Goal: Task Accomplishment & Management: Use online tool/utility

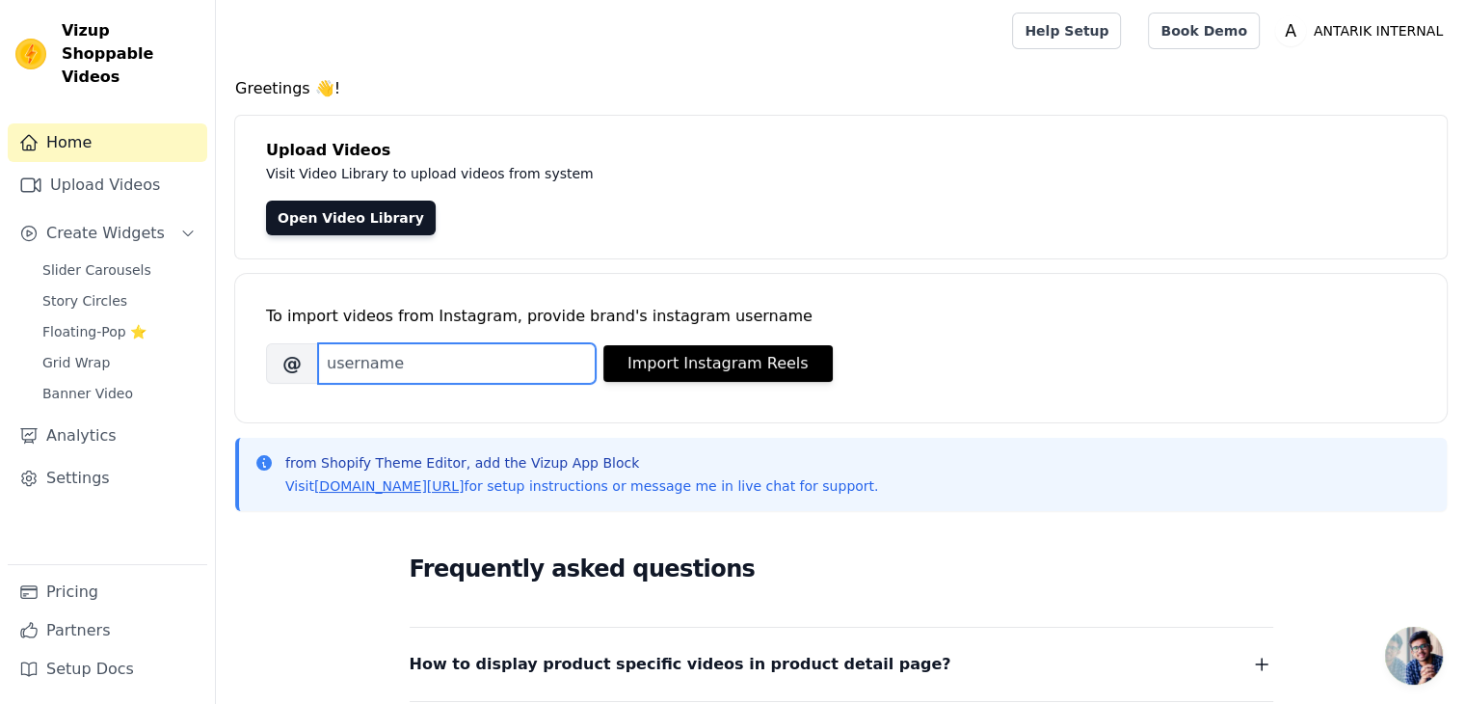
click at [537, 365] on input "Brand's Instagram Username" at bounding box center [457, 363] width 278 height 40
type input "Antarik.internal"
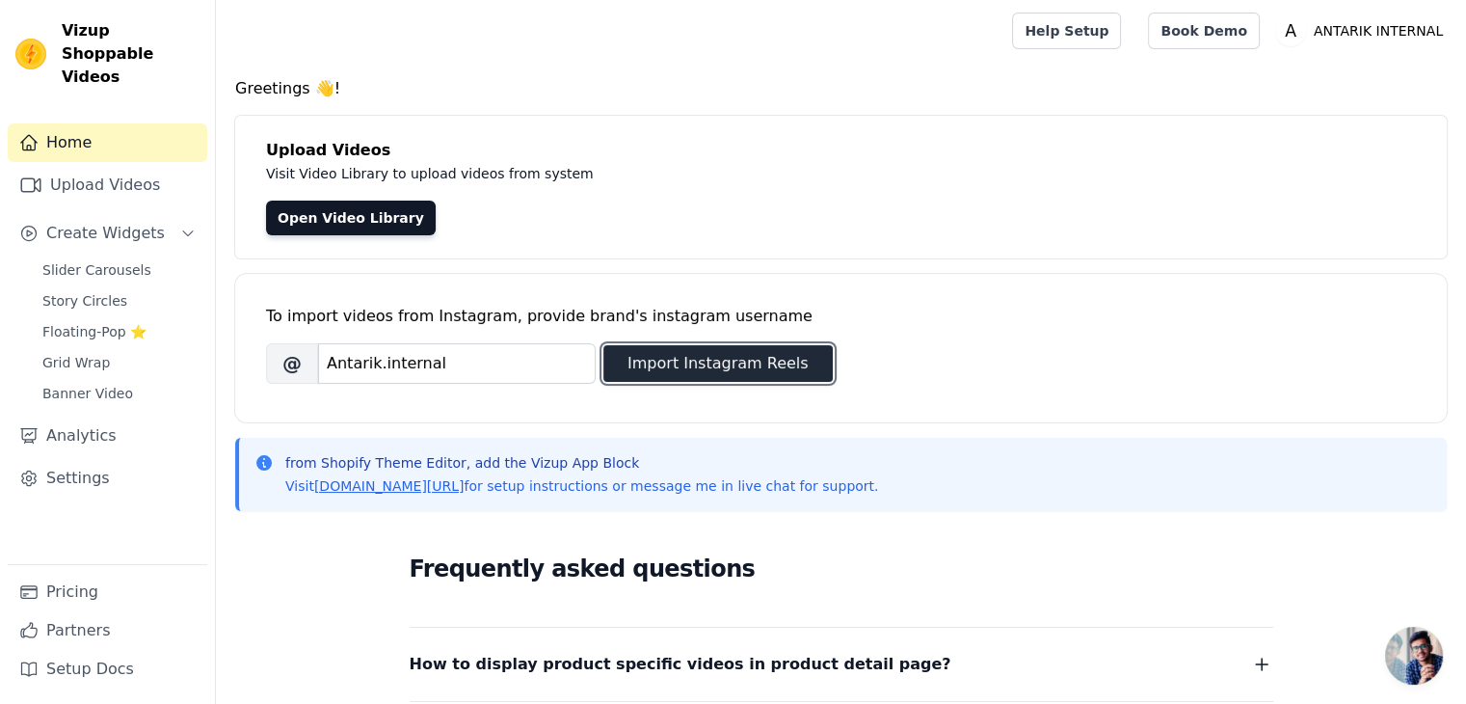
click at [676, 352] on button "Import Instagram Reels" at bounding box center [717, 363] width 229 height 37
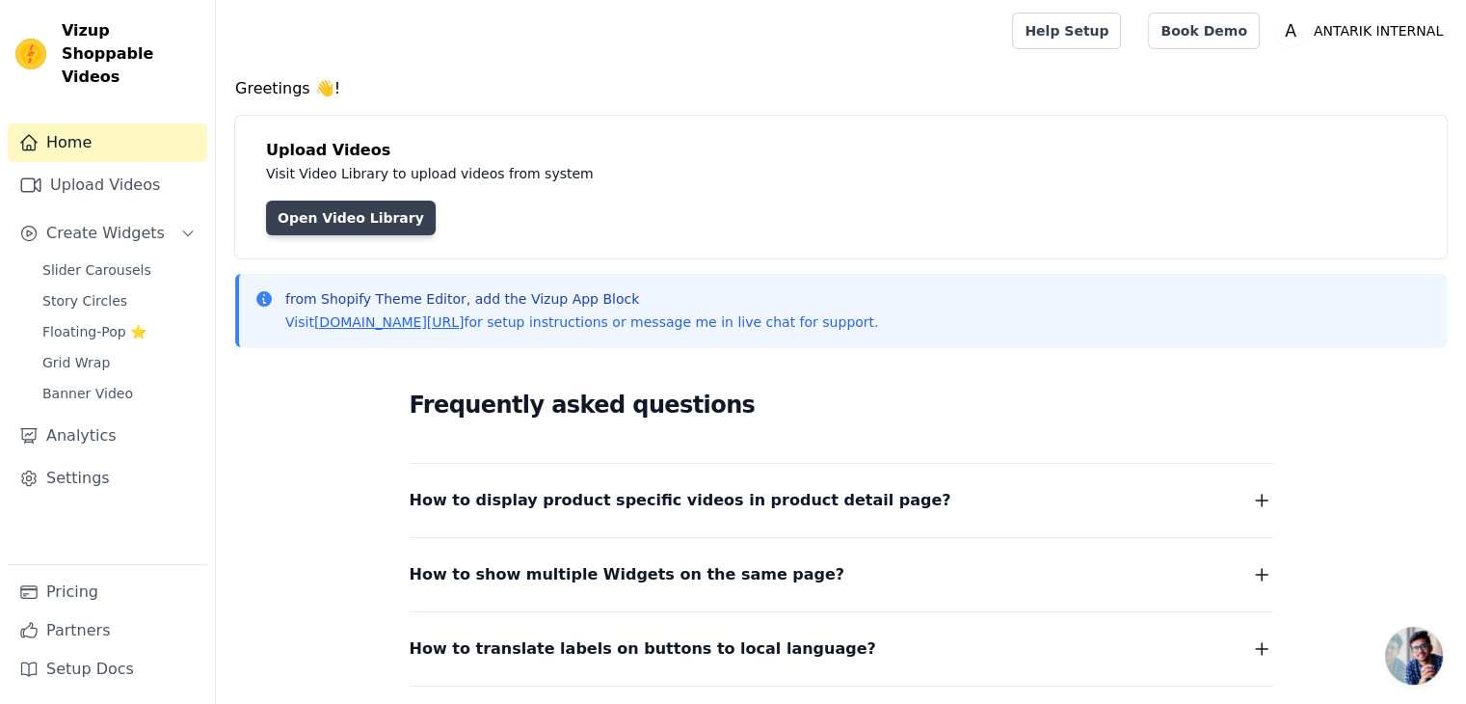
click at [383, 221] on link "Open Video Library" at bounding box center [351, 217] width 170 height 35
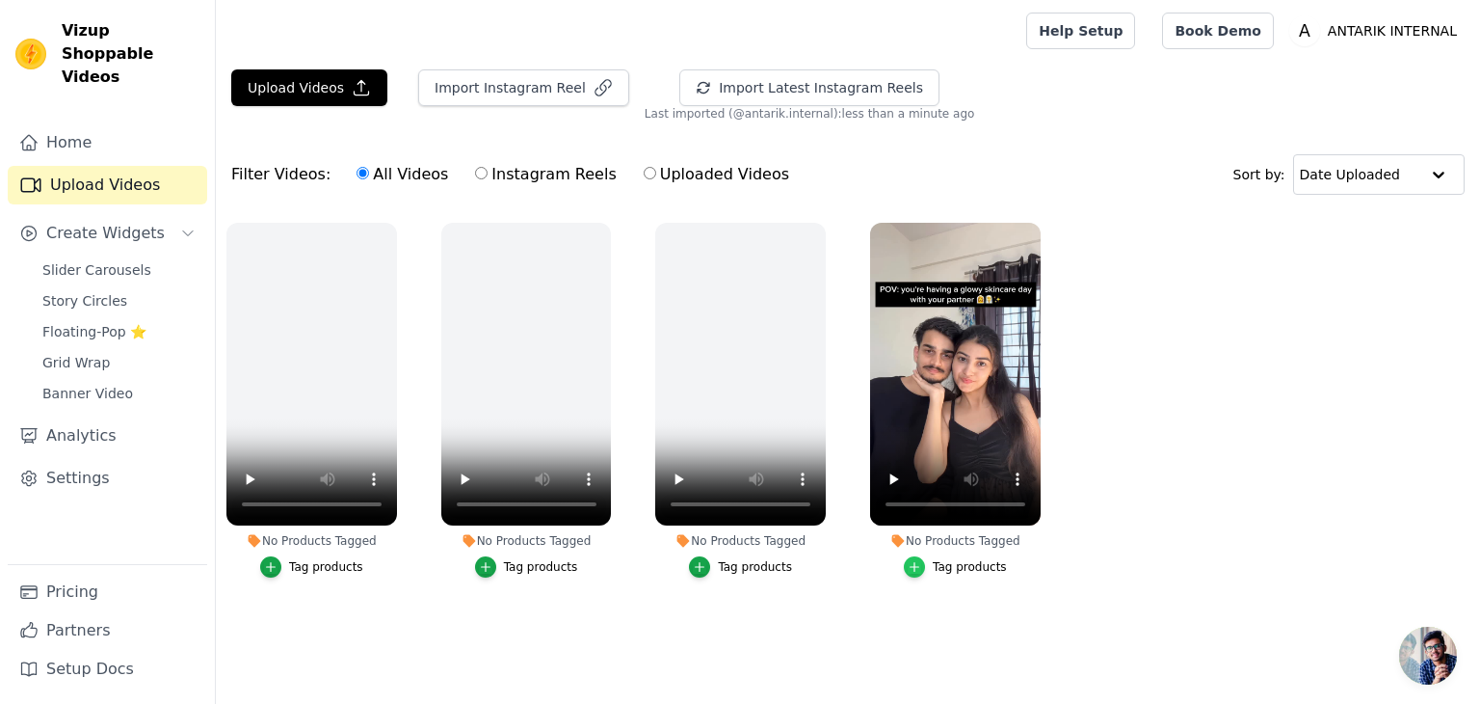
click at [918, 569] on icon "button" at bounding box center [914, 566] width 13 height 13
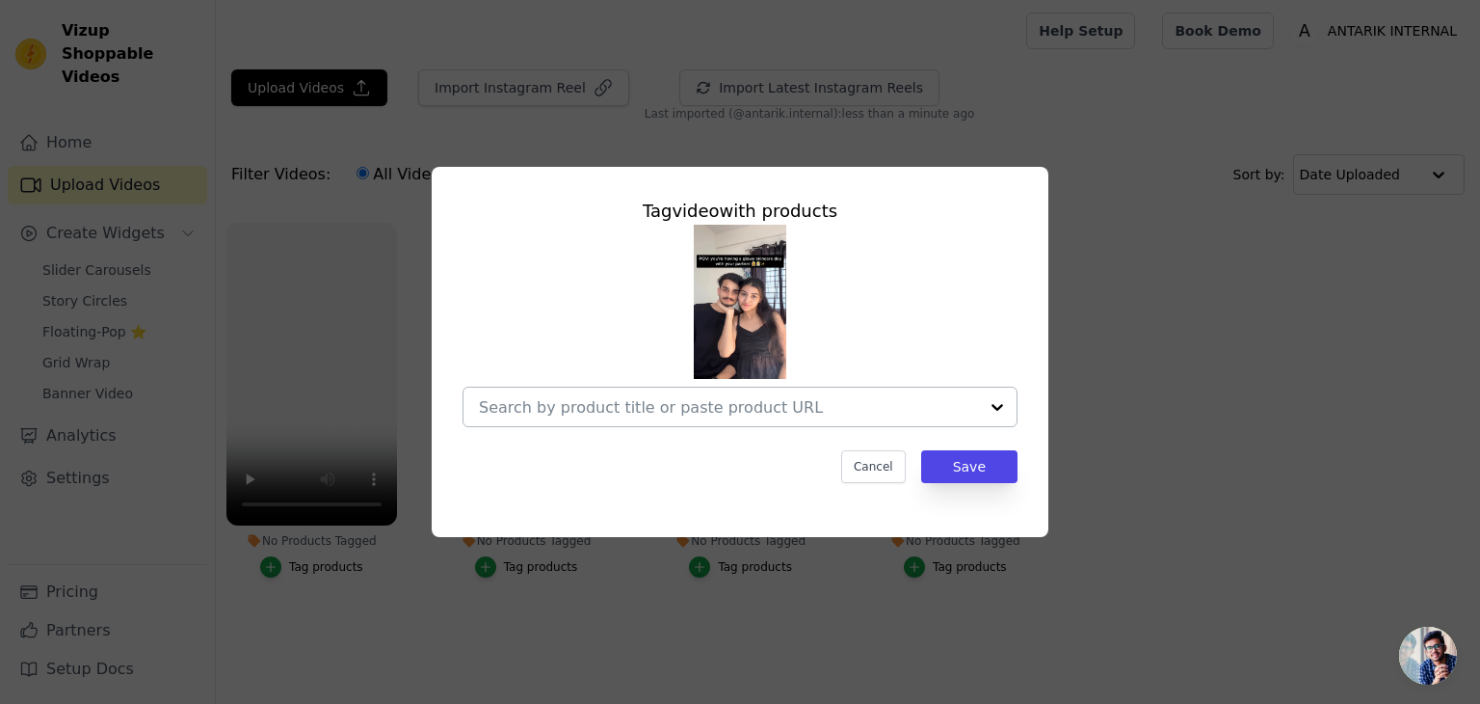
click at [994, 405] on div at bounding box center [997, 406] width 39 height 39
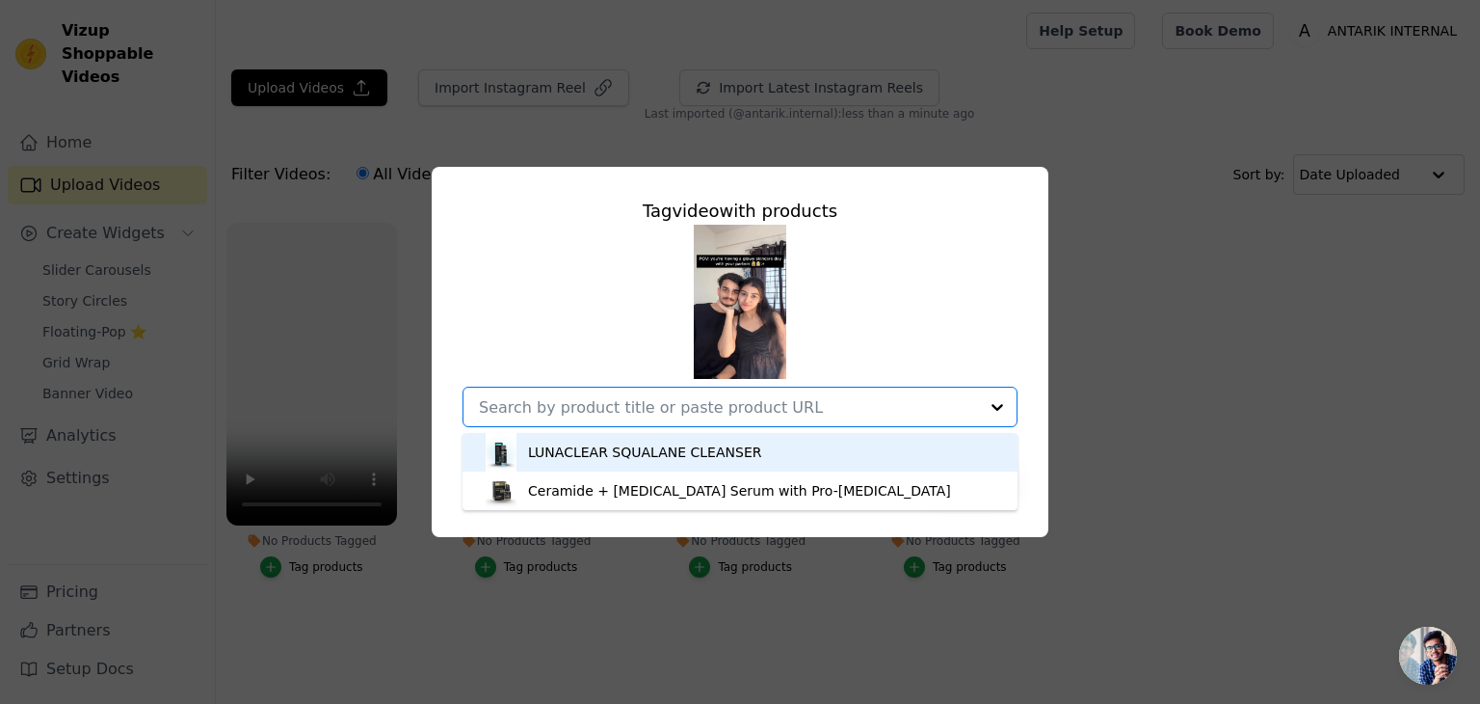
click at [660, 466] on div "LUNACLEAR SQUALANE CLEANSER" at bounding box center [740, 452] width 517 height 39
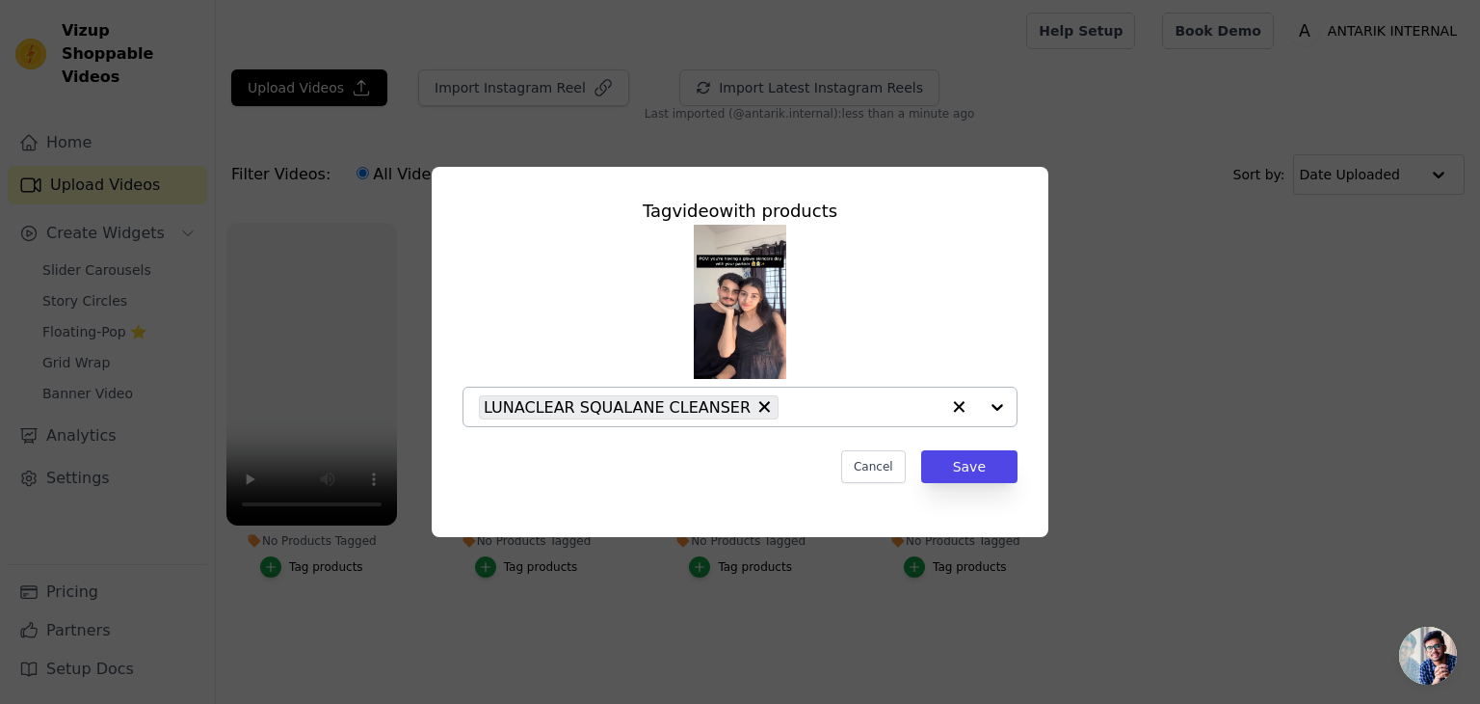
click at [995, 403] on div at bounding box center [978, 406] width 77 height 39
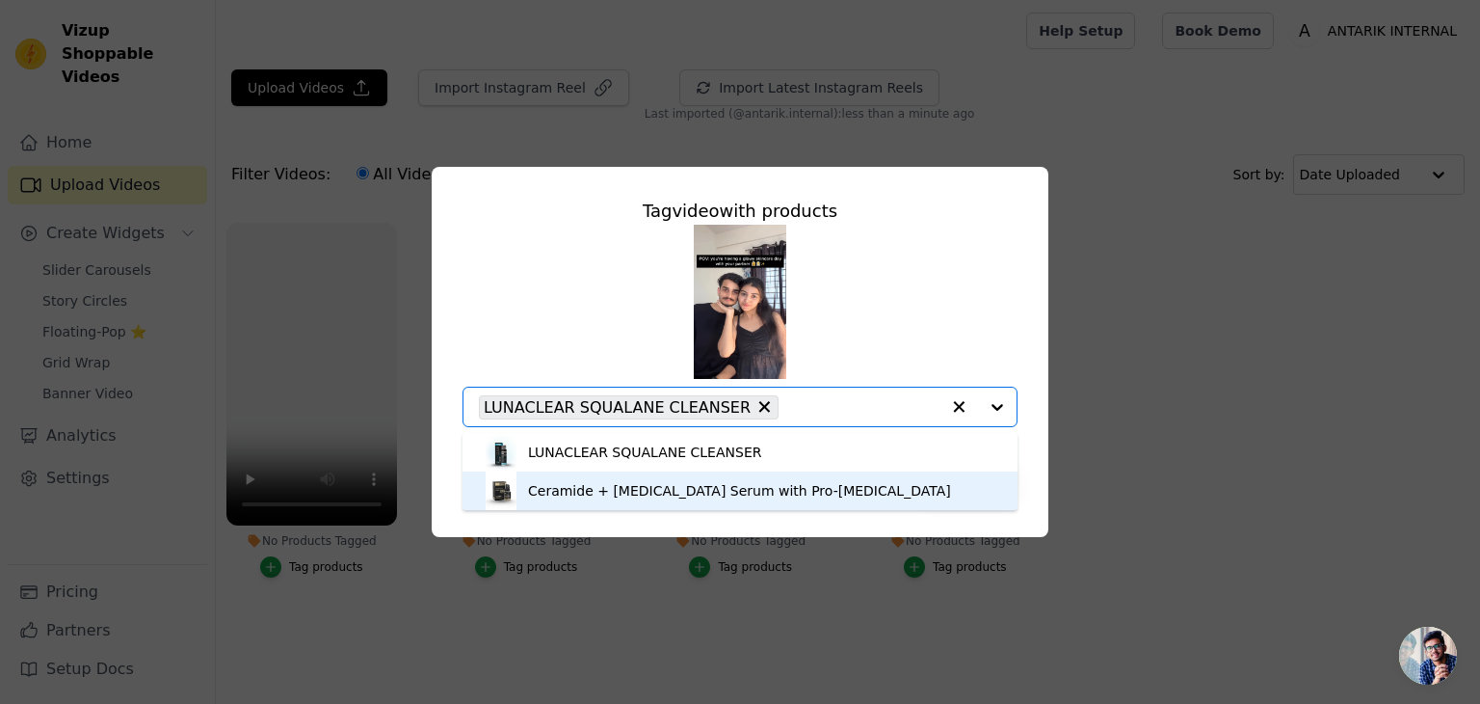
click at [778, 493] on div "Ceramide + [MEDICAL_DATA] Serum with Pro-[MEDICAL_DATA]" at bounding box center [739, 490] width 423 height 19
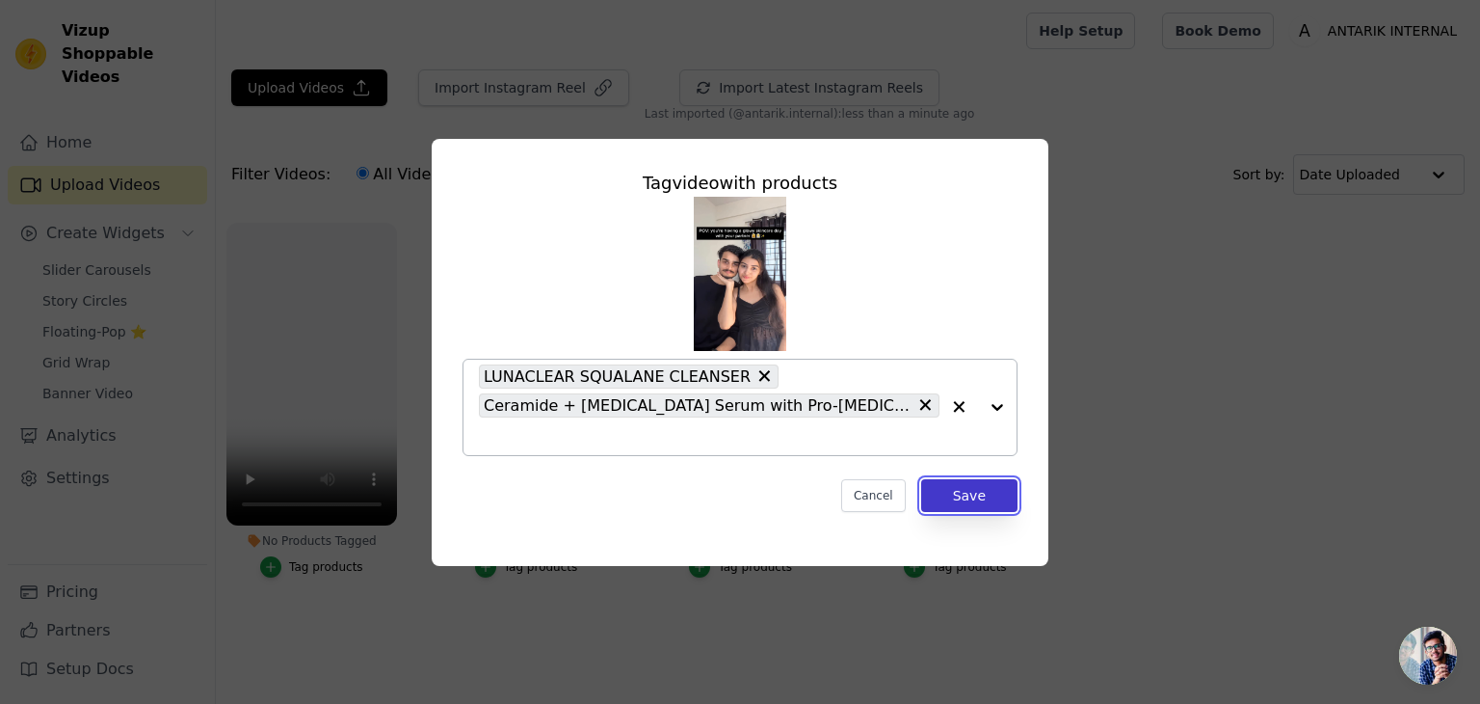
click at [949, 479] on button "Save" at bounding box center [969, 495] width 96 height 33
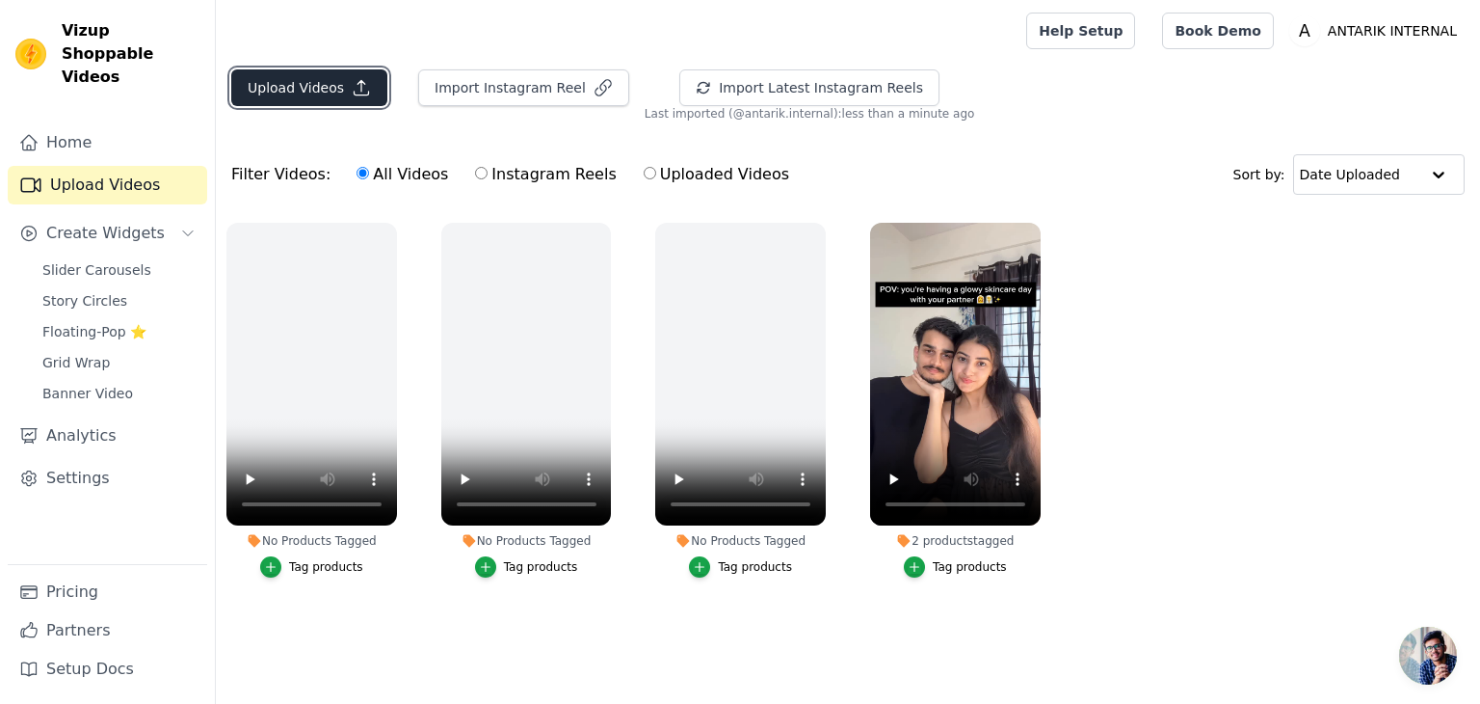
click at [341, 87] on button "Upload Videos" at bounding box center [309, 87] width 156 height 37
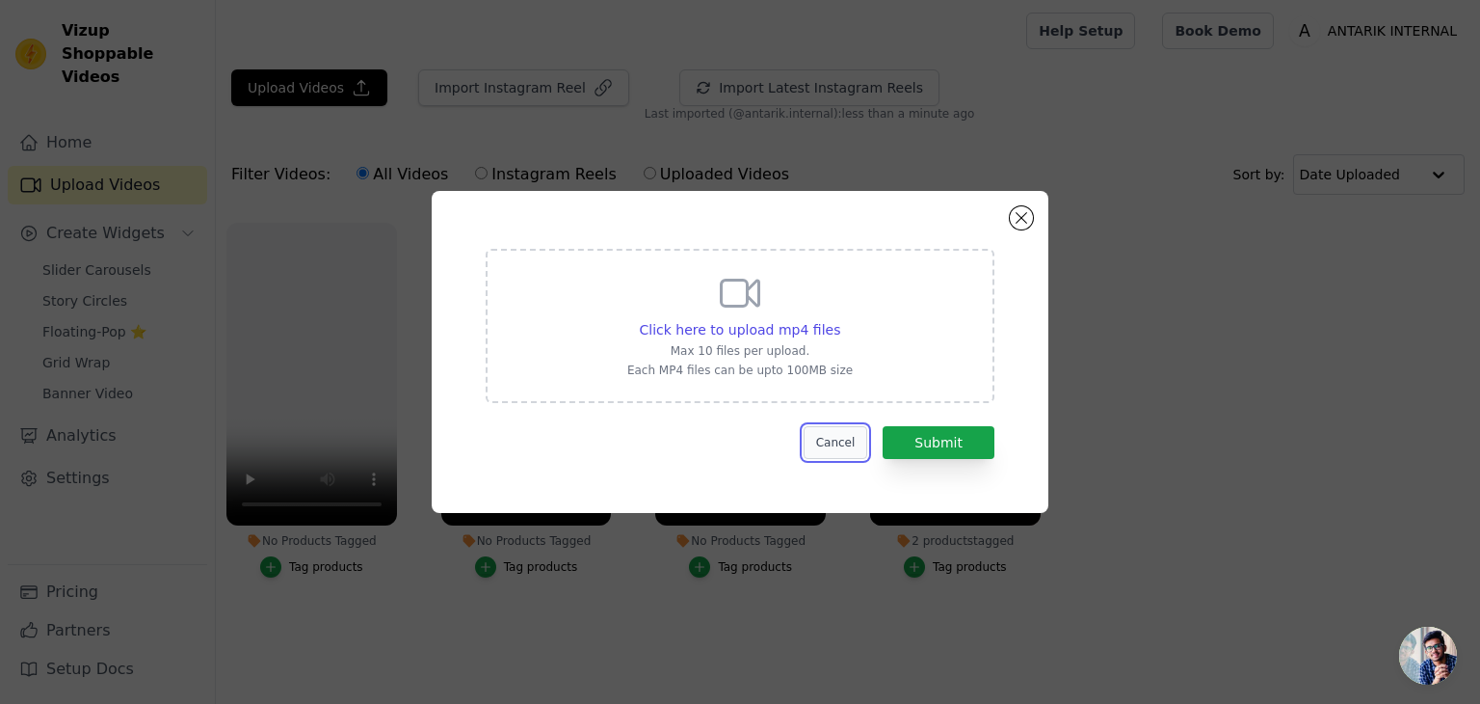
click at [829, 437] on button "Cancel" at bounding box center [836, 442] width 65 height 33
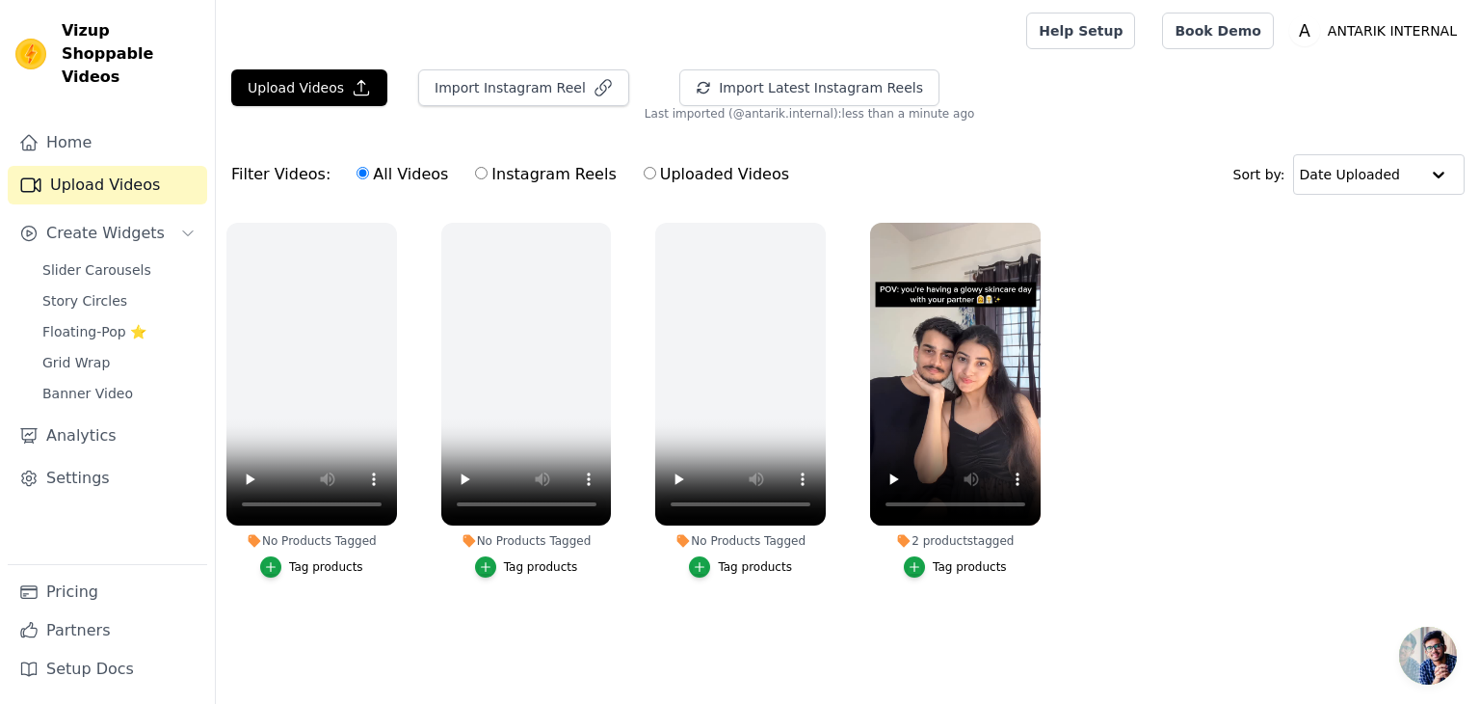
click at [1122, 406] on ul "No Products Tagged Tag products No Products Tagged Tag products No Products Tag…" at bounding box center [848, 419] width 1264 height 414
click at [338, 85] on button "Upload Videos" at bounding box center [309, 87] width 156 height 37
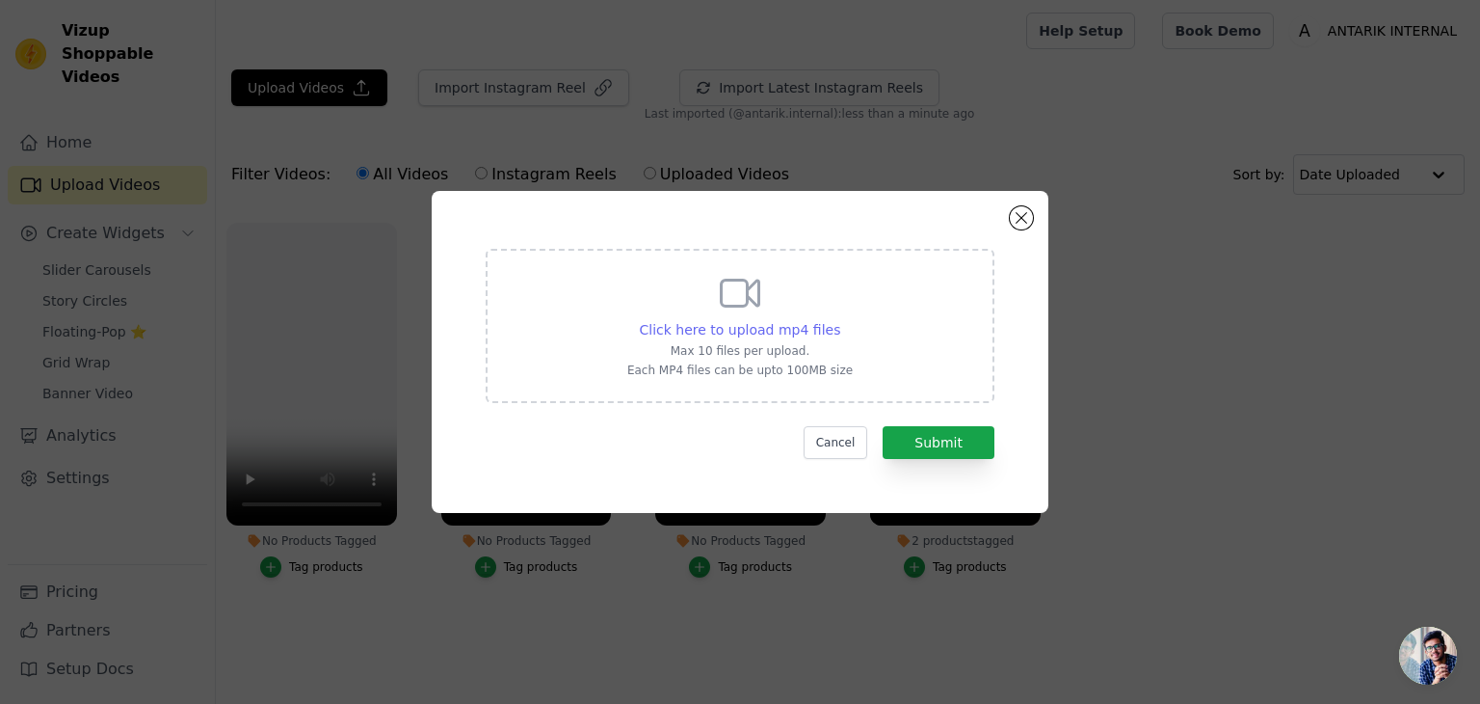
click at [756, 325] on span "Click here to upload mp4 files" at bounding box center [740, 329] width 201 height 15
click at [839, 320] on input "Click here to upload mp4 files Max 10 files per upload. Each MP4 files can be u…" at bounding box center [839, 319] width 1 height 1
type input "C:\fakepath\1000020964.mp4"
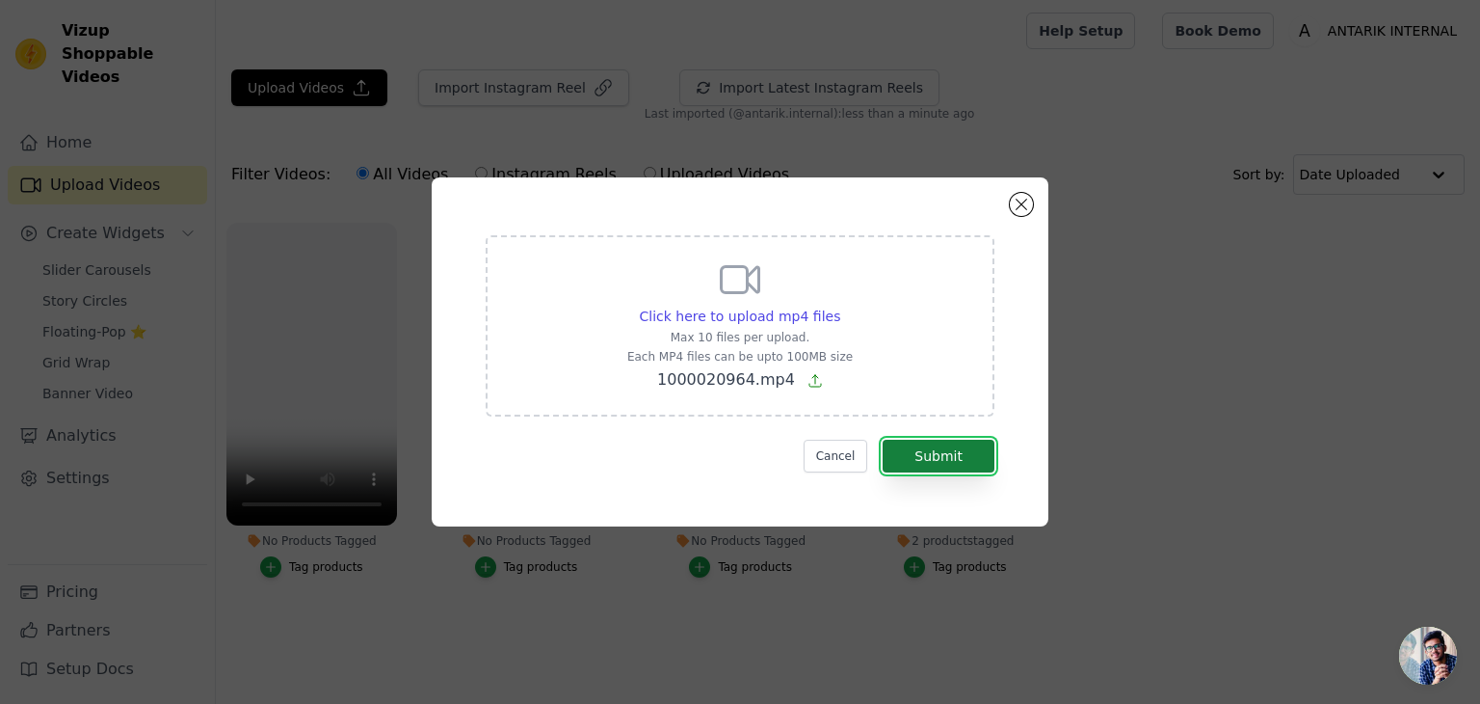
click at [973, 456] on button "Submit" at bounding box center [939, 455] width 112 height 33
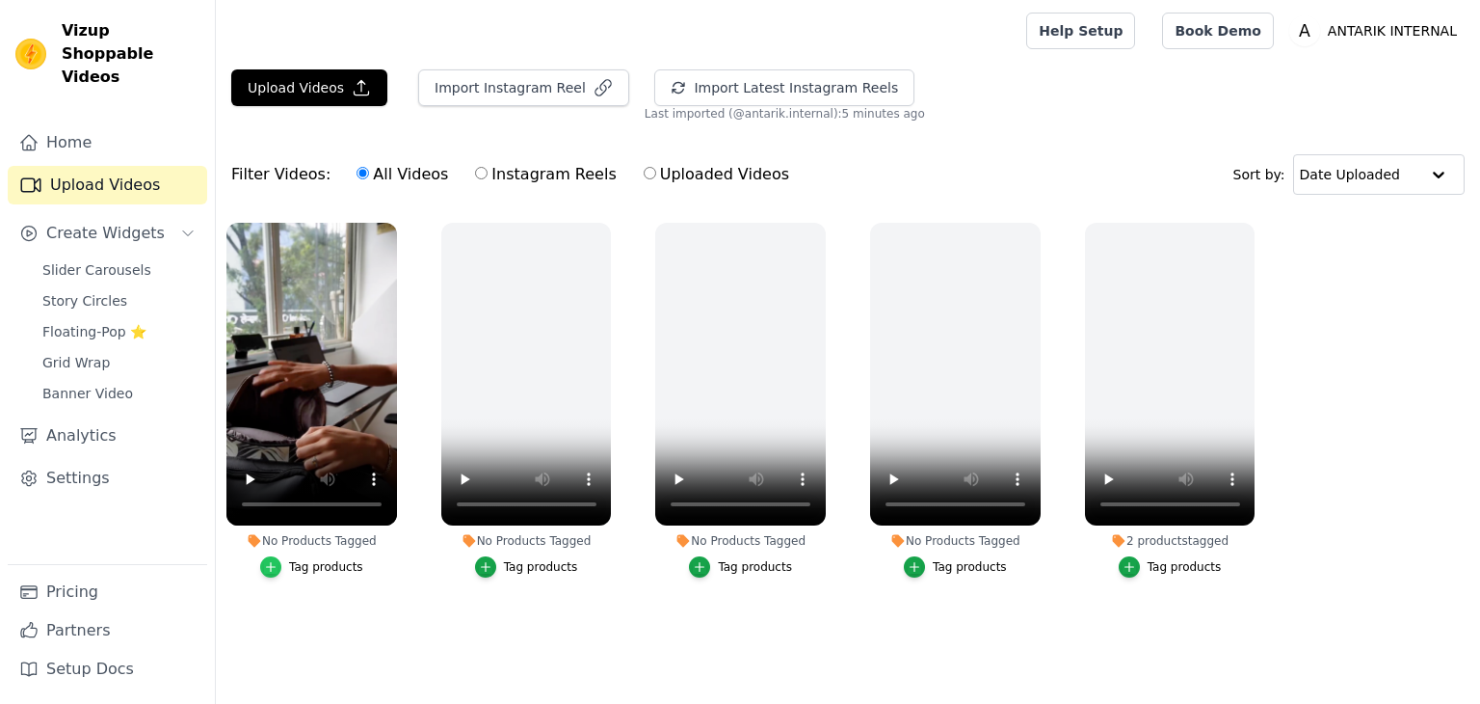
click at [278, 561] on icon "button" at bounding box center [270, 566] width 13 height 13
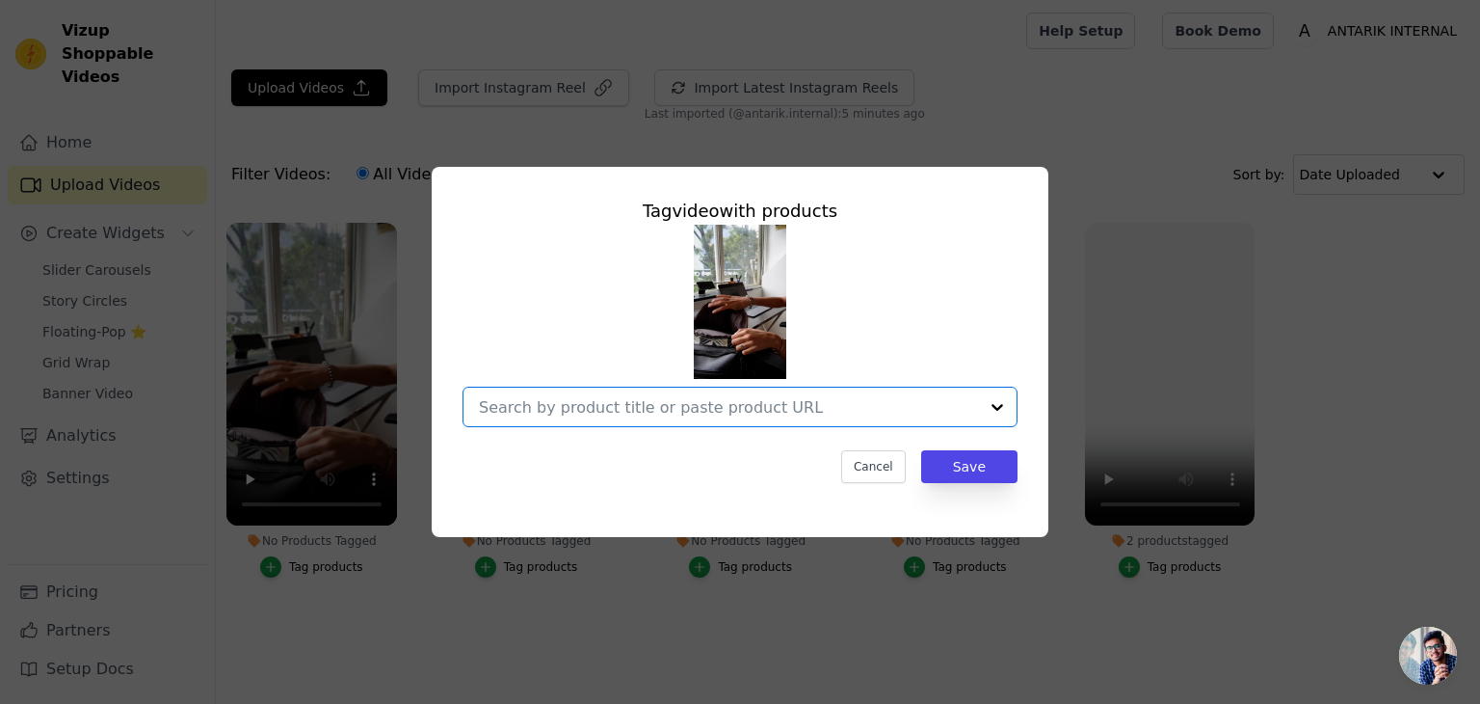
click at [872, 404] on input "No Products Tagged Tag video with products Option undefined, selected. Select i…" at bounding box center [728, 407] width 499 height 18
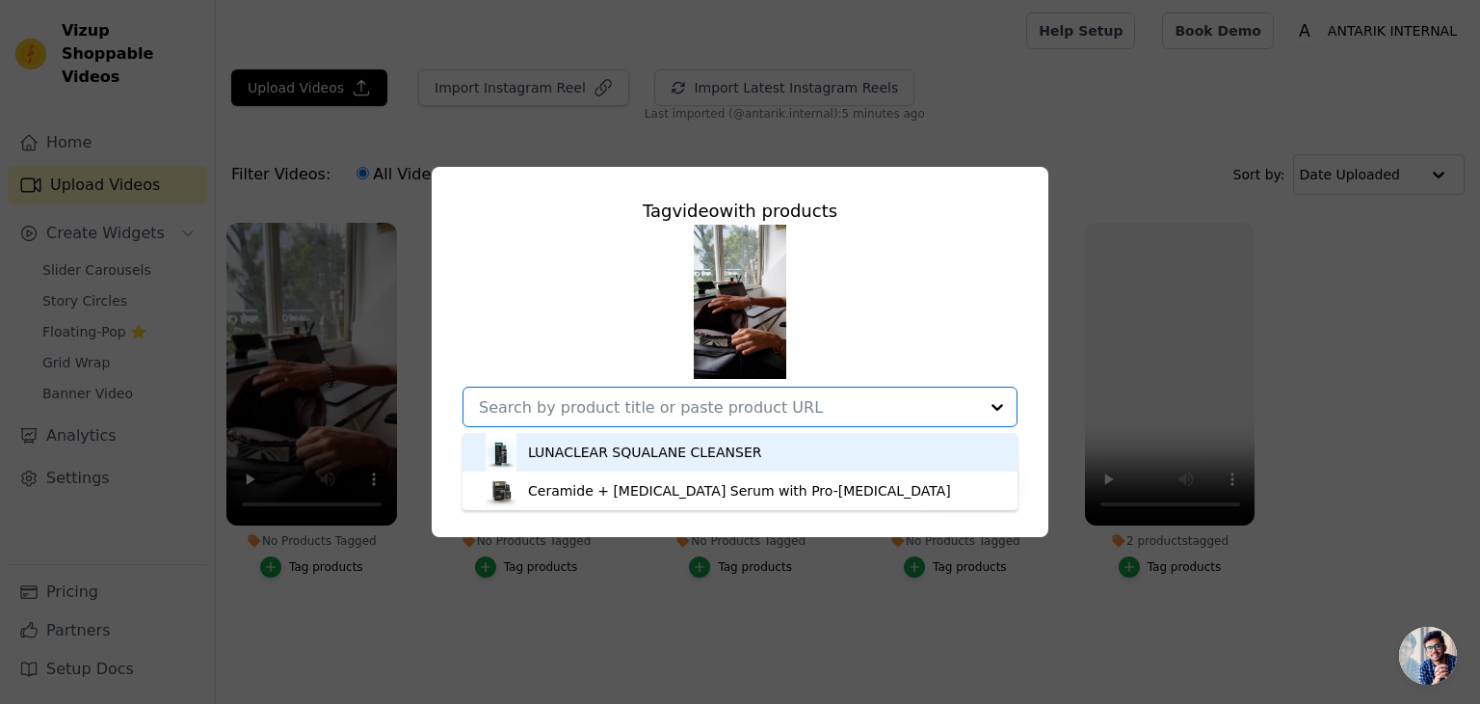
click at [749, 456] on div "LUNACLEAR SQUALANE CLEANSER" at bounding box center [740, 452] width 517 height 39
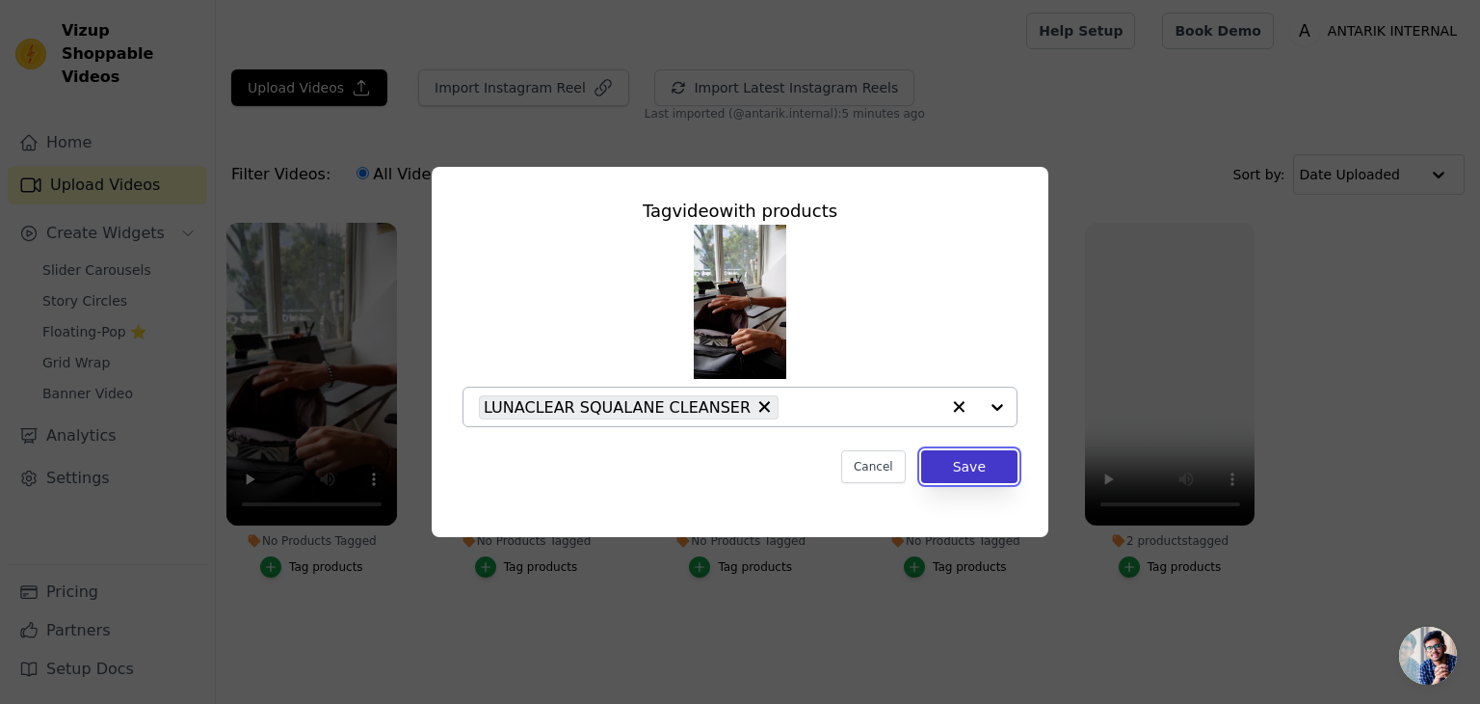
click at [962, 471] on button "Save" at bounding box center [969, 466] width 96 height 33
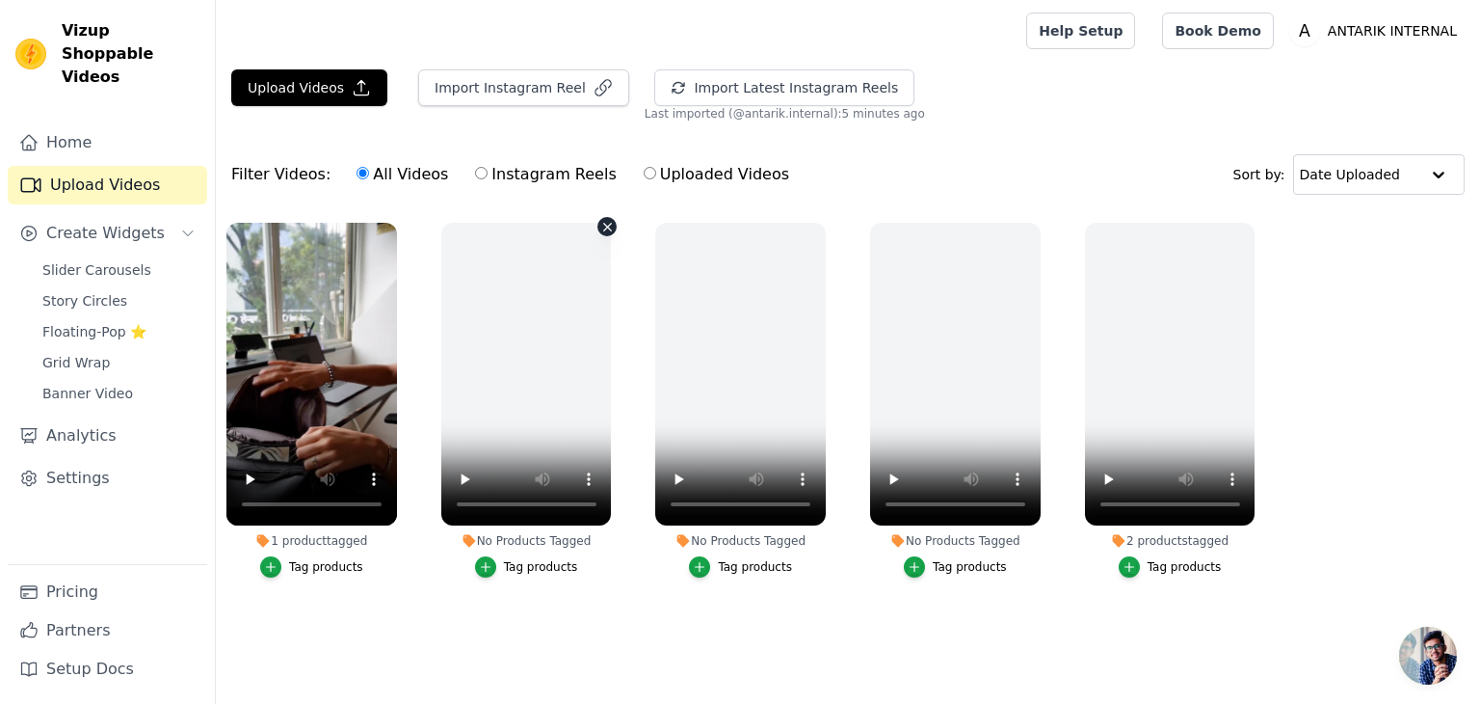
click at [607, 231] on icon "button" at bounding box center [607, 227] width 14 height 14
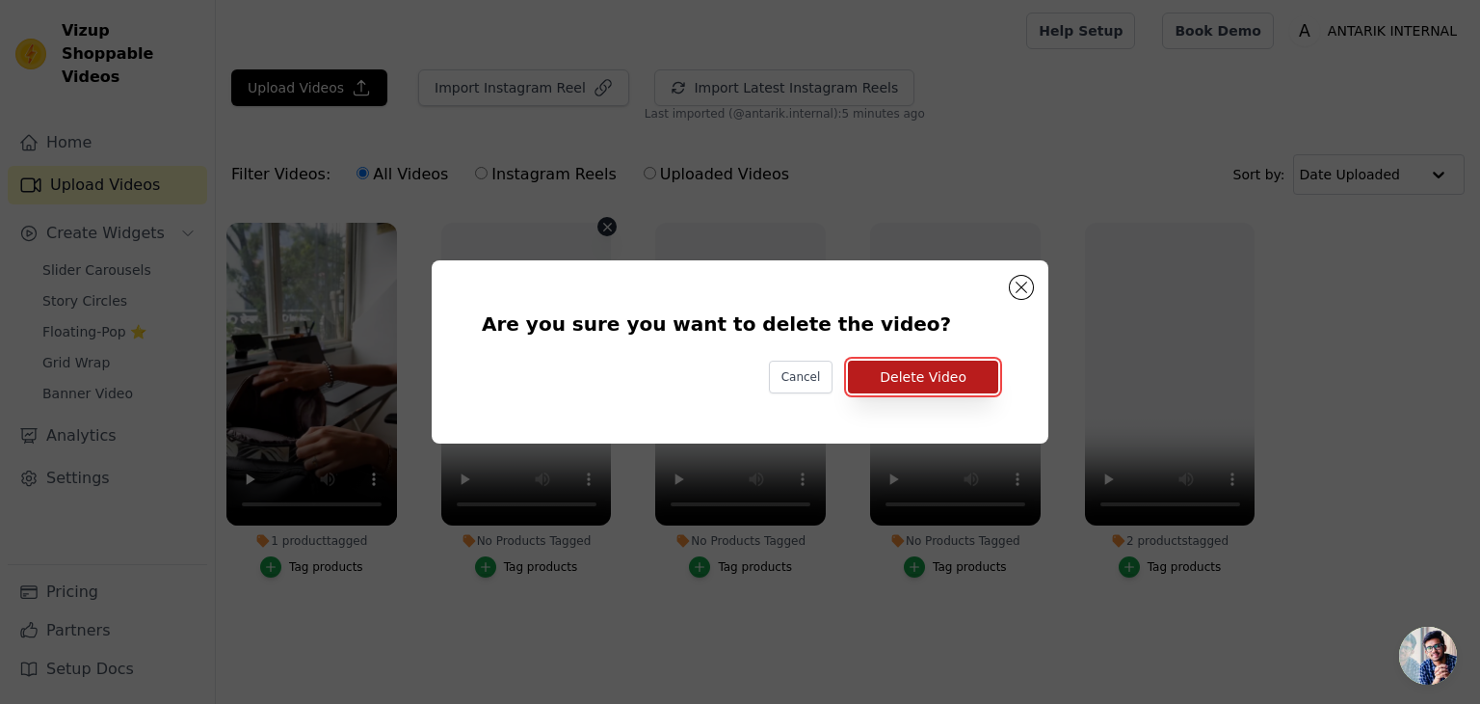
click at [928, 376] on button "Delete Video" at bounding box center [923, 376] width 150 height 33
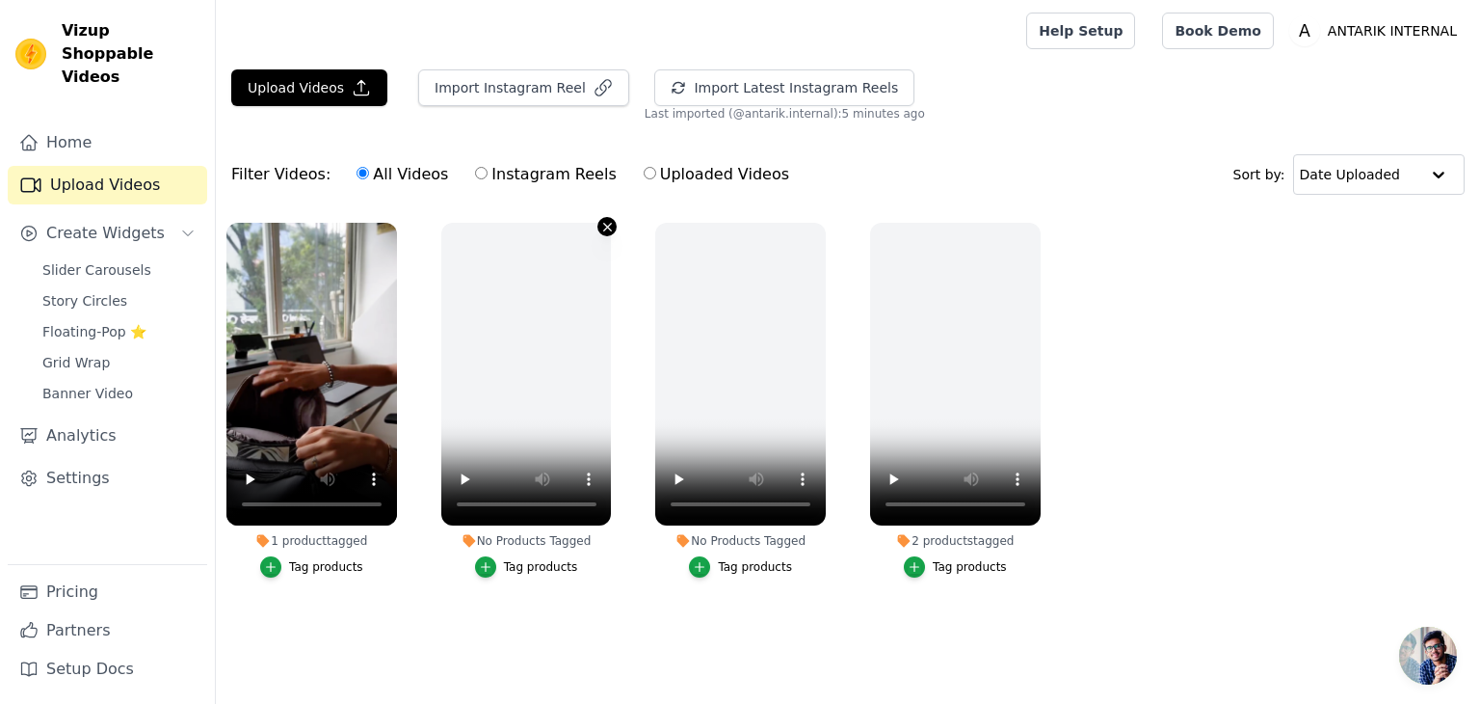
click at [612, 221] on icon "button" at bounding box center [607, 227] width 14 height 14
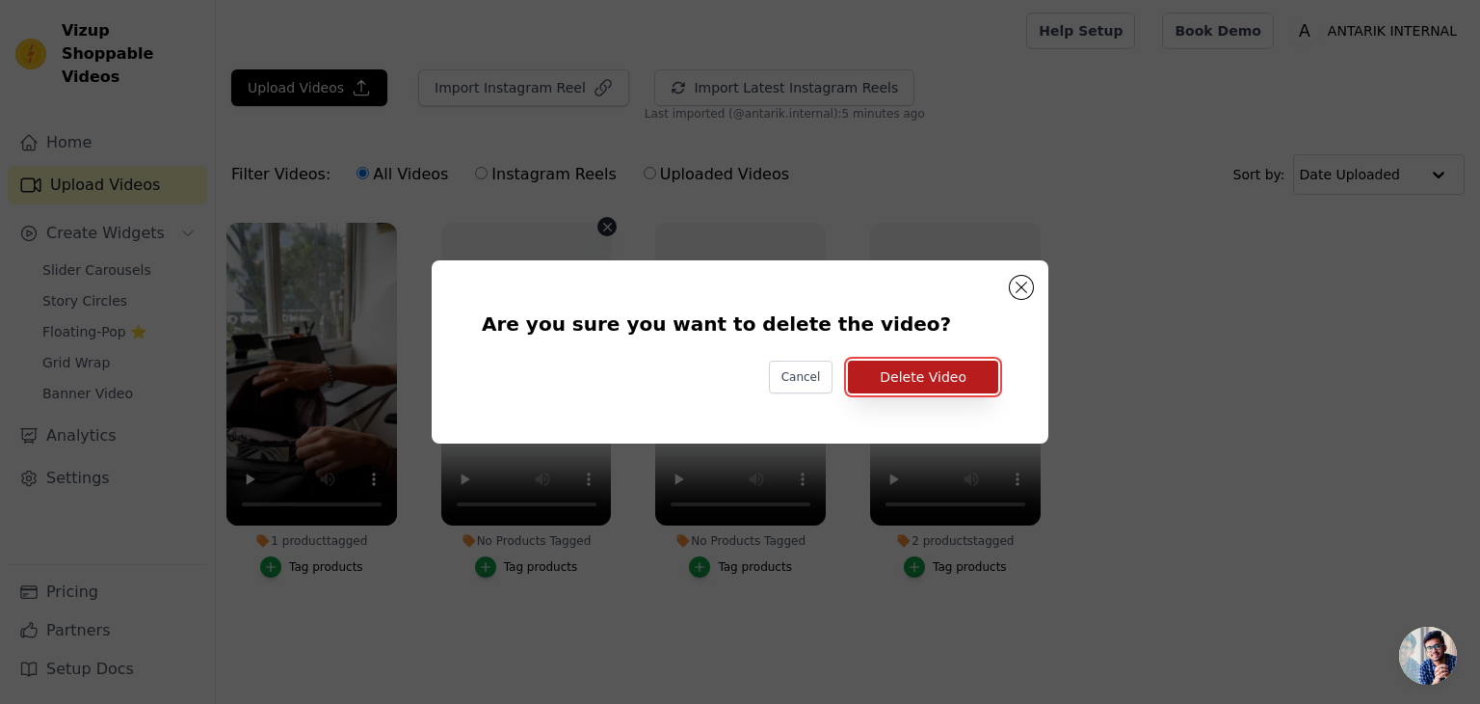
click at [910, 383] on button "Delete Video" at bounding box center [923, 376] width 150 height 33
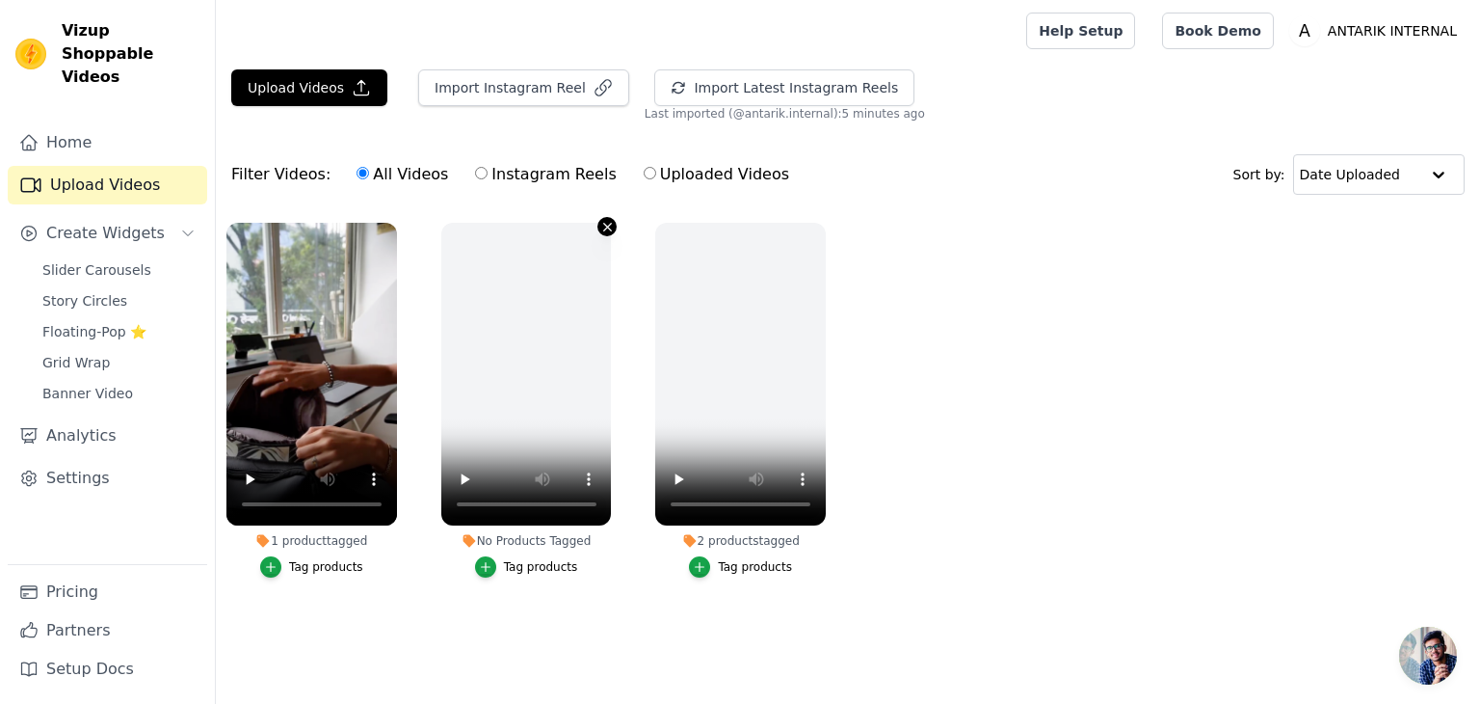
click at [605, 226] on icon "button" at bounding box center [607, 227] width 14 height 14
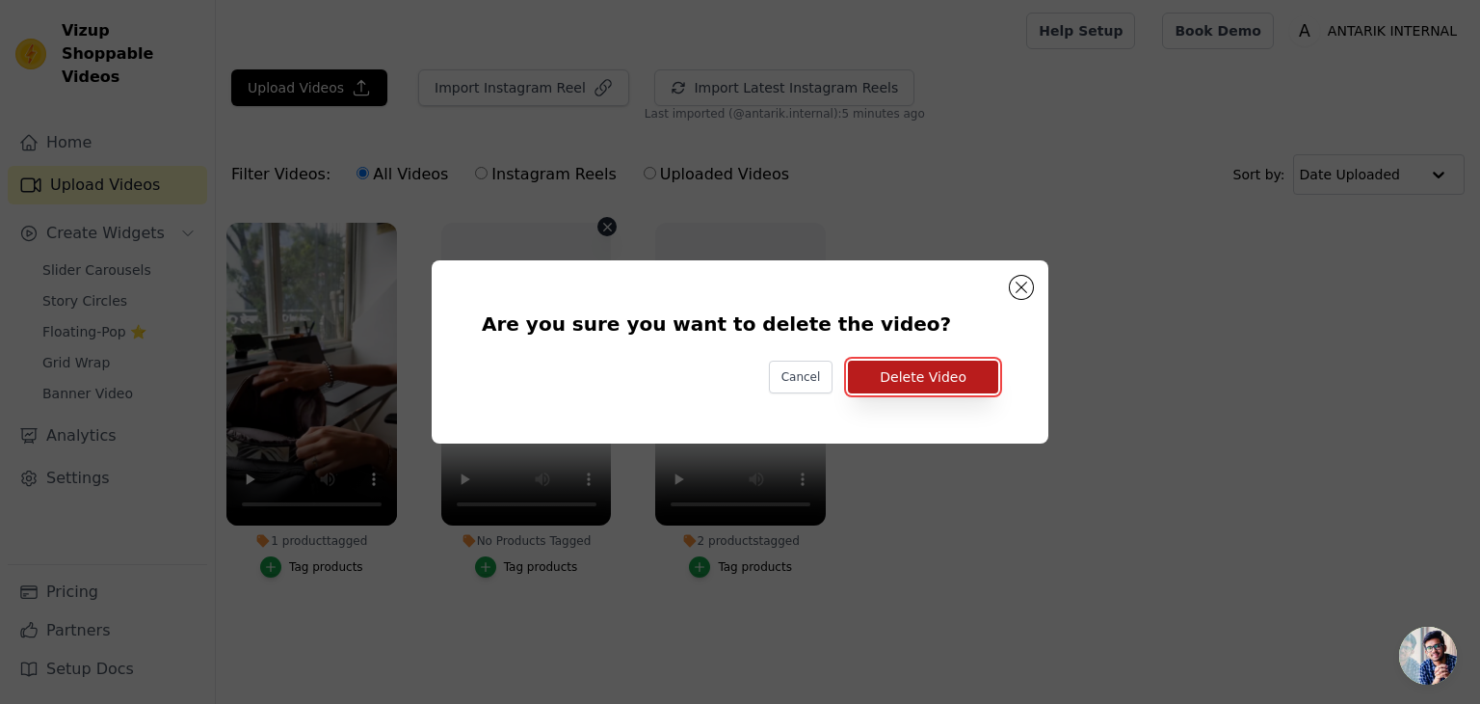
click at [885, 369] on button "Delete Video" at bounding box center [923, 376] width 150 height 33
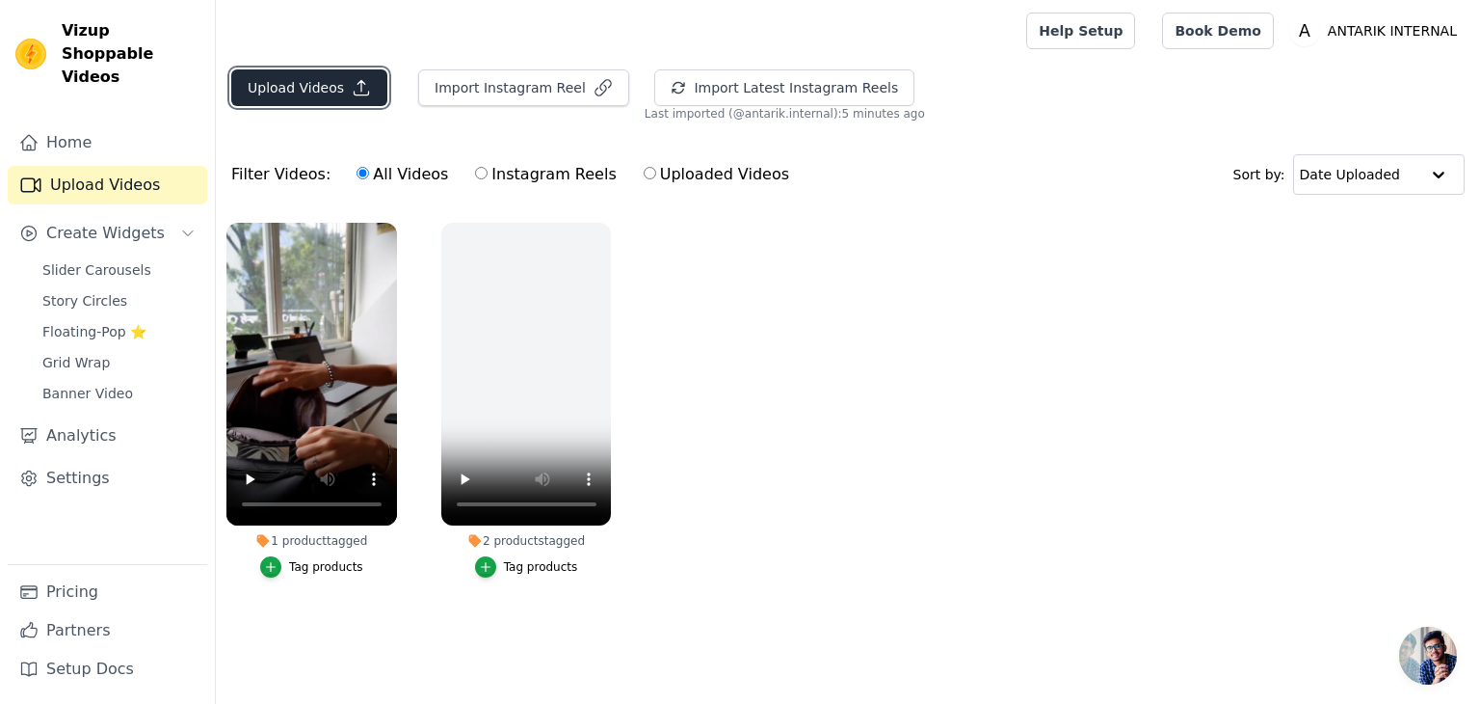
click at [342, 77] on button "Upload Videos" at bounding box center [309, 87] width 156 height 37
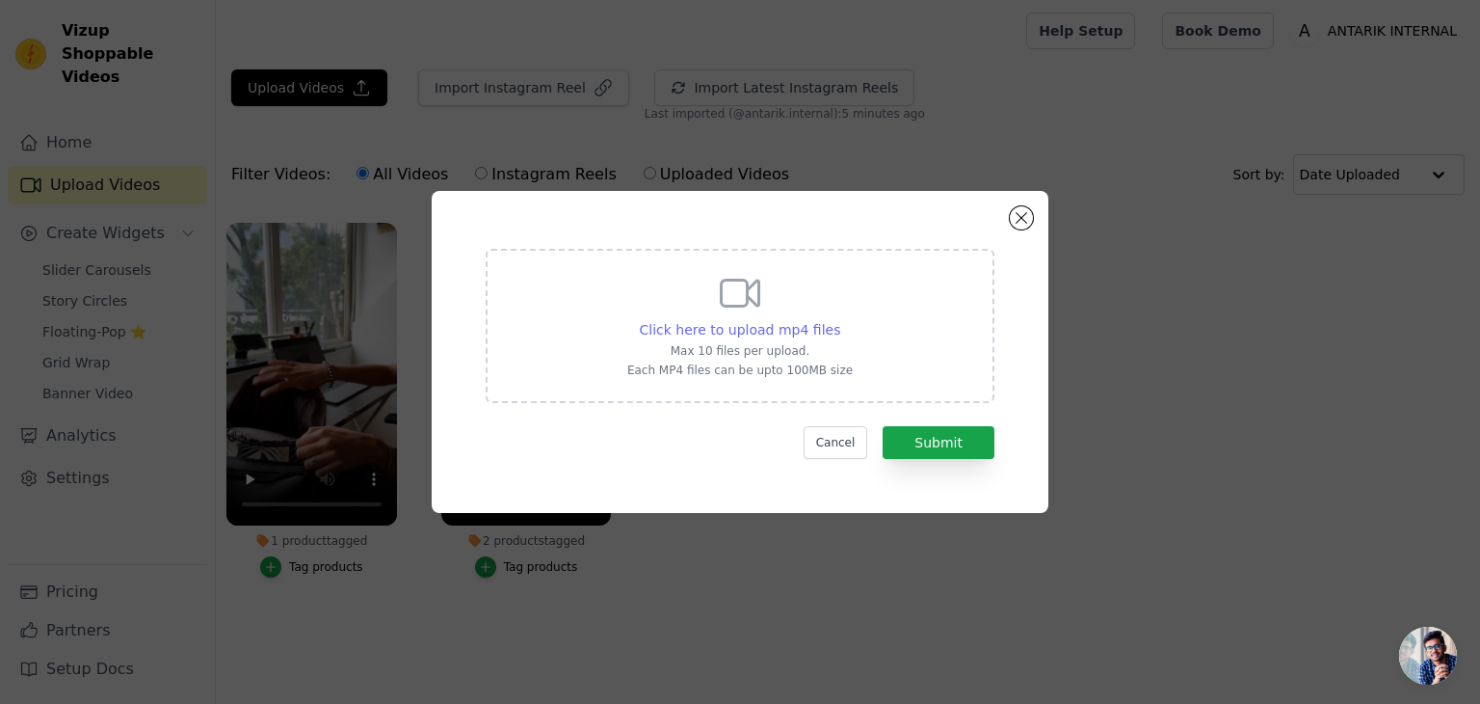
click at [759, 329] on span "Click here to upload mp4 files" at bounding box center [740, 329] width 201 height 15
click at [839, 320] on input "Click here to upload mp4 files Max 10 files per upload. Each MP4 files can be u…" at bounding box center [839, 319] width 1 height 1
type input "C:\fakepath\Antarik Internal Pvt Ltd_1.mp4"
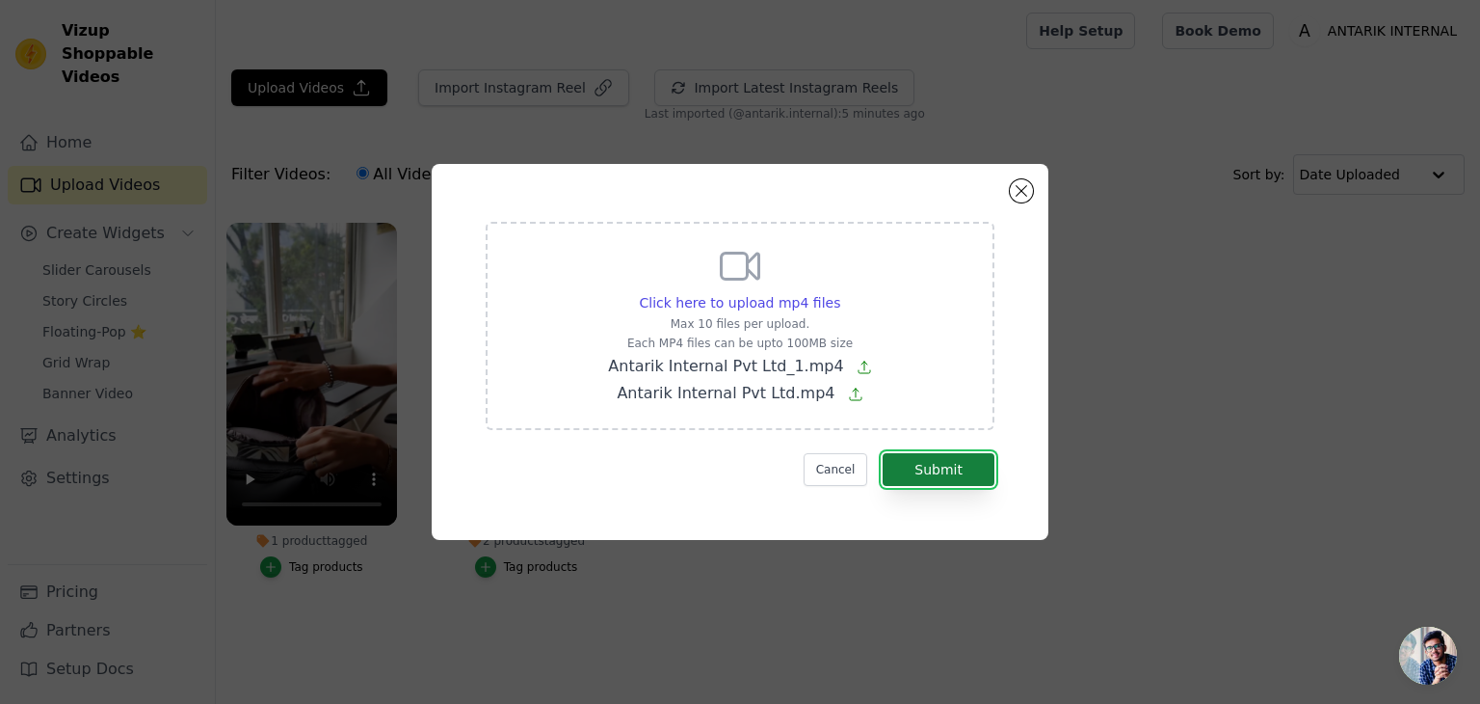
click at [975, 459] on button "Submit" at bounding box center [939, 469] width 112 height 33
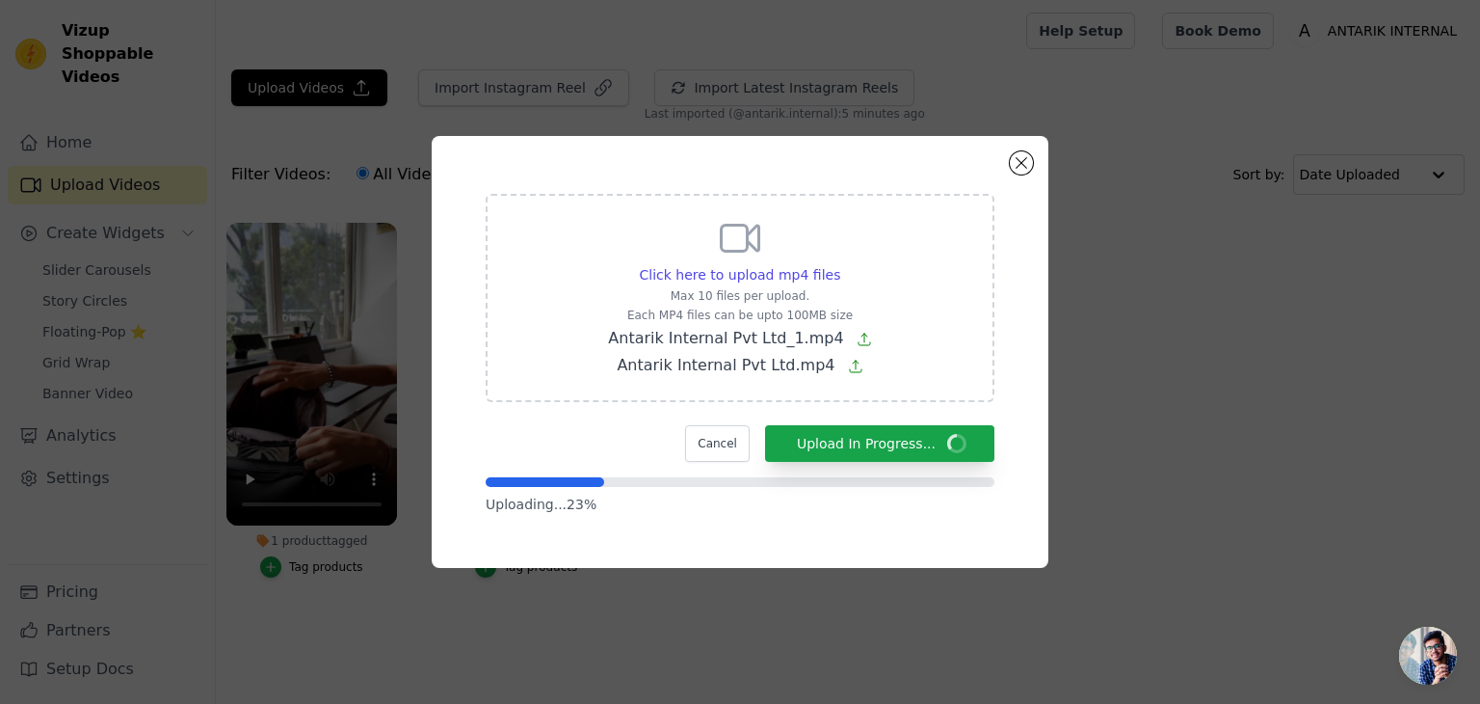
click at [1424, 655] on span "Open chat" at bounding box center [1428, 655] width 58 height 58
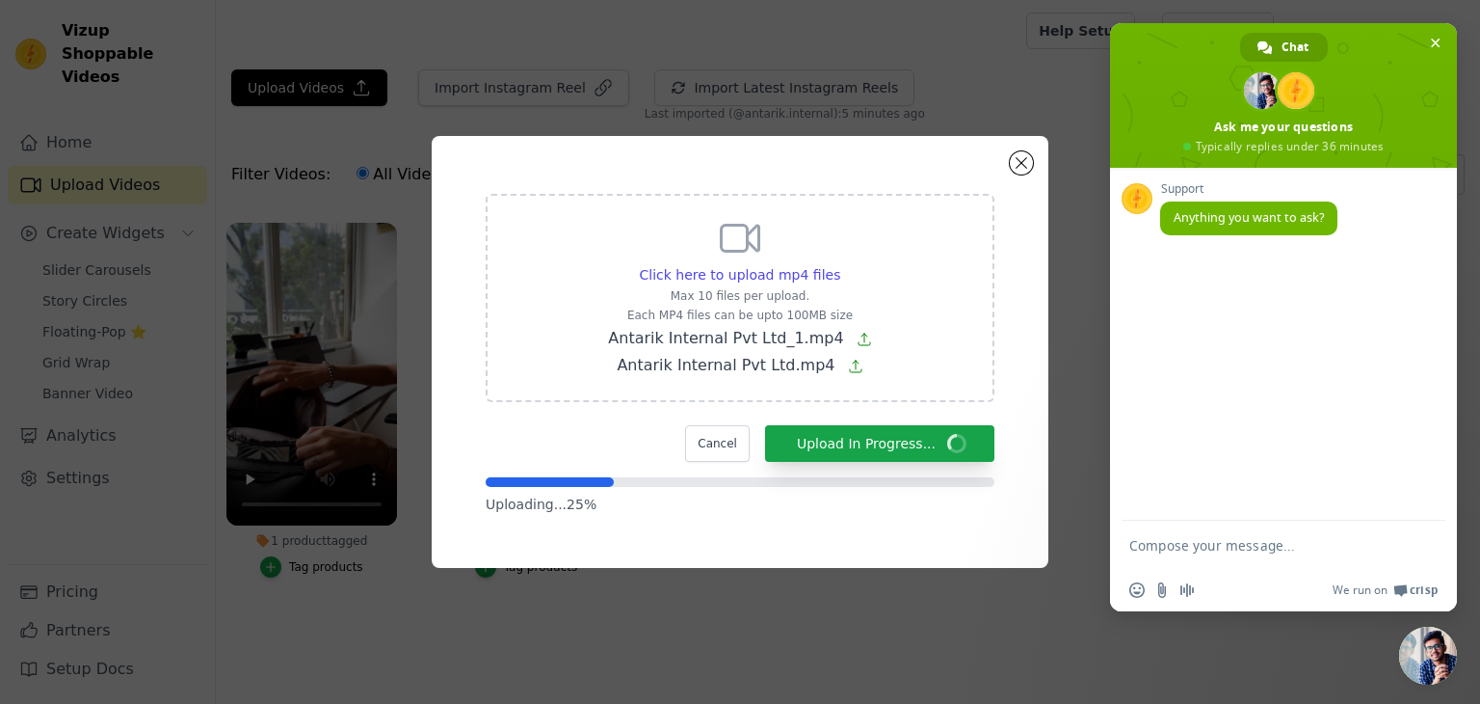
click at [1425, 650] on span "Close chat" at bounding box center [1428, 655] width 58 height 58
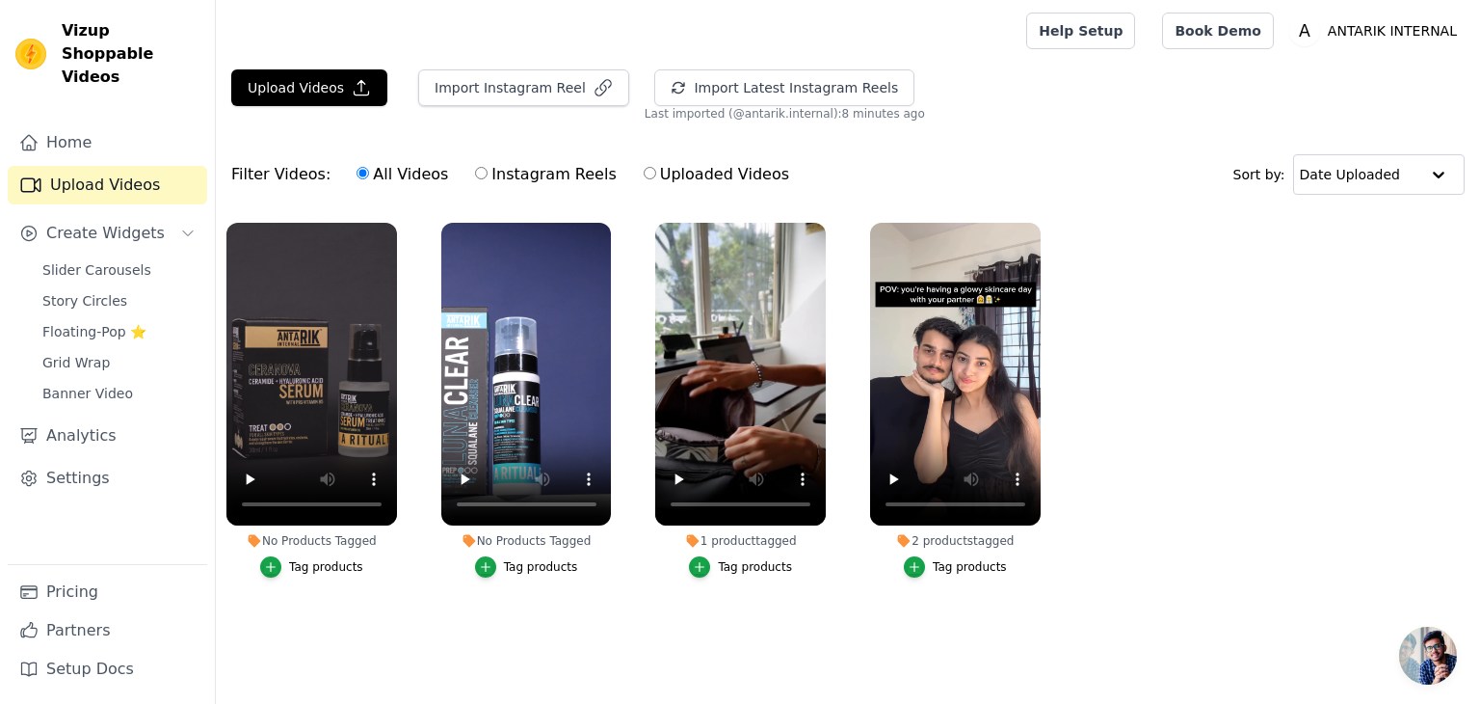
click at [330, 562] on div "Tag products" at bounding box center [326, 566] width 74 height 15
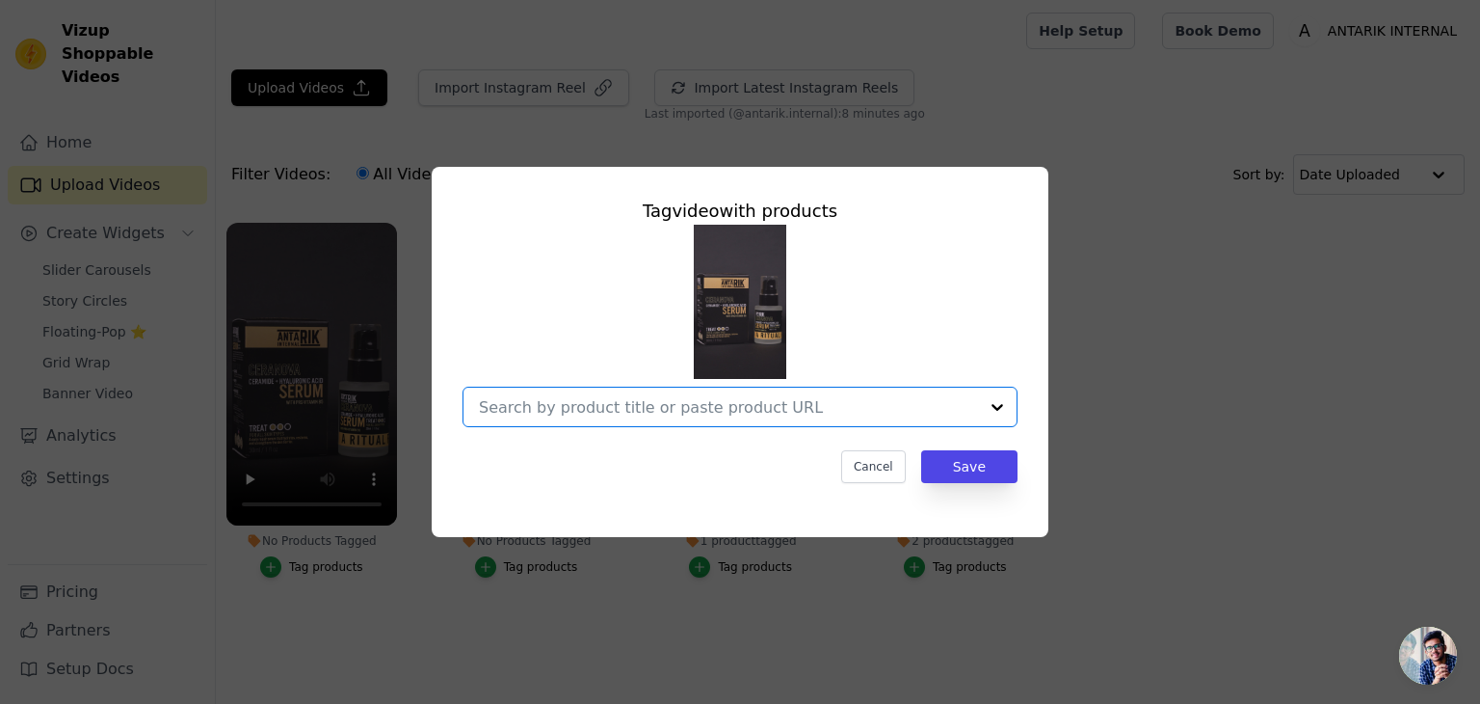
click at [659, 405] on input "No Products Tagged Tag video with products Option undefined, selected. Select i…" at bounding box center [728, 407] width 499 height 18
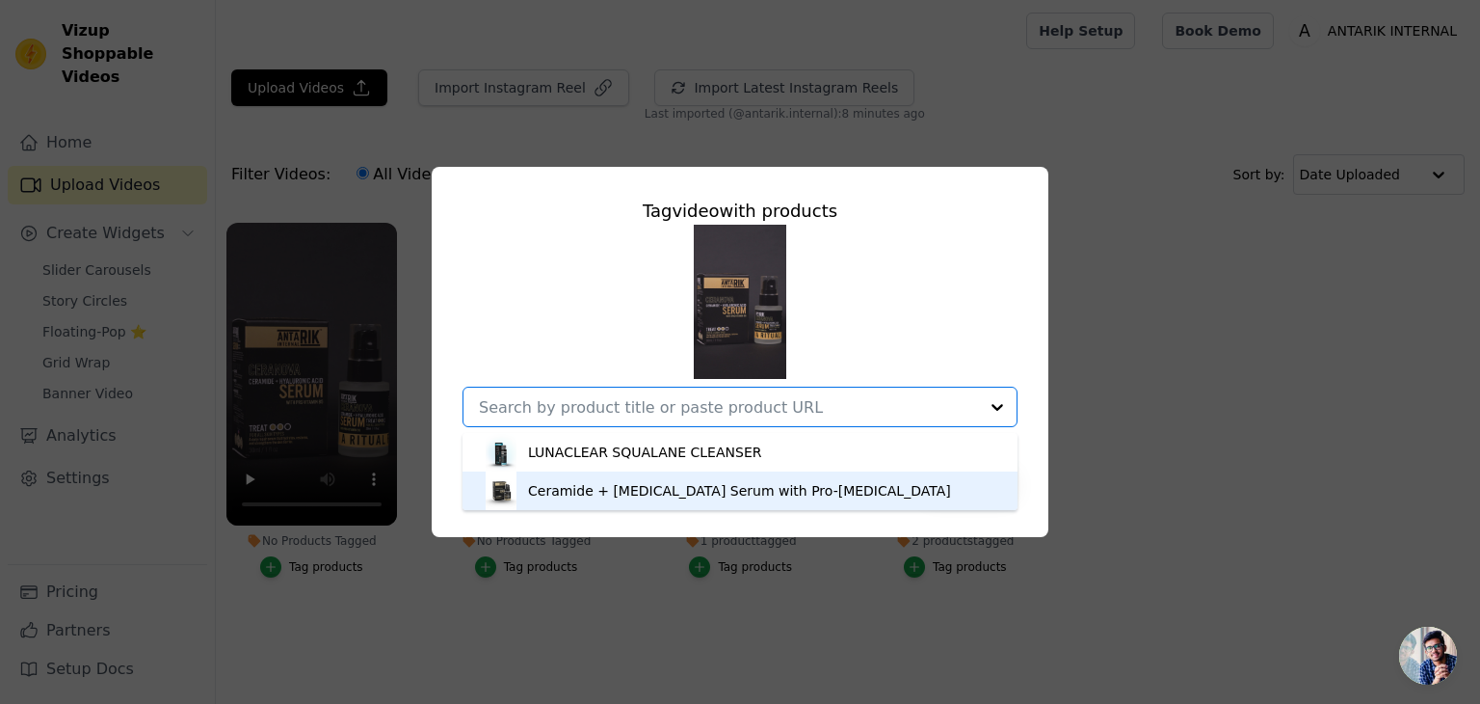
click at [572, 494] on div "Ceramide + Hyaluronic Acid Serum with Pro-Vitamin B5" at bounding box center [739, 490] width 423 height 19
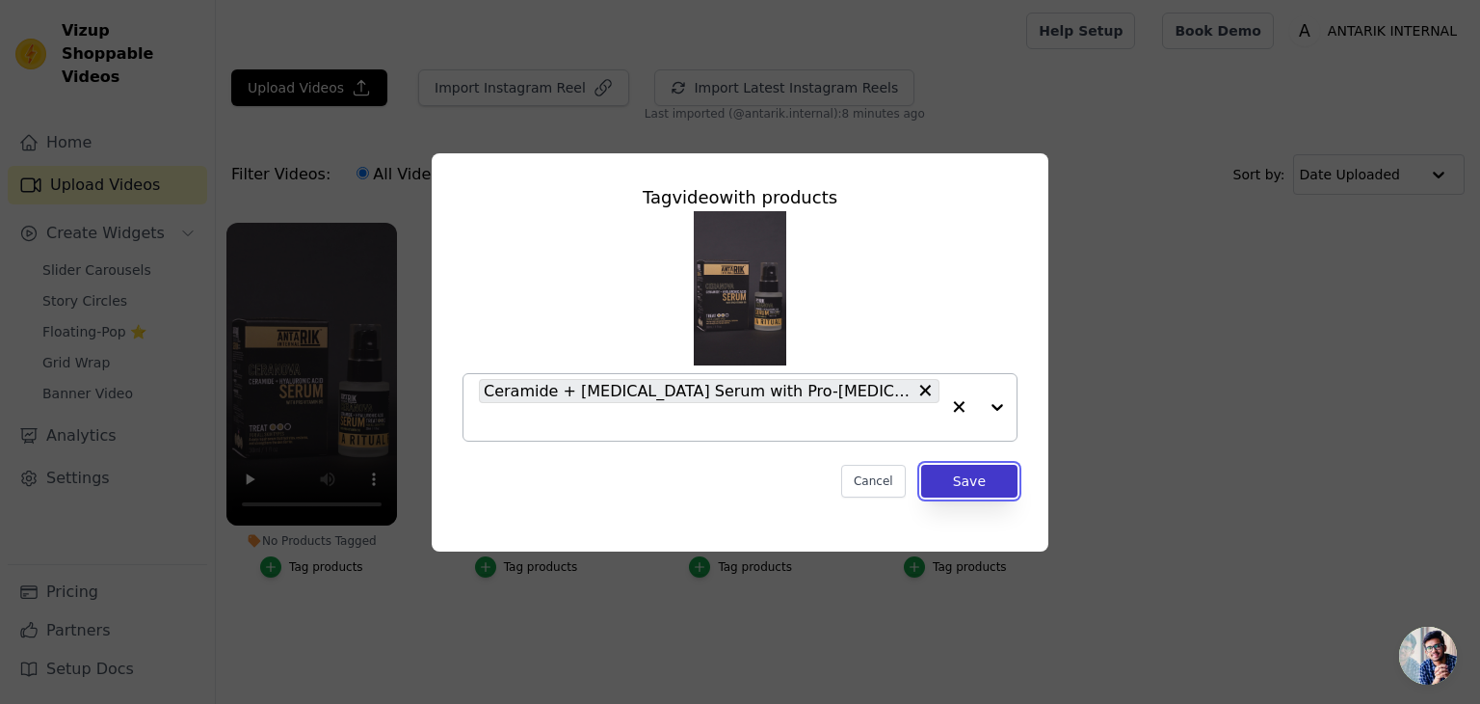
click at [973, 469] on button "Save" at bounding box center [969, 481] width 96 height 33
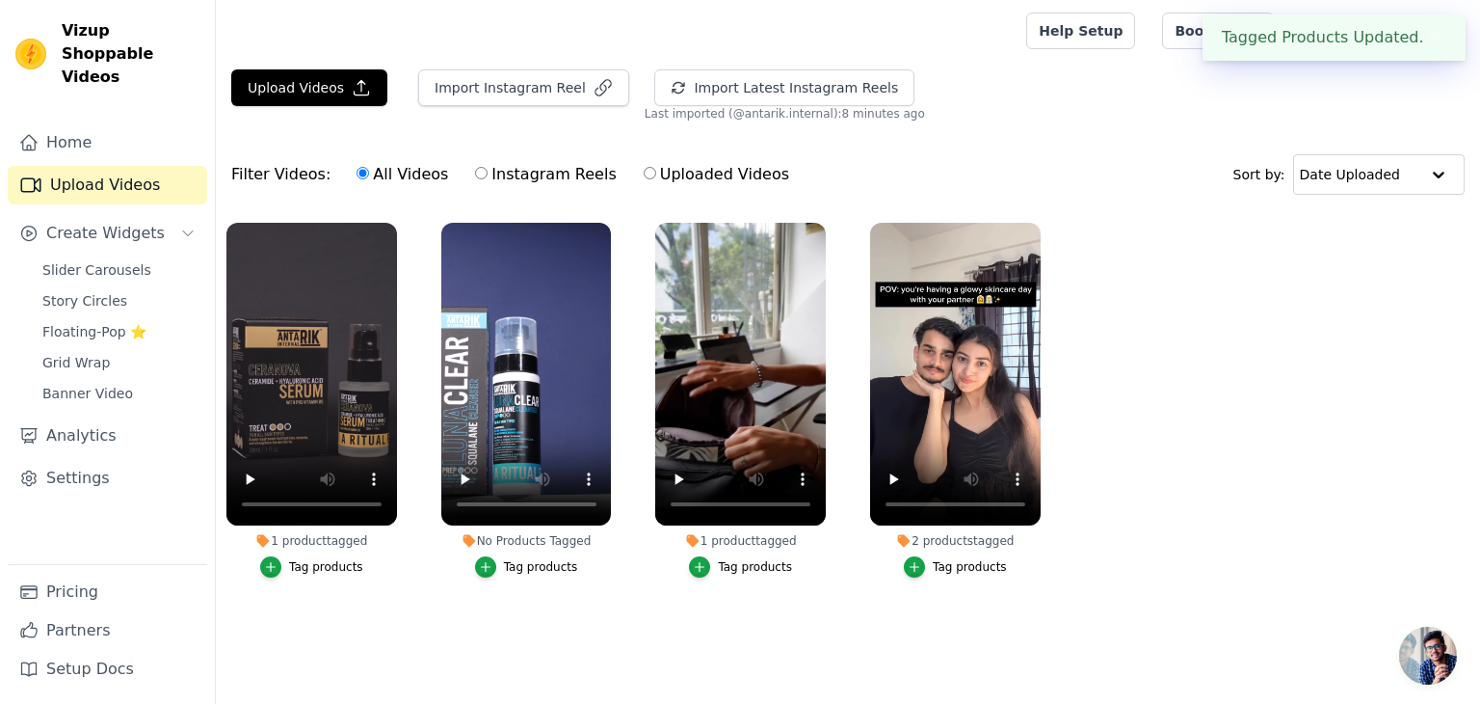
click at [519, 564] on div "Tag products" at bounding box center [541, 566] width 74 height 15
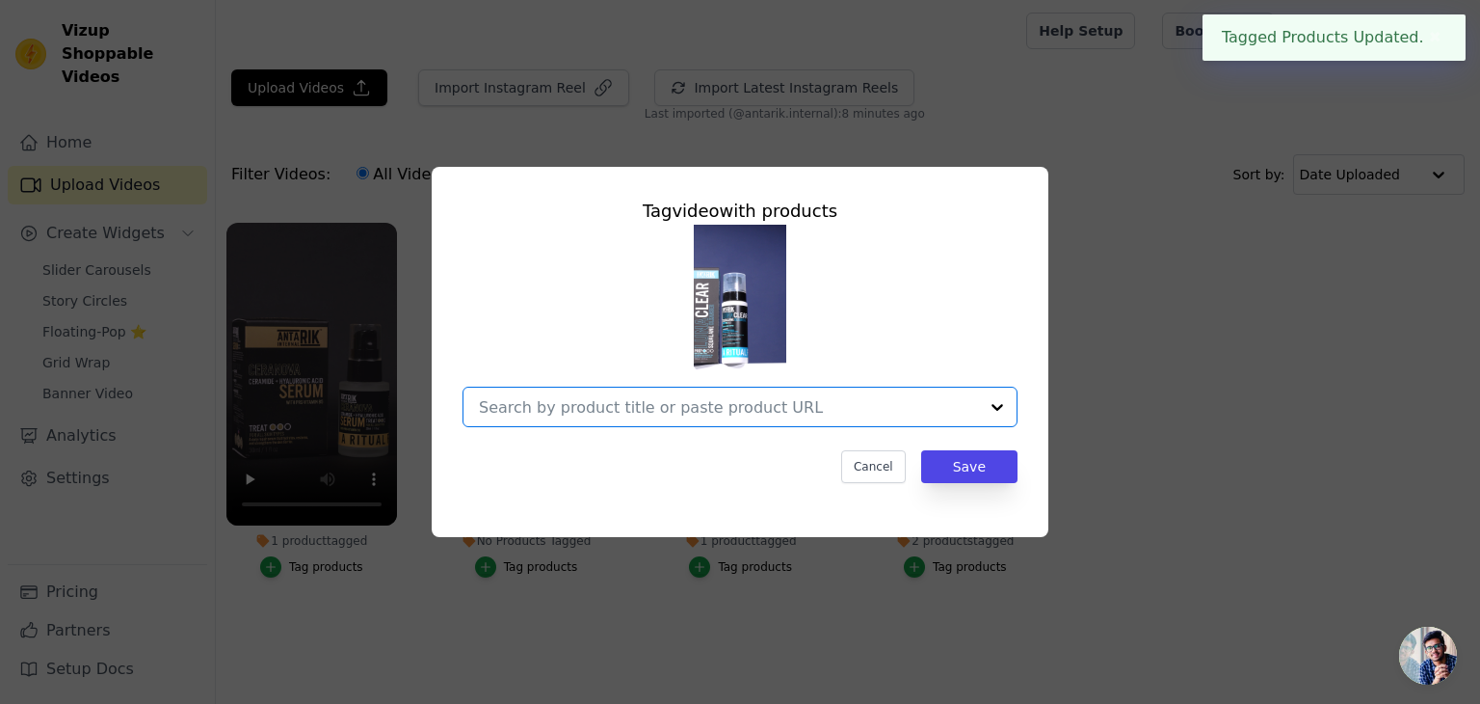
click at [700, 401] on input "No Products Tagged Tag video with products Option undefined, selected. Select i…" at bounding box center [728, 407] width 499 height 18
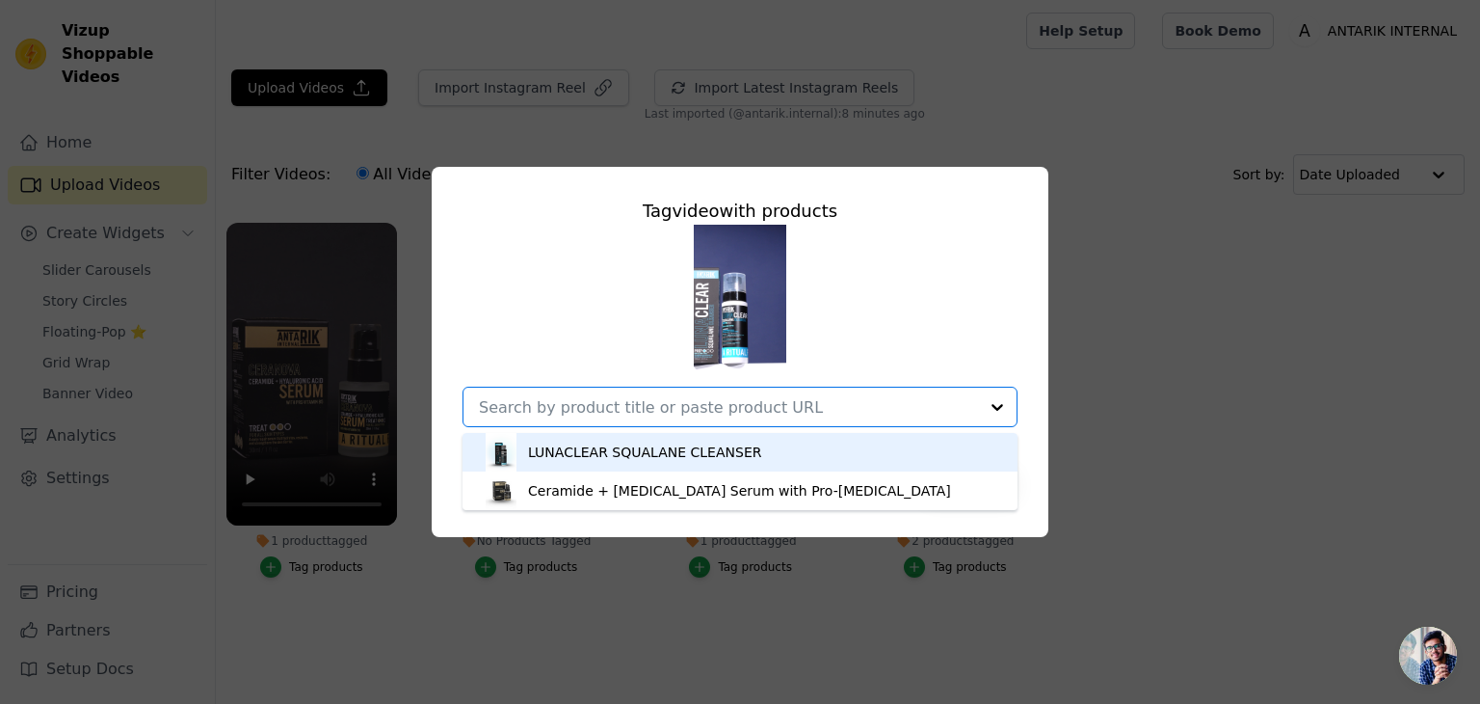
click at [636, 455] on div "LUNACLEAR SQUALANE CLEANSER" at bounding box center [644, 451] width 233 height 19
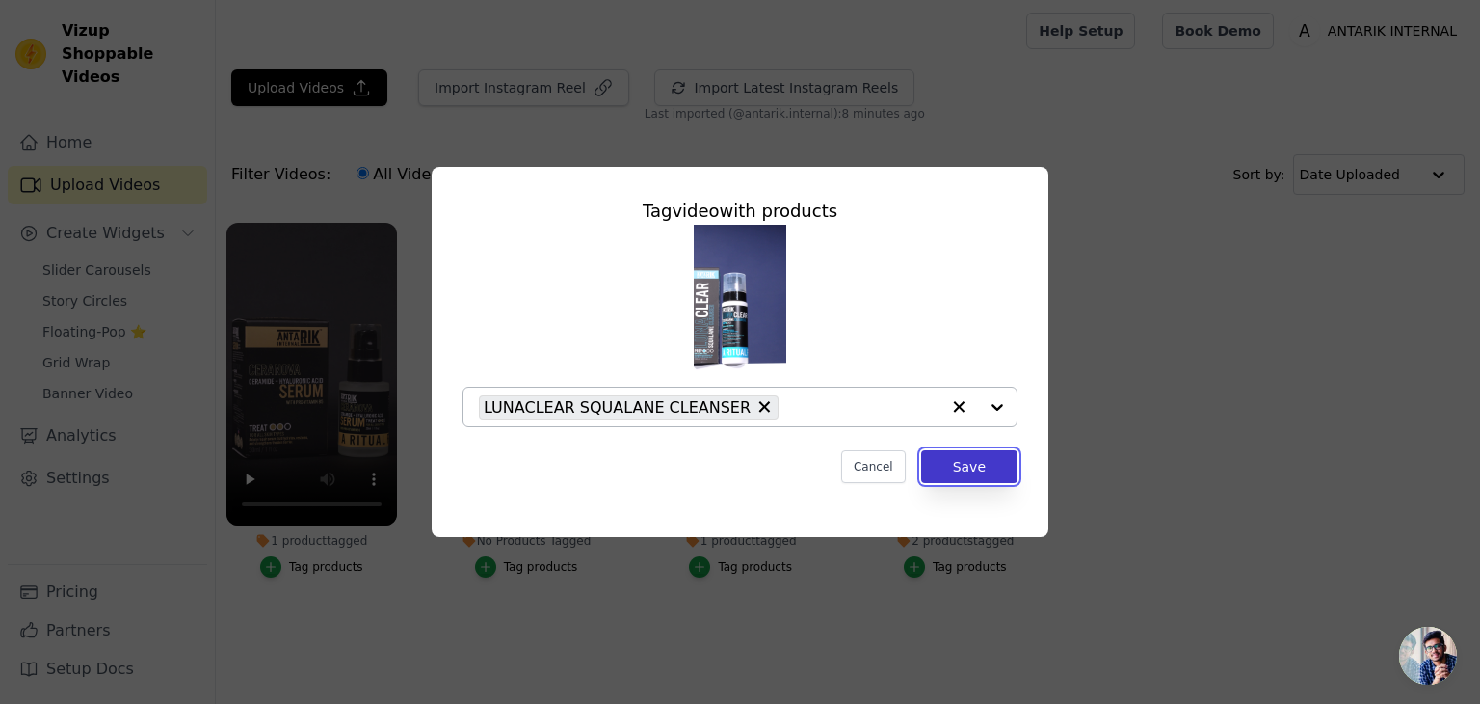
click at [998, 463] on button "Save" at bounding box center [969, 466] width 96 height 33
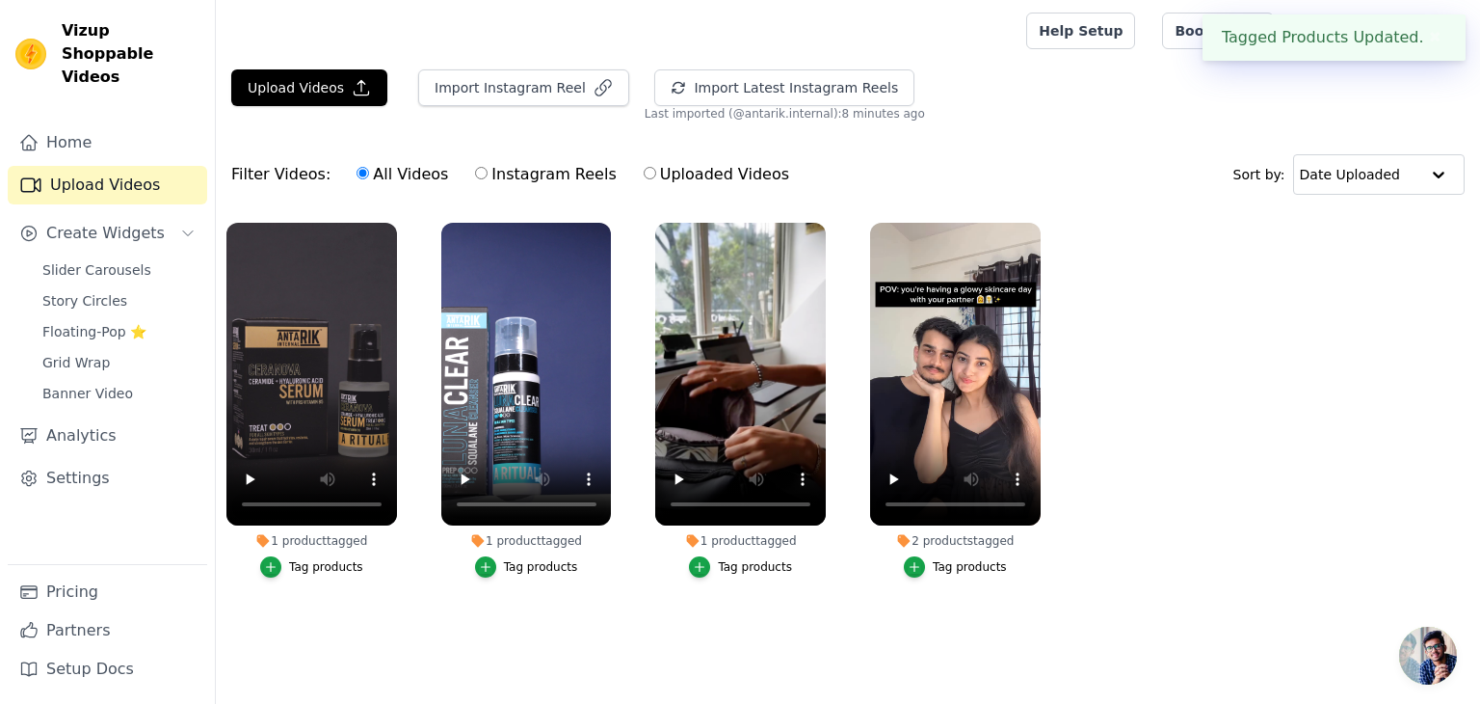
click at [708, 618] on ul "1 product tagged Tag products 1 product tagged Tag products 1 product tagged Ta…" at bounding box center [848, 419] width 1264 height 414
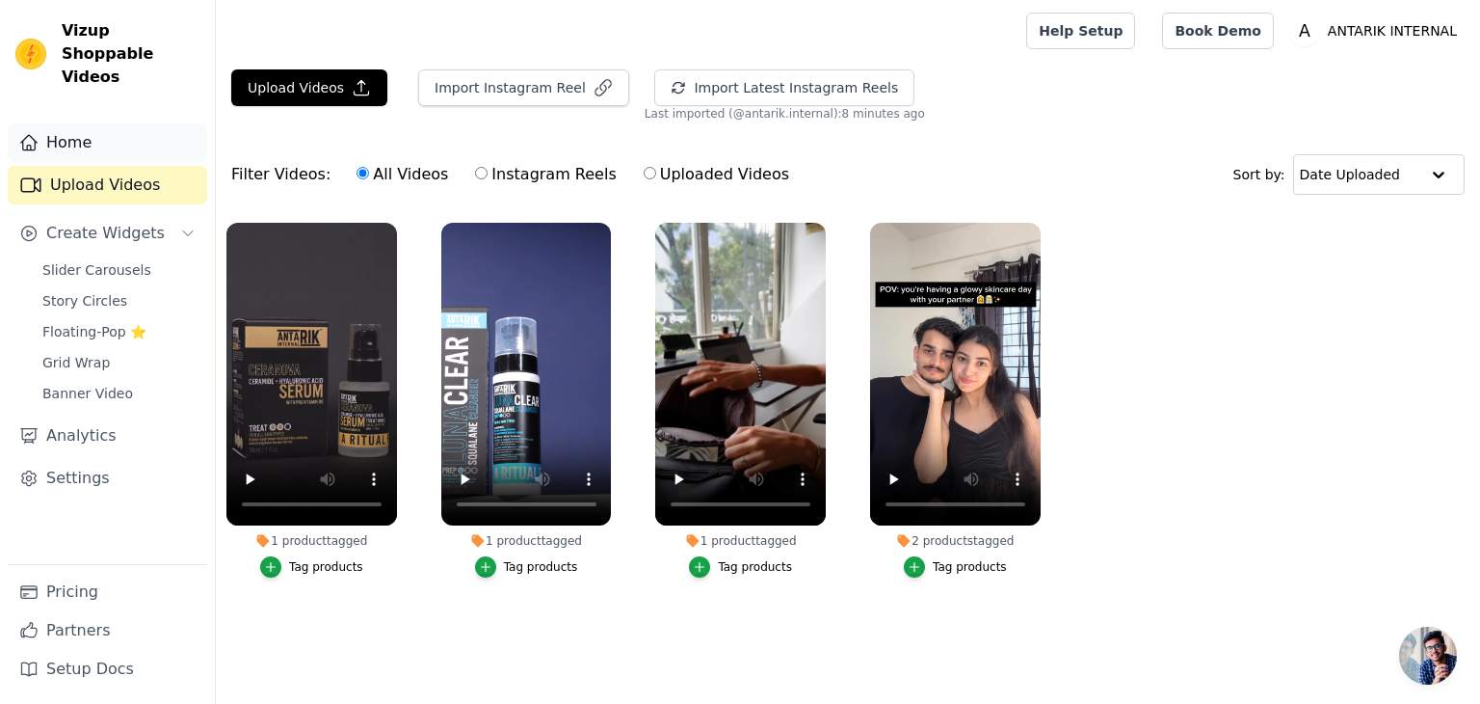
click at [116, 123] on link "Home" at bounding box center [108, 142] width 200 height 39
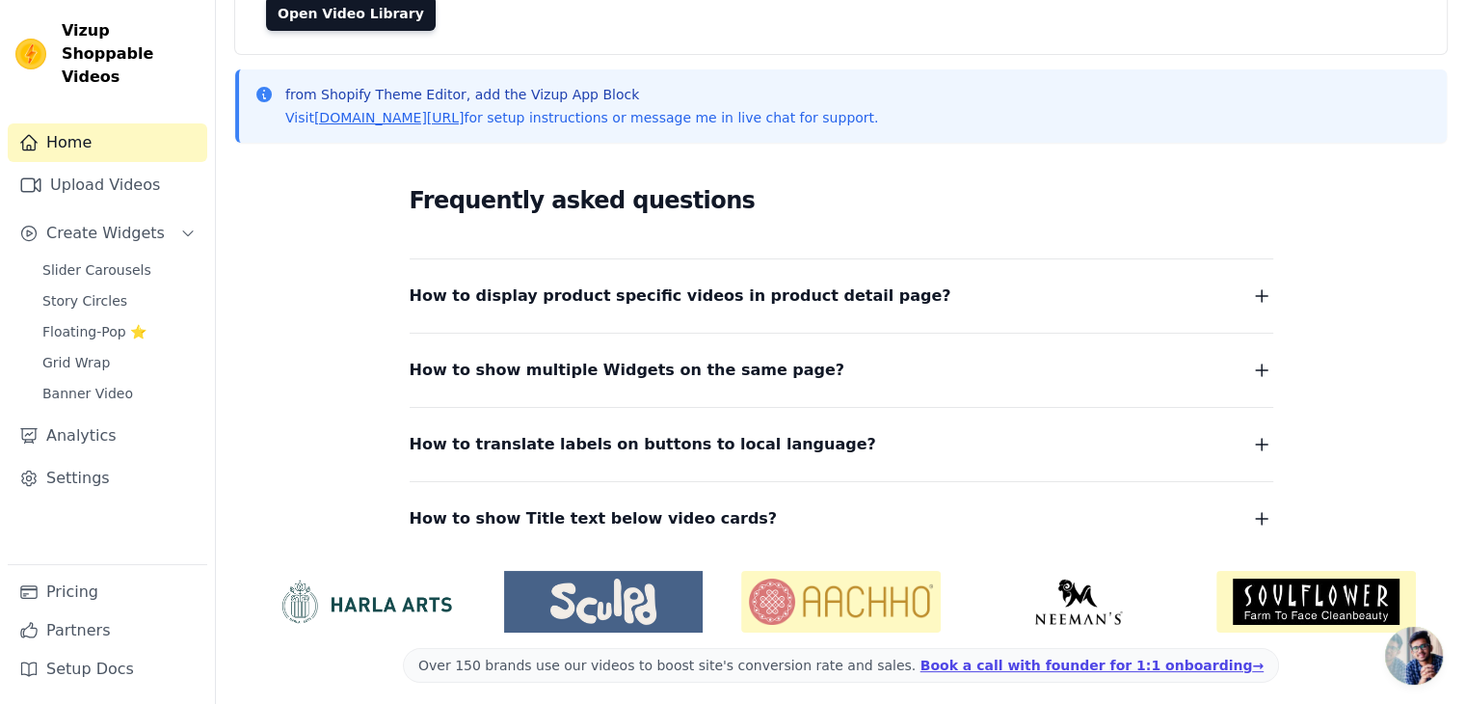
scroll to position [213, 0]
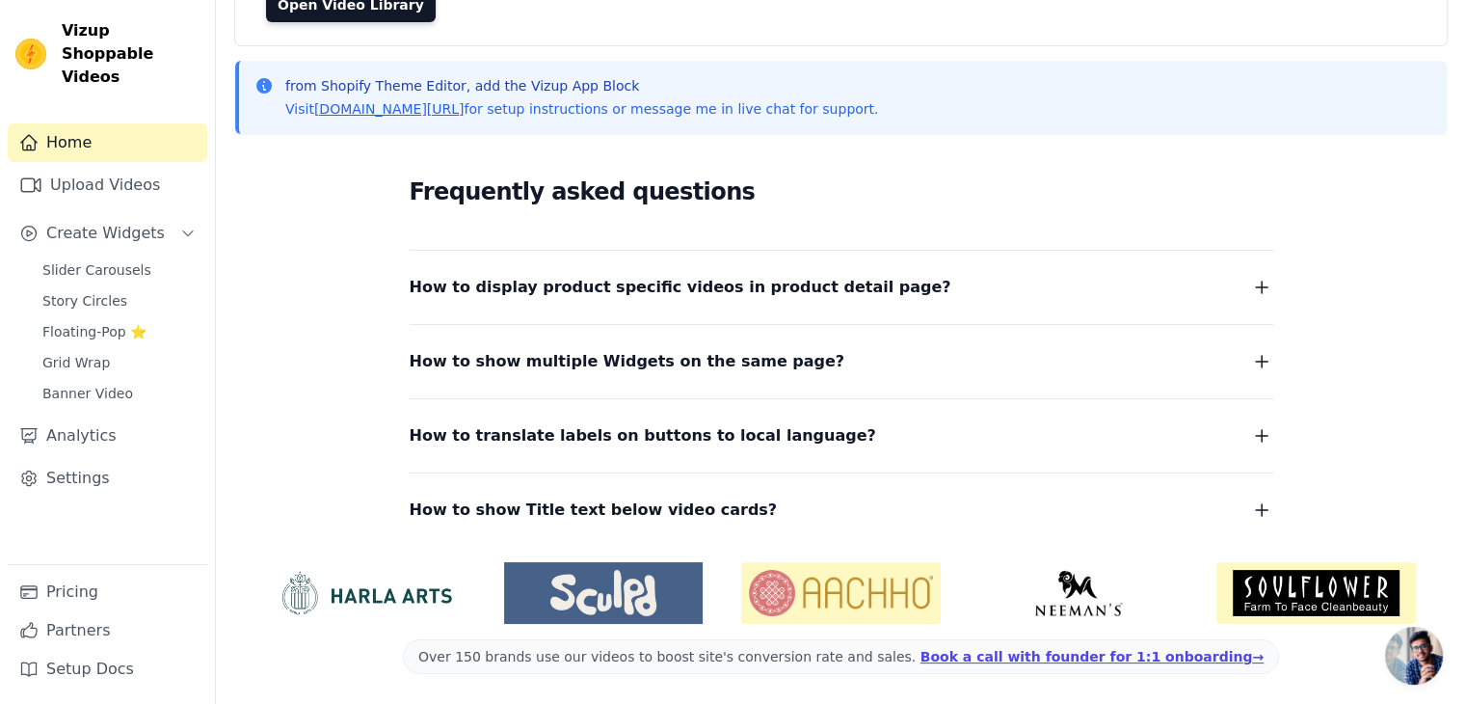
click at [509, 289] on span "How to display product specific videos in product detail page?" at bounding box center [681, 287] width 542 height 27
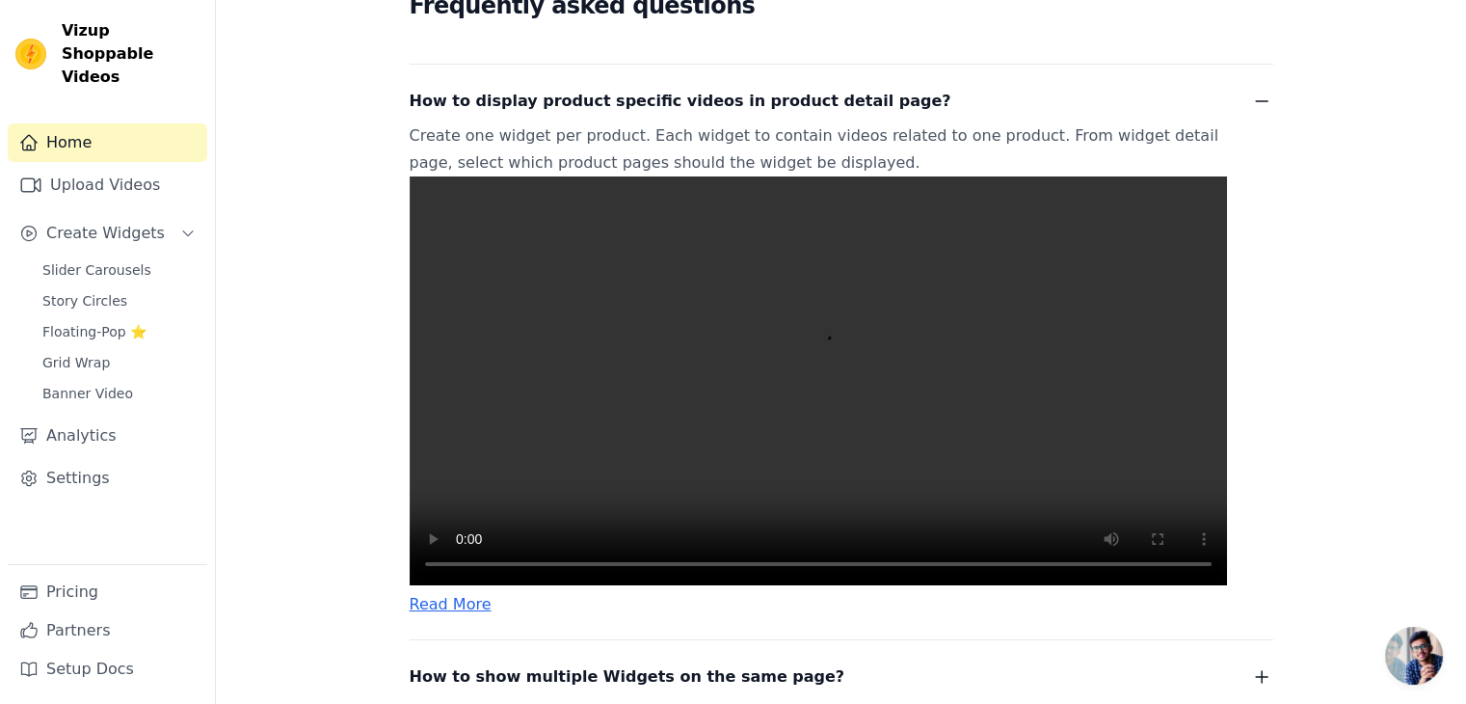
scroll to position [406, 0]
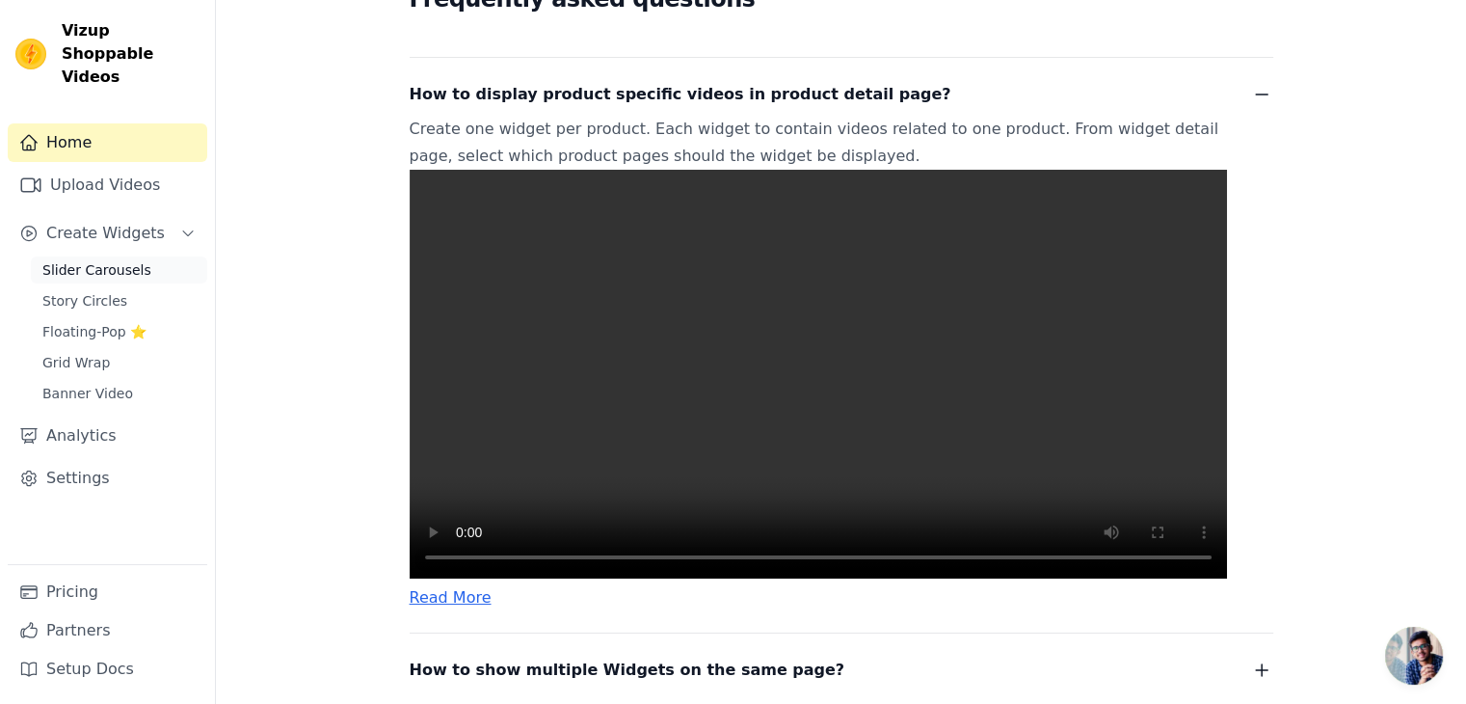
click at [101, 260] on span "Slider Carousels" at bounding box center [96, 269] width 109 height 19
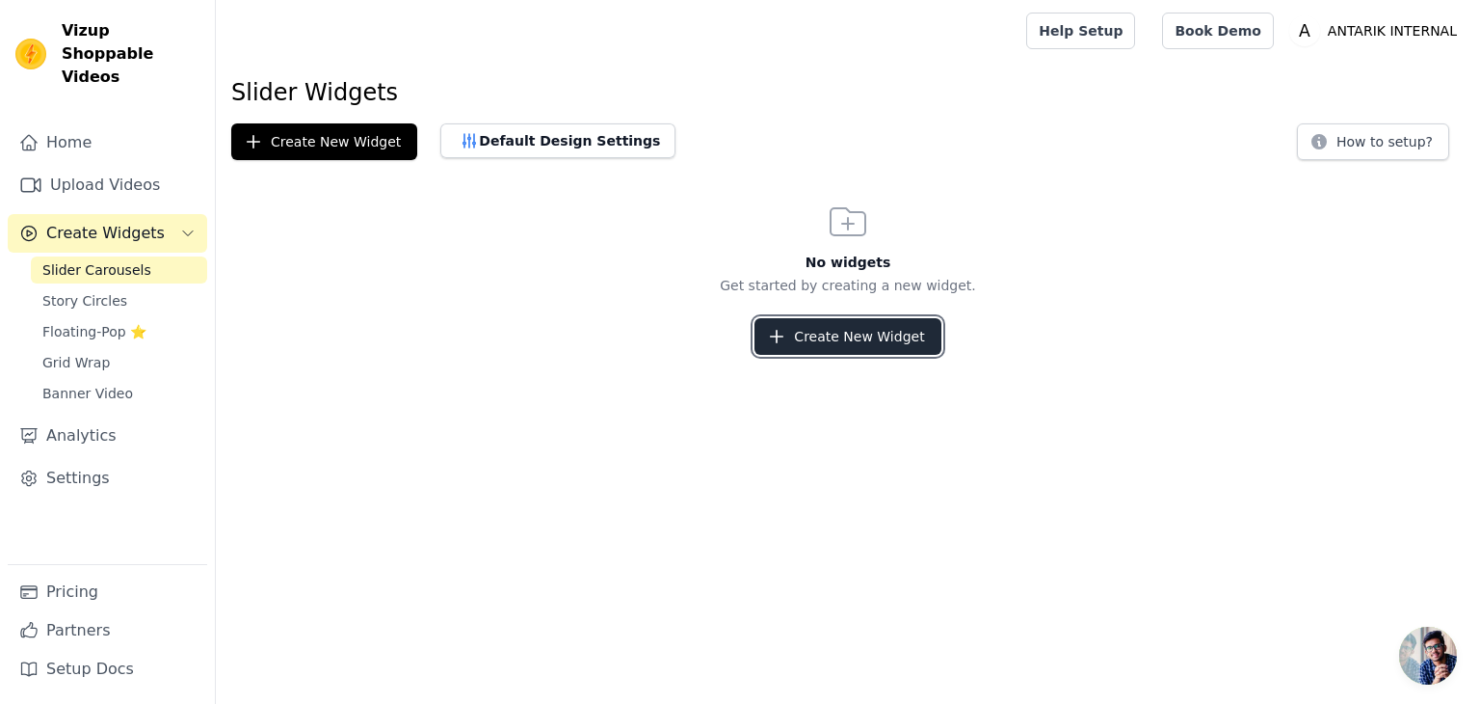
click at [786, 333] on icon "button" at bounding box center [776, 336] width 19 height 19
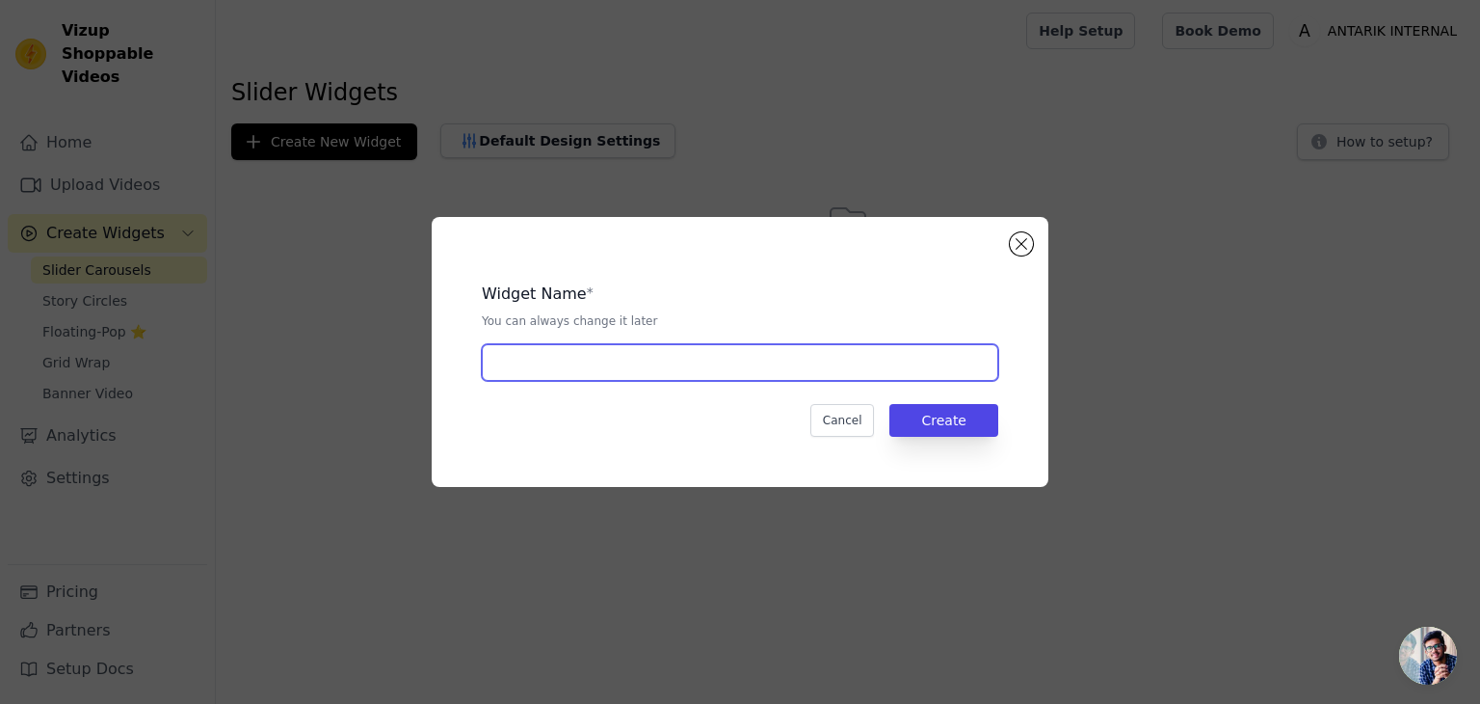
click at [709, 352] on input "text" at bounding box center [740, 362] width 517 height 37
type input "WATCH & BUY"
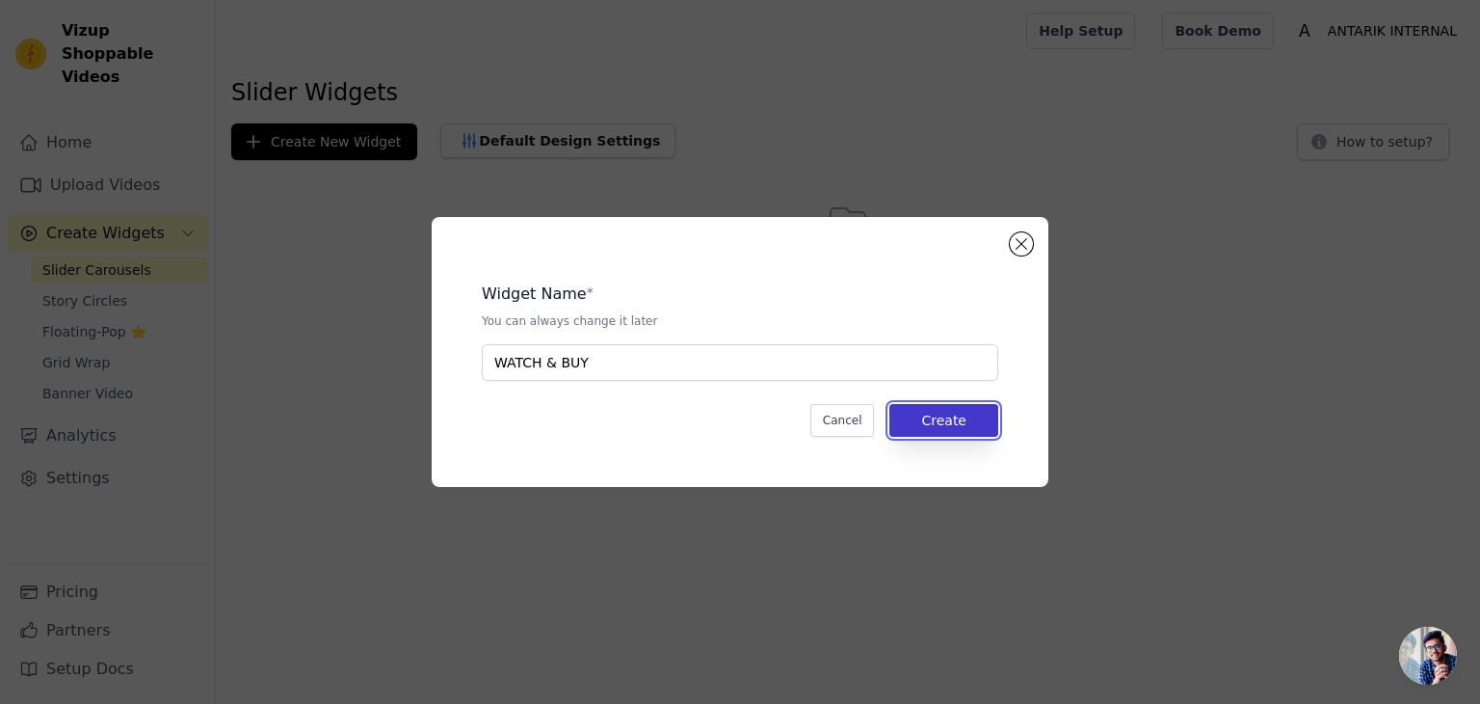
click at [915, 419] on button "Create" at bounding box center [944, 420] width 109 height 33
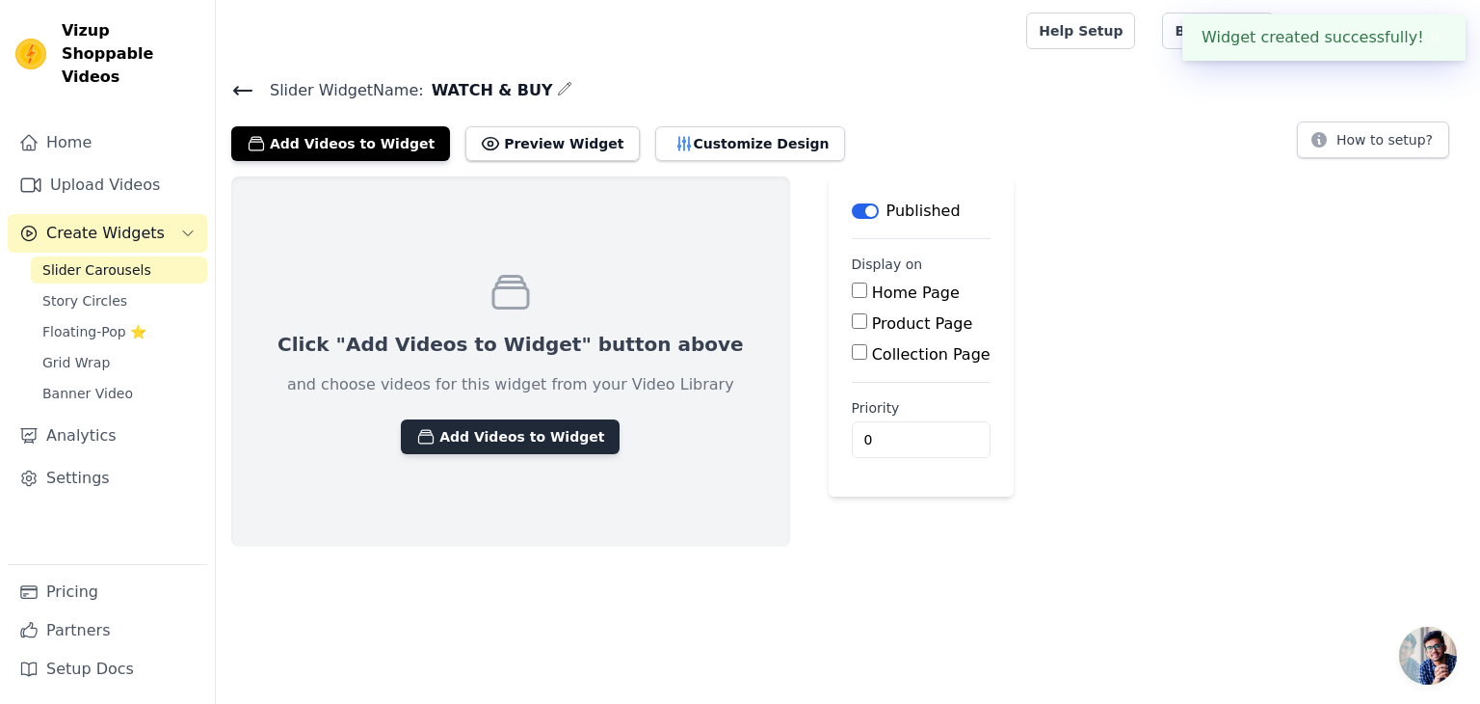
click at [532, 426] on button "Add Videos to Widget" at bounding box center [510, 436] width 219 height 35
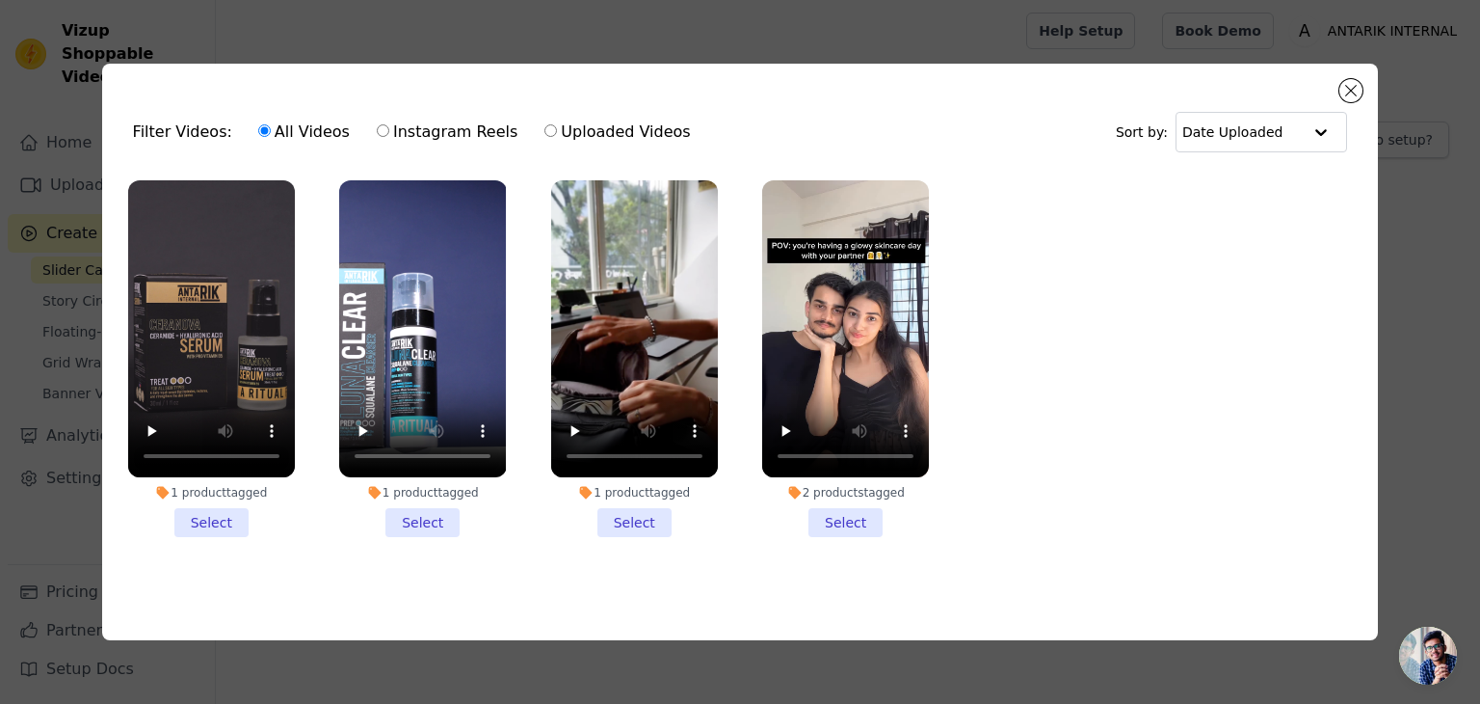
click at [423, 524] on li "1 product tagged Select" at bounding box center [422, 358] width 167 height 357
click at [0, 0] on input "1 product tagged Select" at bounding box center [0, 0] width 0 height 0
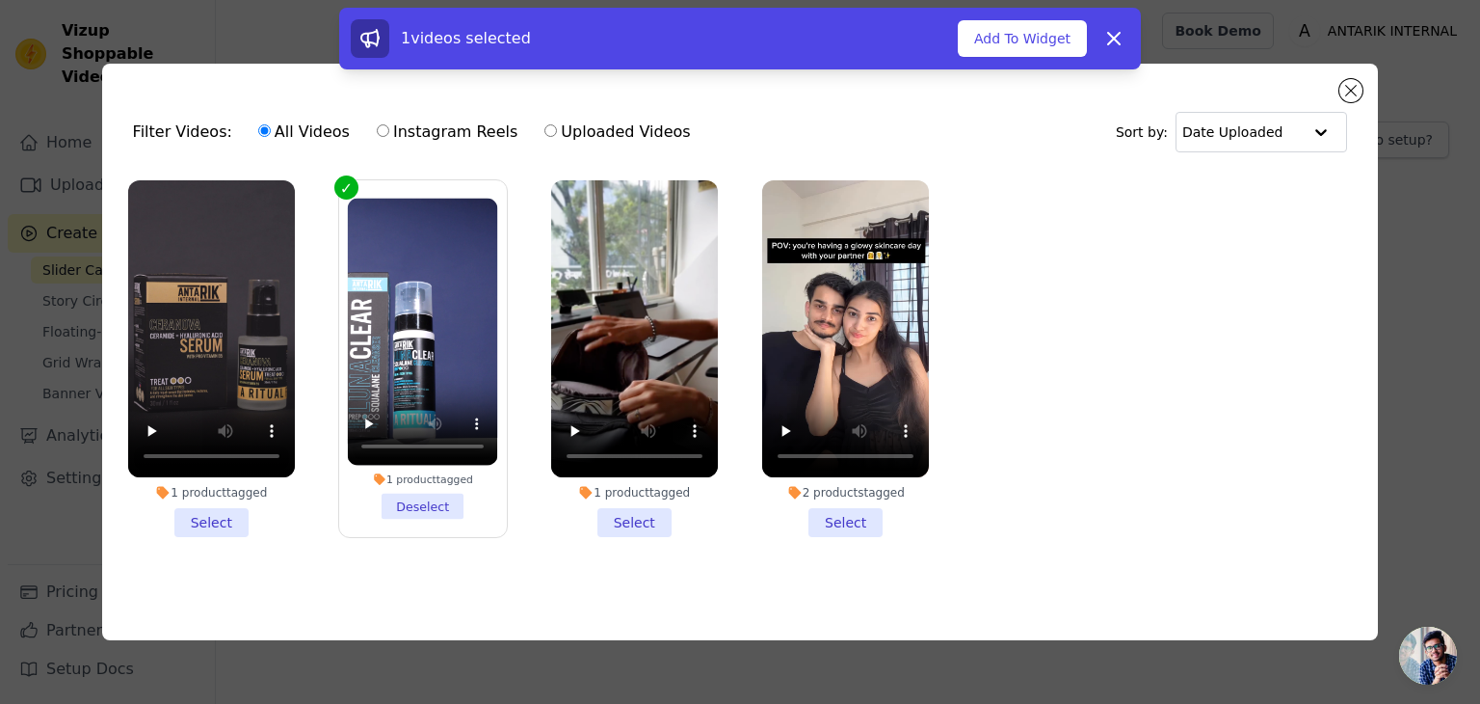
click at [219, 514] on li "1 product tagged Select" at bounding box center [211, 358] width 167 height 357
click at [0, 0] on input "1 product tagged Select" at bounding box center [0, 0] width 0 height 0
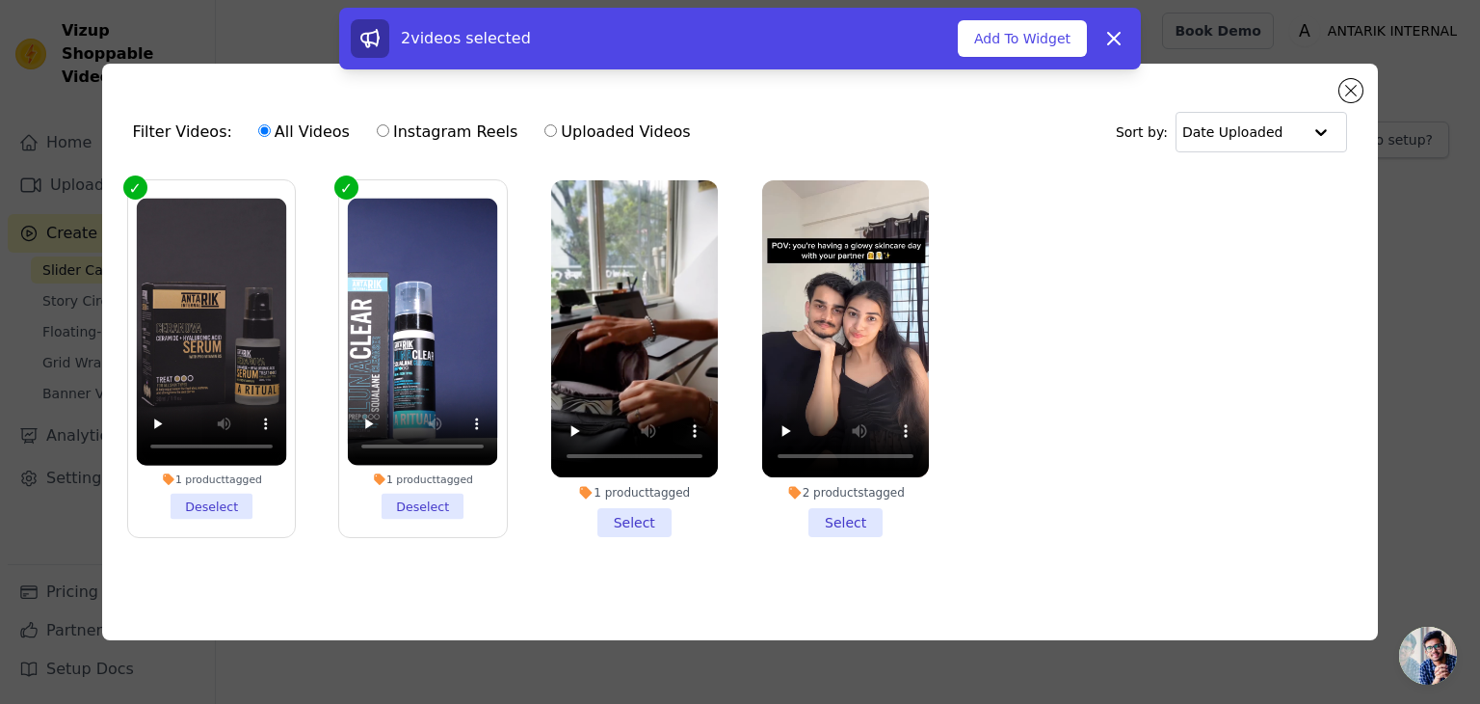
click at [632, 516] on li "1 product tagged Select" at bounding box center [634, 358] width 167 height 357
click at [0, 0] on input "1 product tagged Select" at bounding box center [0, 0] width 0 height 0
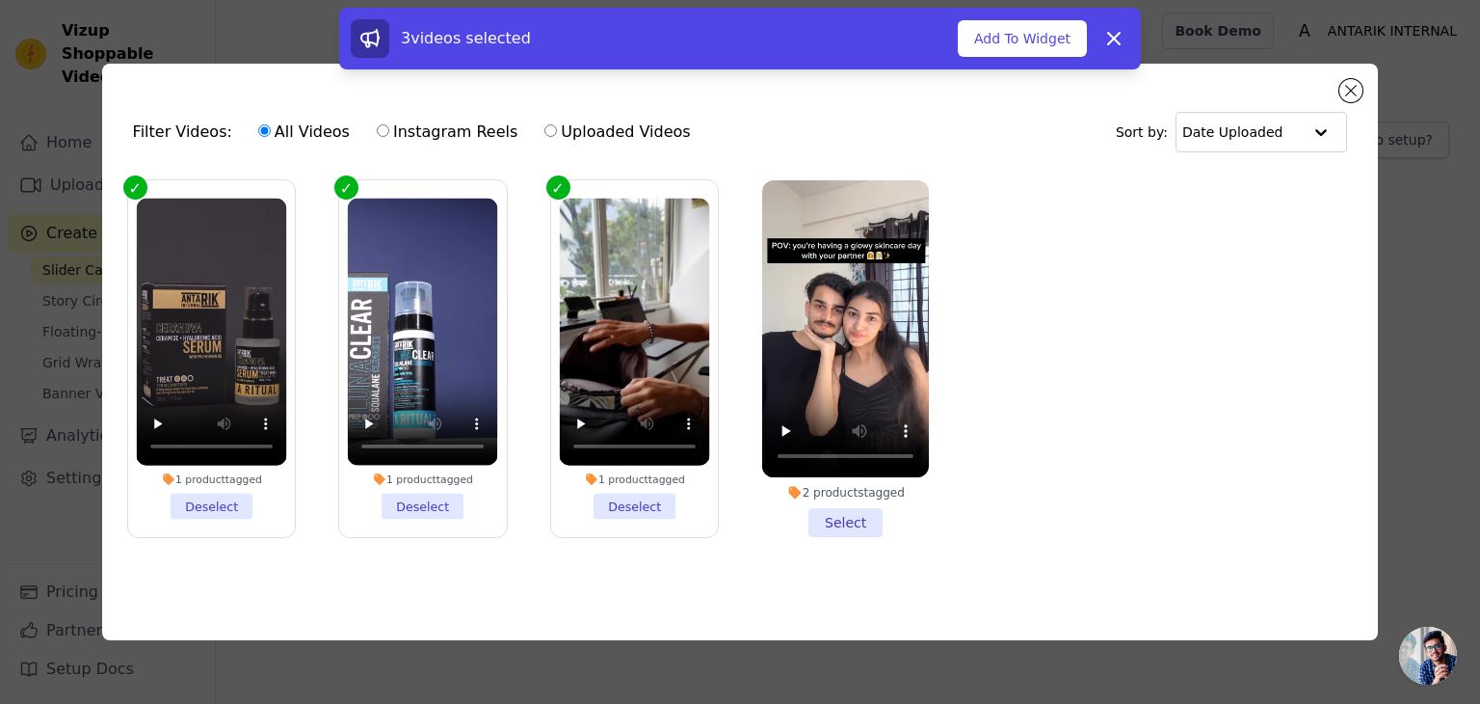
click at [826, 522] on li "2 products tagged Select" at bounding box center [845, 358] width 167 height 357
click at [0, 0] on input "2 products tagged Select" at bounding box center [0, 0] width 0 height 0
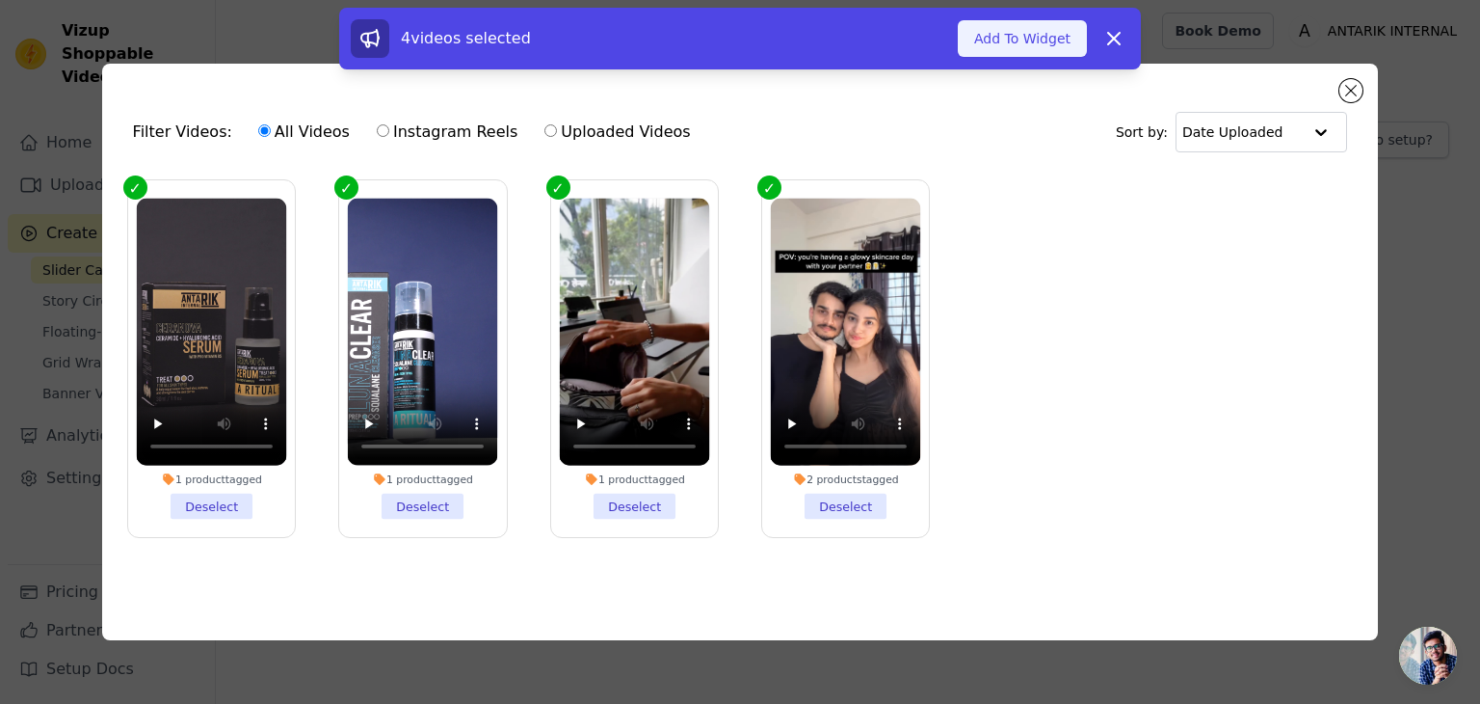
click at [1015, 48] on button "Add To Widget" at bounding box center [1022, 38] width 129 height 37
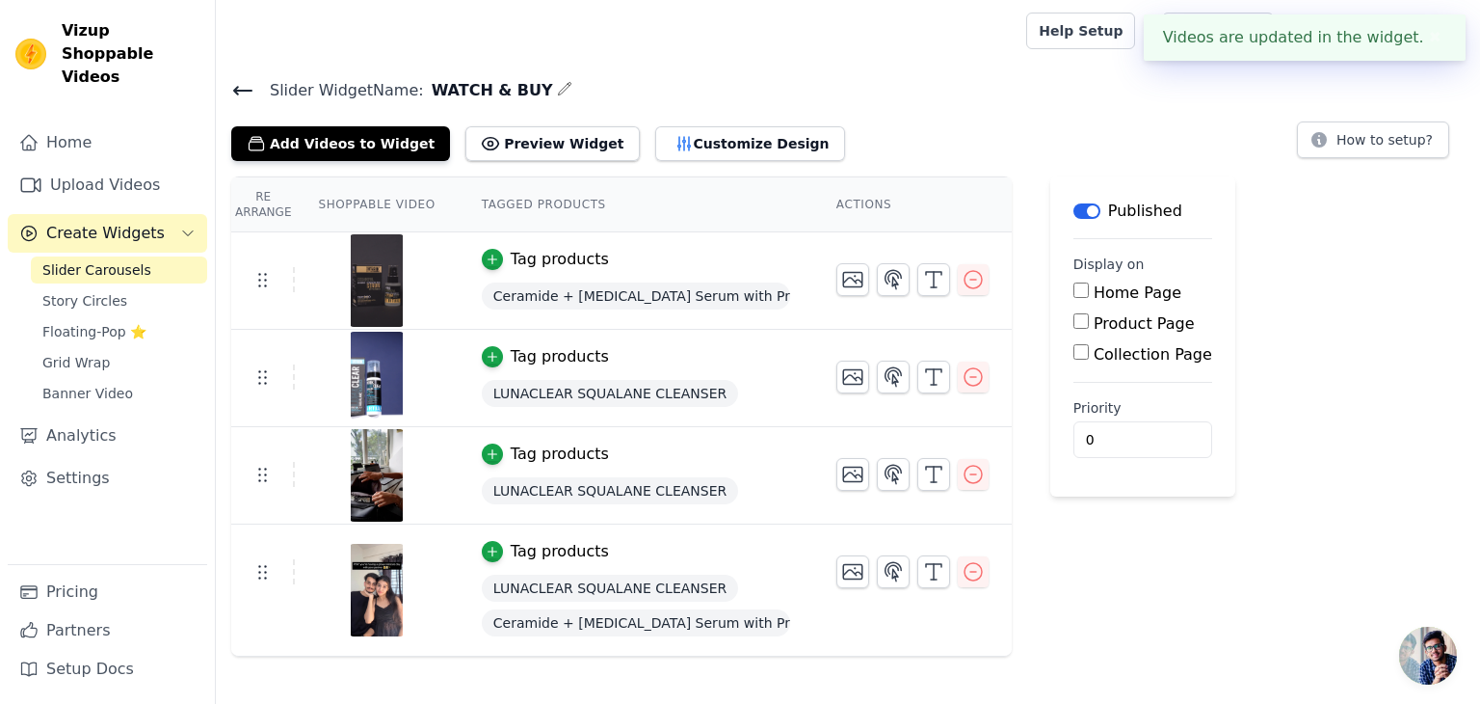
click at [1074, 290] on input "Home Page" at bounding box center [1081, 289] width 15 height 15
checkbox input "true"
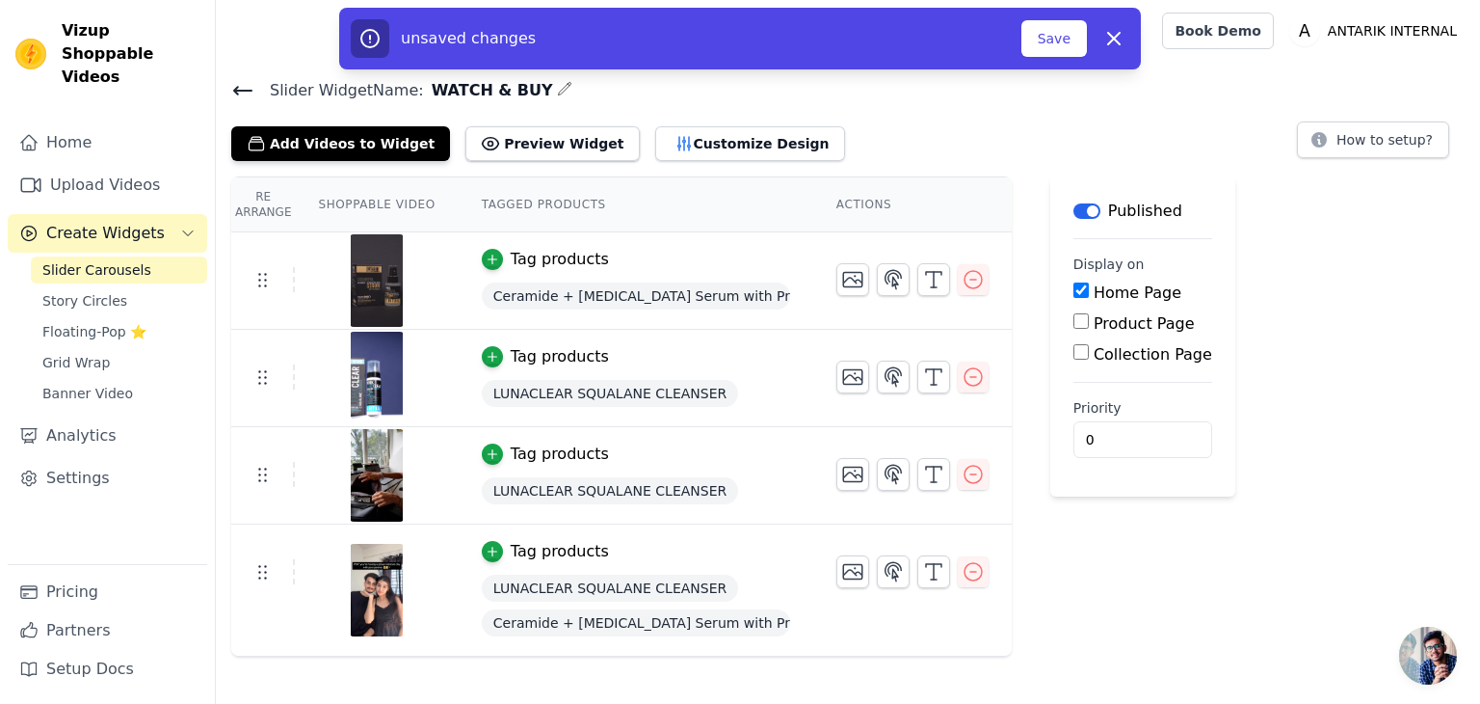
click at [1074, 323] on input "Product Page" at bounding box center [1081, 320] width 15 height 15
checkbox input "true"
click at [1089, 374] on input "Specific Product Pages" at bounding box center [1096, 374] width 15 height 15
radio input "true"
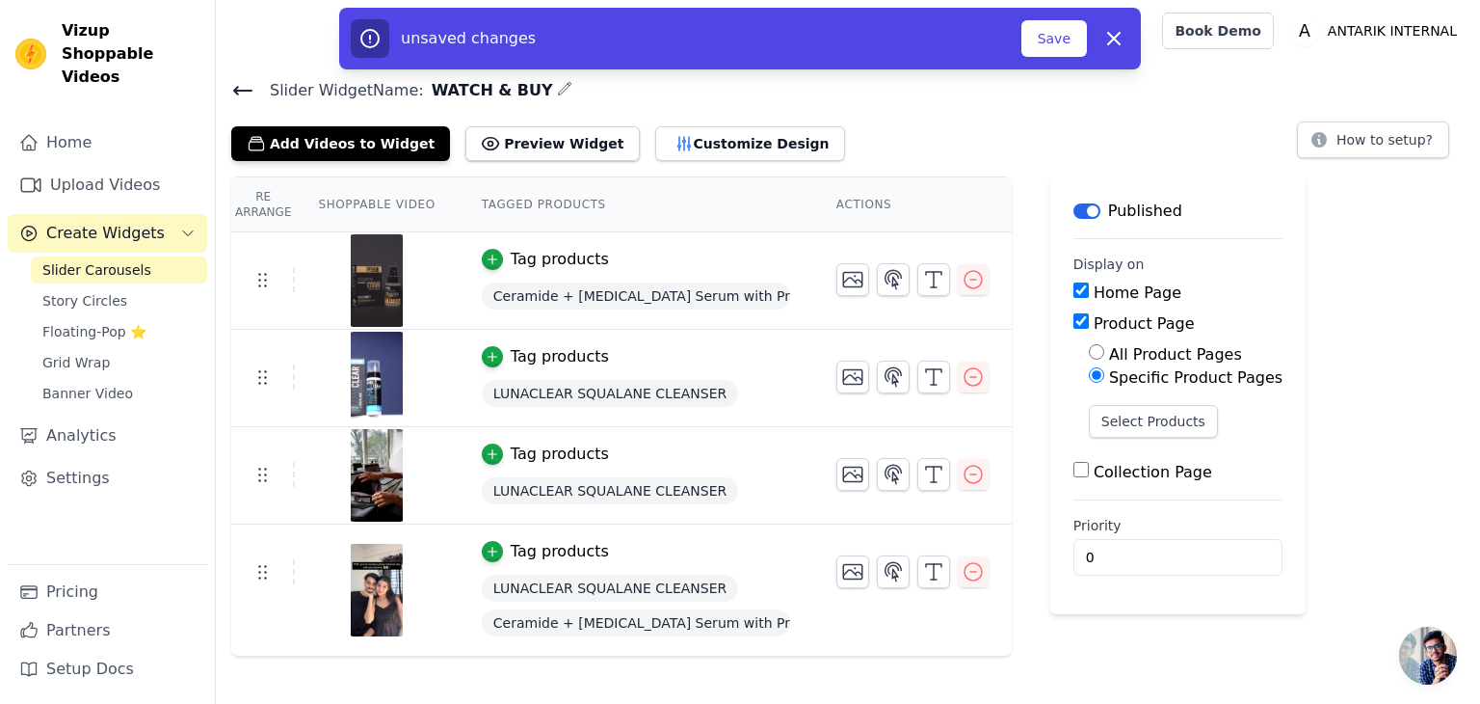
click at [1089, 352] on input "All Product Pages" at bounding box center [1096, 351] width 15 height 15
radio input "true"
click at [1091, 487] on input "0" at bounding box center [1178, 493] width 209 height 37
click at [1177, 600] on div "Label Published Display on Home Page Product Page All Product Pages Specific Pr…" at bounding box center [1178, 416] width 255 height 480
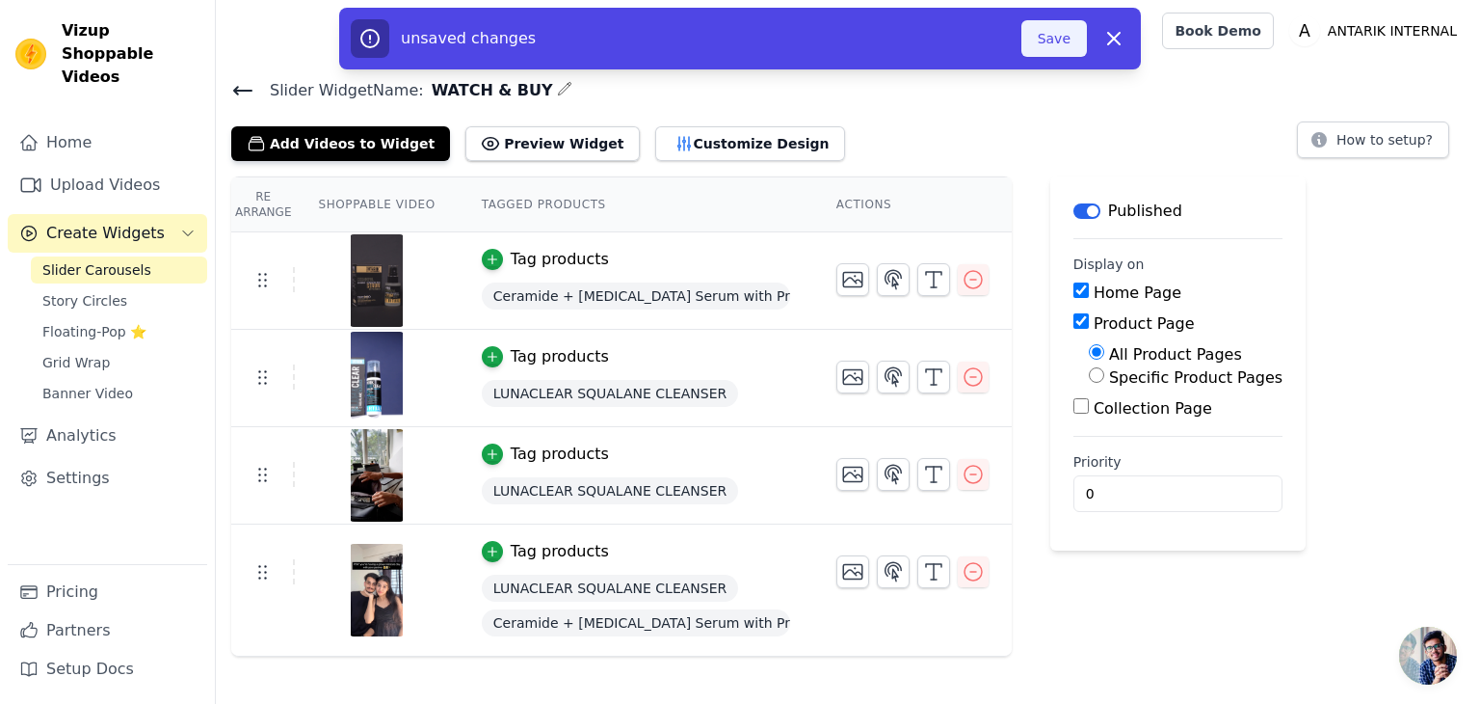
click at [1063, 33] on button "Save" at bounding box center [1055, 38] width 66 height 37
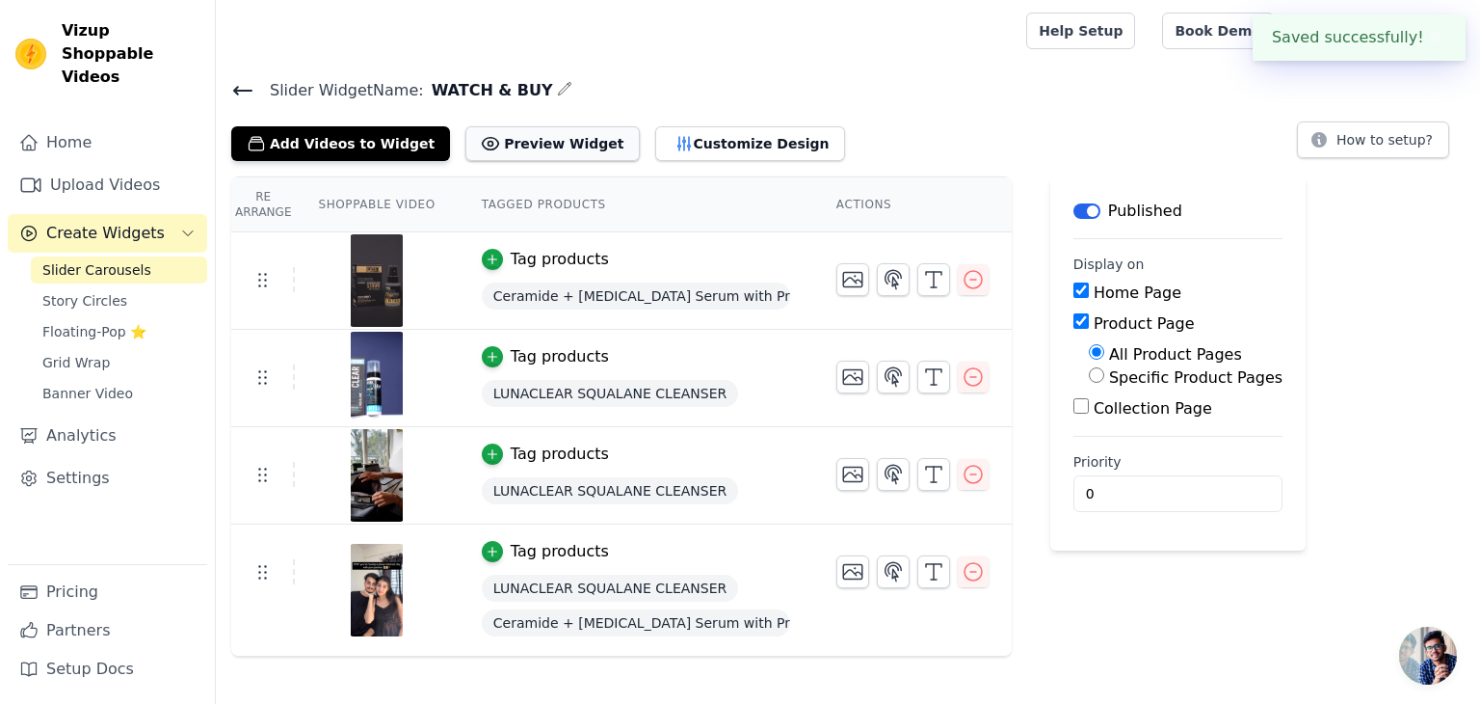
click at [533, 140] on button "Preview Widget" at bounding box center [552, 143] width 173 height 35
click at [655, 140] on button "Customize Design" at bounding box center [750, 143] width 190 height 35
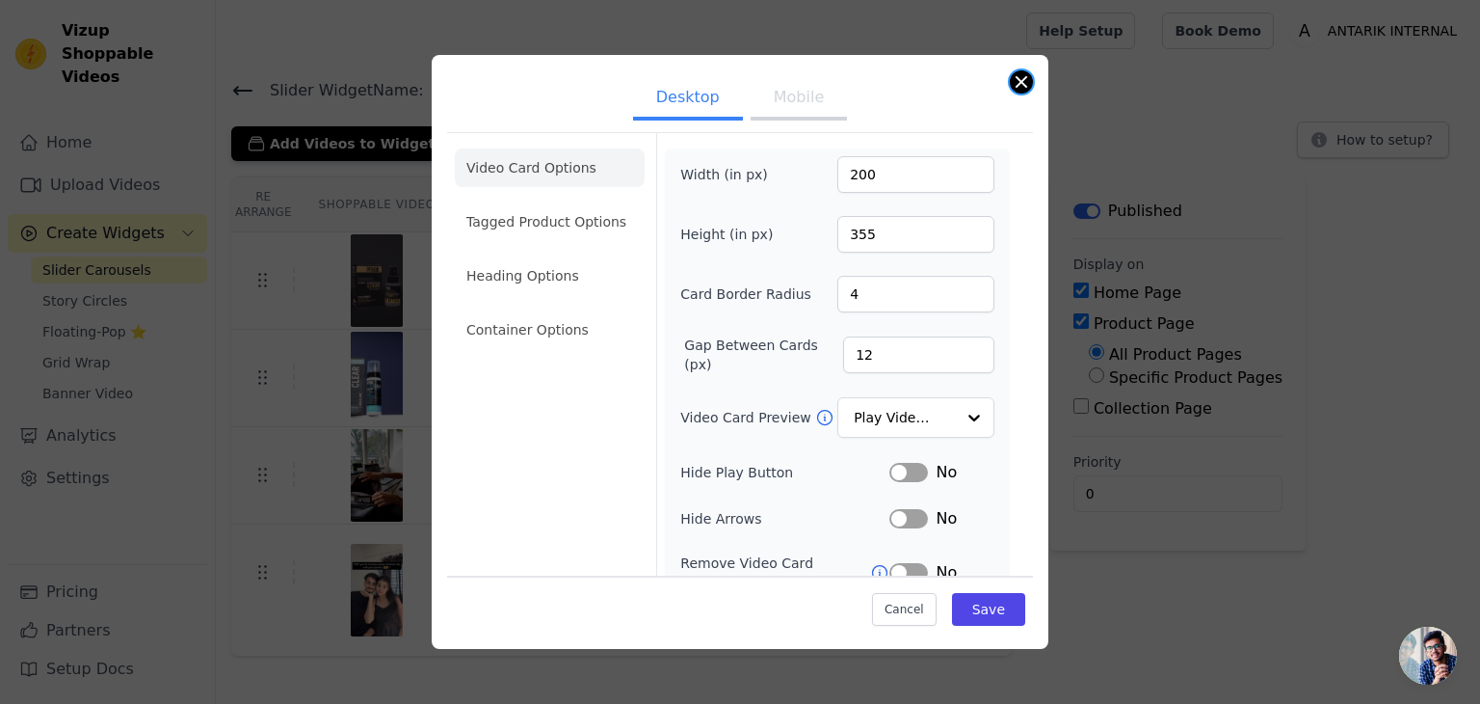
click at [1010, 78] on div "Desktop Mobile Video Card Options Tagged Product Options Heading Options Contai…" at bounding box center [740, 352] width 617 height 594
click at [1018, 82] on button "Close modal" at bounding box center [1021, 81] width 23 height 23
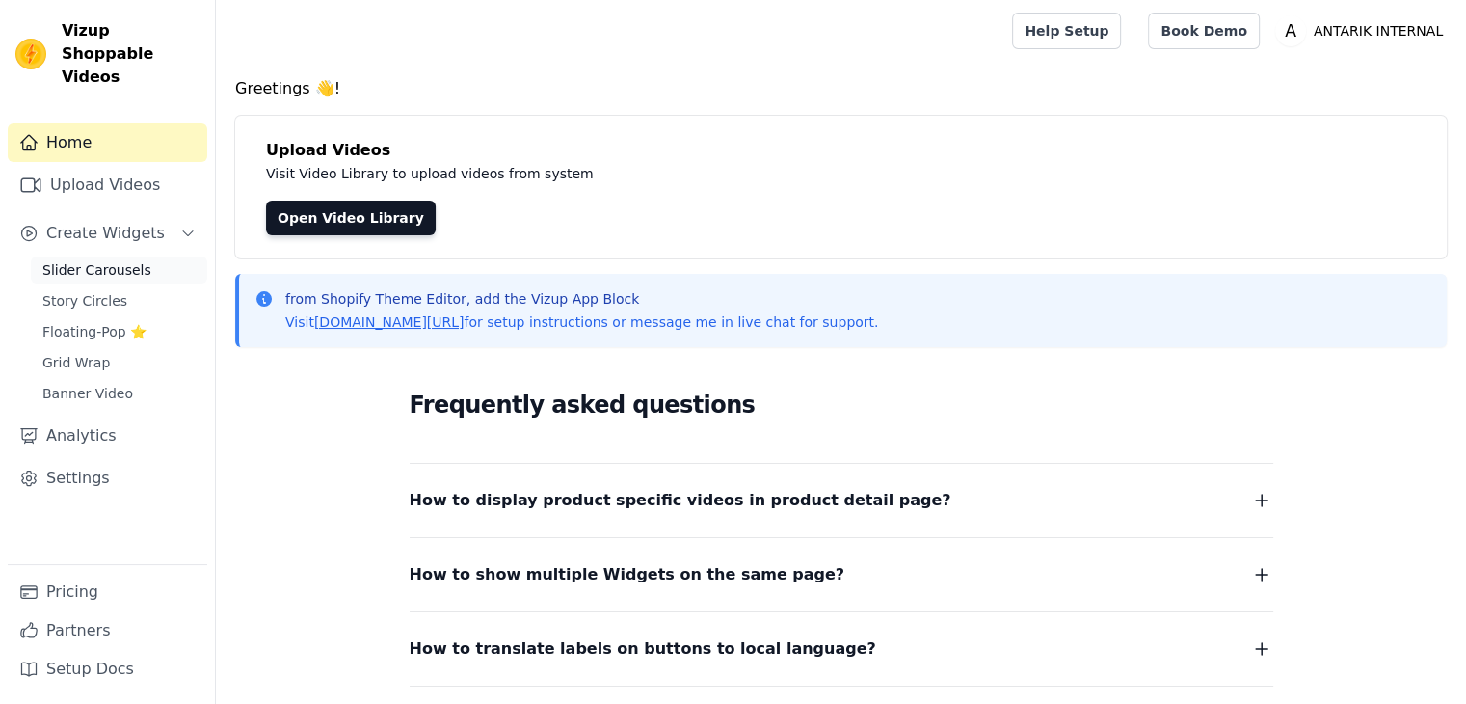
click at [123, 260] on span "Slider Carousels" at bounding box center [96, 269] width 109 height 19
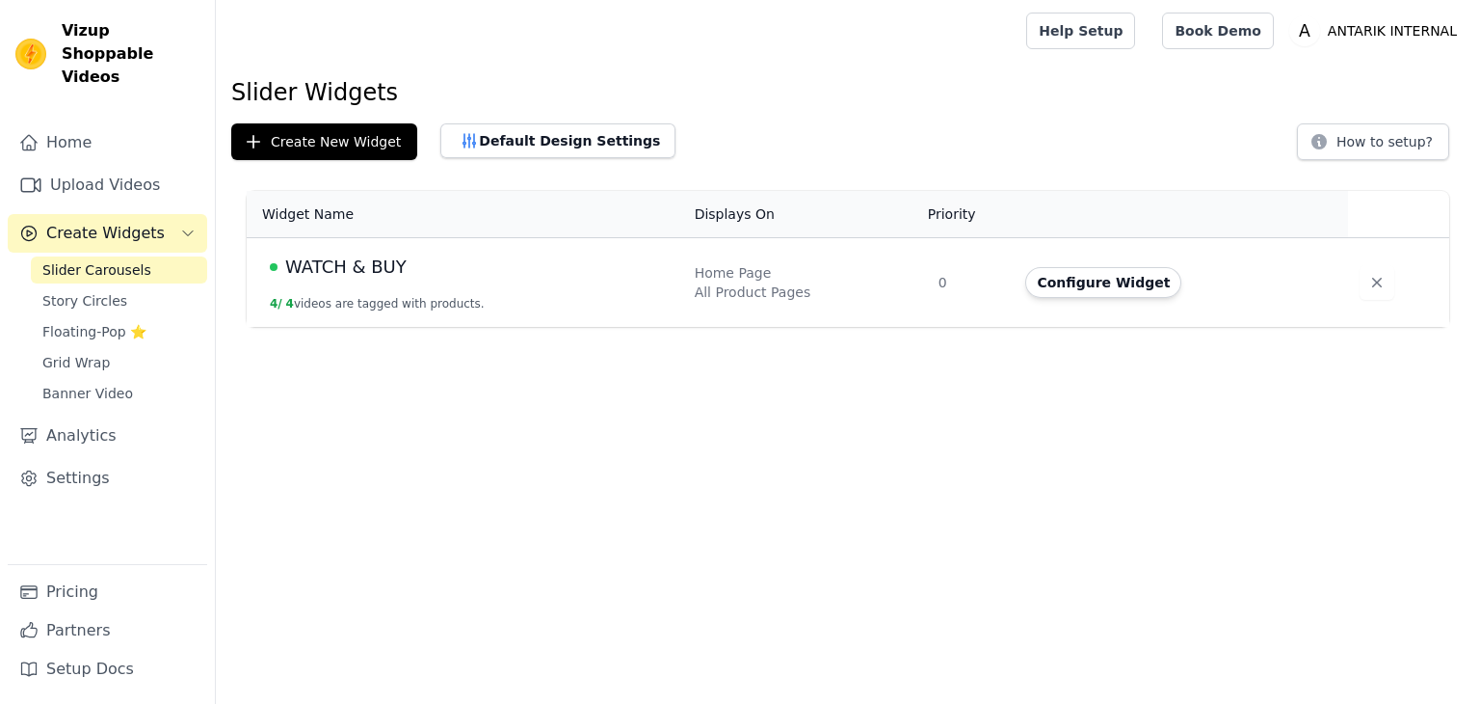
click at [439, 282] on td "WATCH & BUY 4 / 4 videos are tagged with products." at bounding box center [465, 283] width 437 height 90
click at [1113, 283] on button "Configure Widget" at bounding box center [1103, 282] width 156 height 31
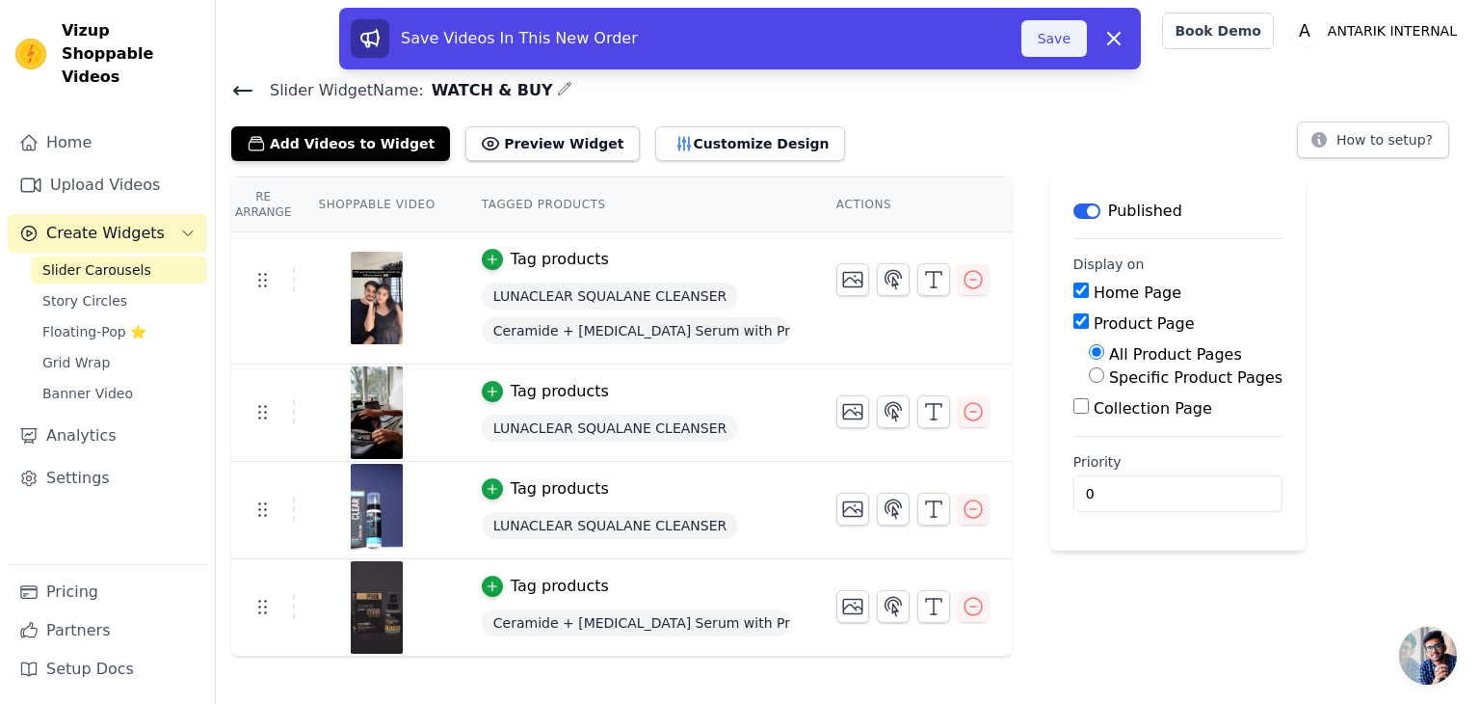
click at [1058, 53] on button "Save" at bounding box center [1055, 38] width 66 height 37
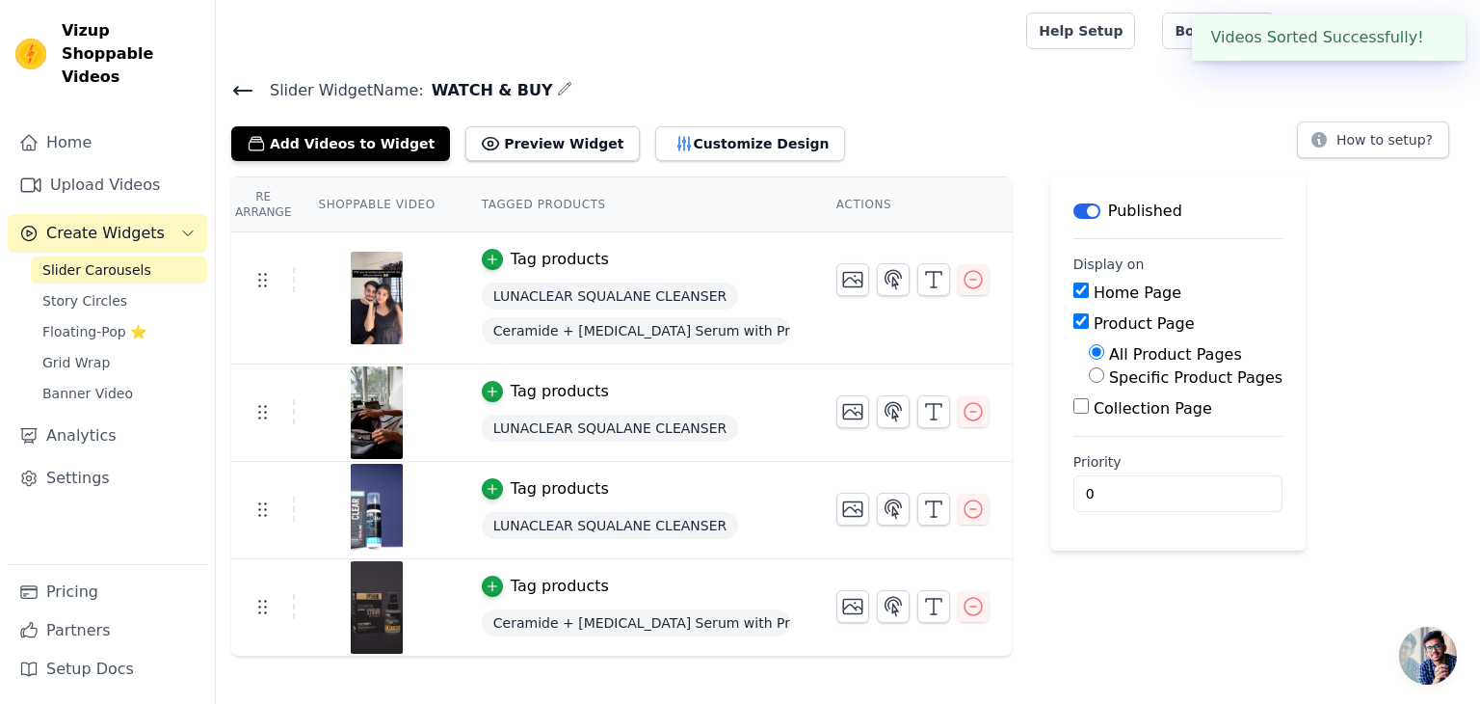
click at [1436, 34] on button "✖" at bounding box center [1435, 37] width 22 height 23
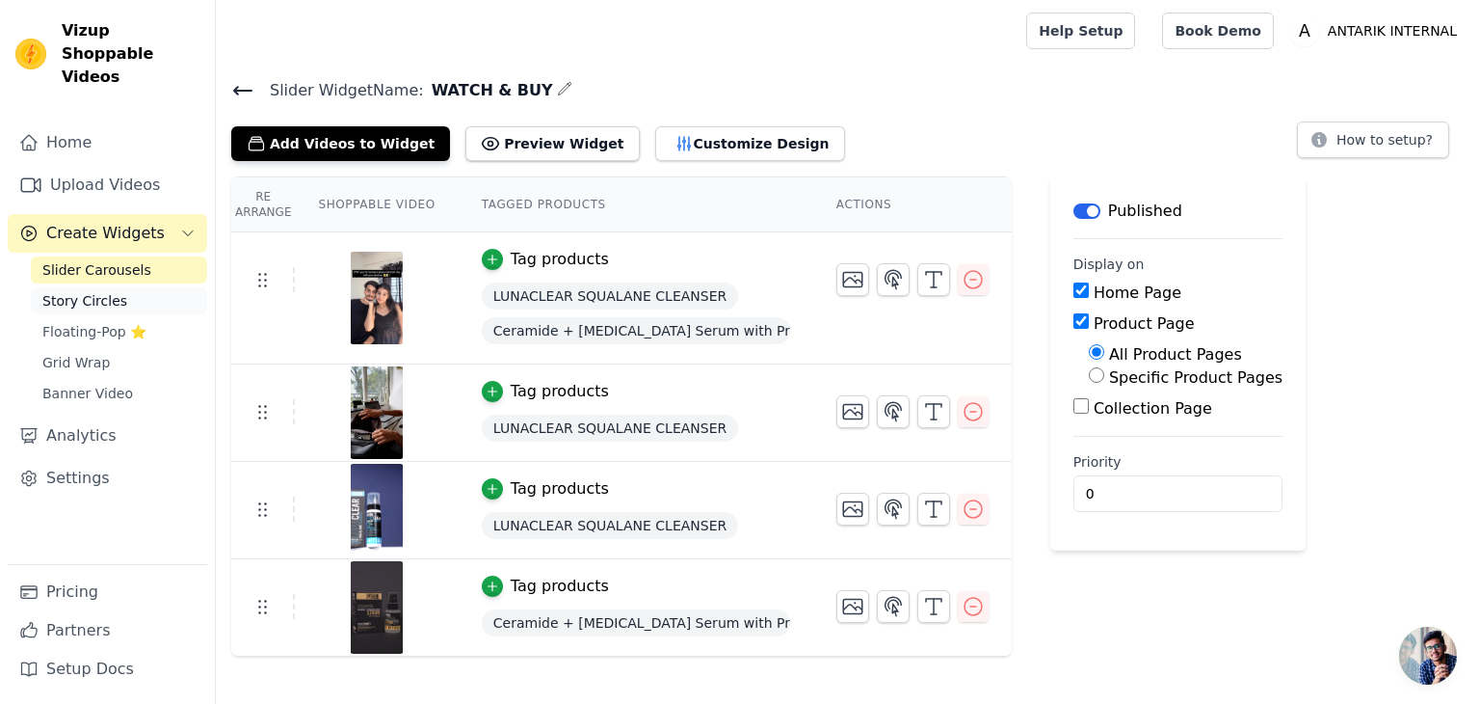
click at [94, 291] on span "Story Circles" at bounding box center [84, 300] width 85 height 19
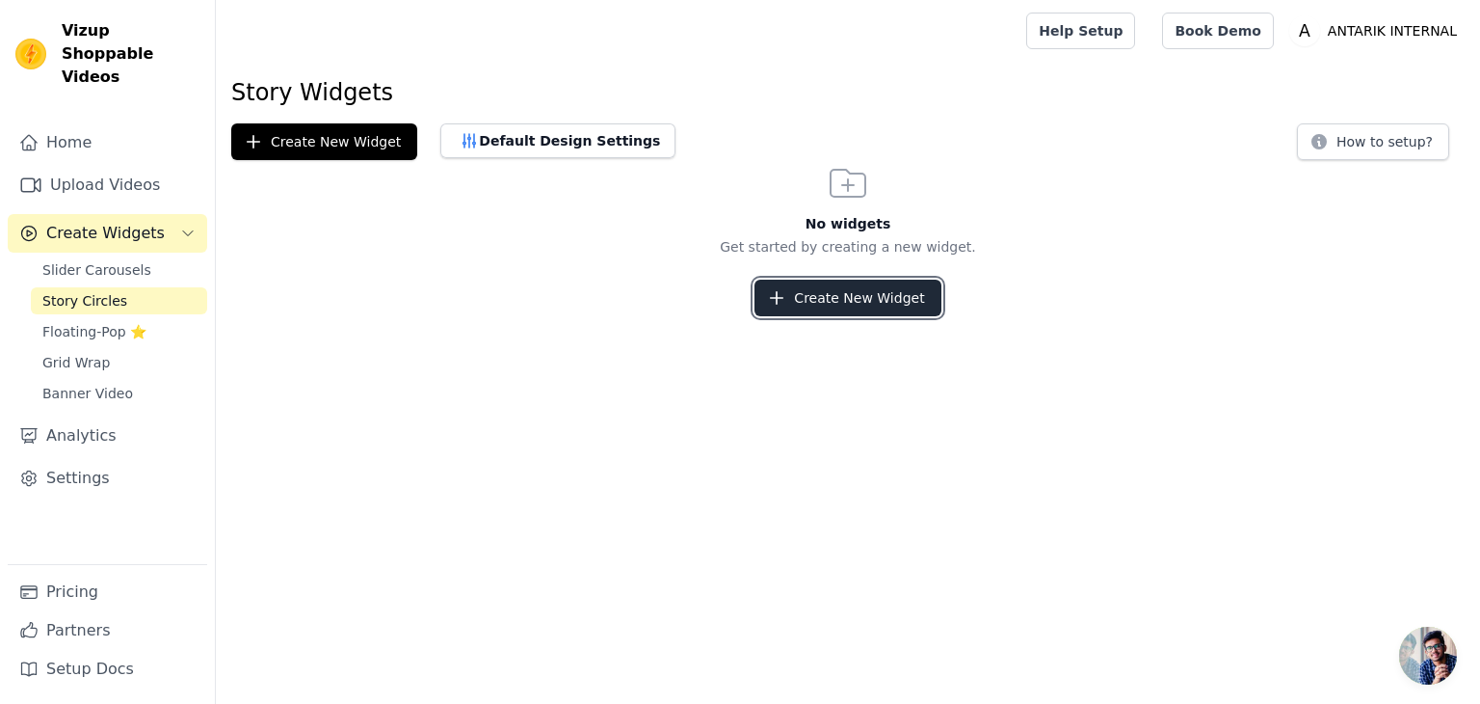
click at [793, 284] on button "Create New Widget" at bounding box center [848, 297] width 186 height 37
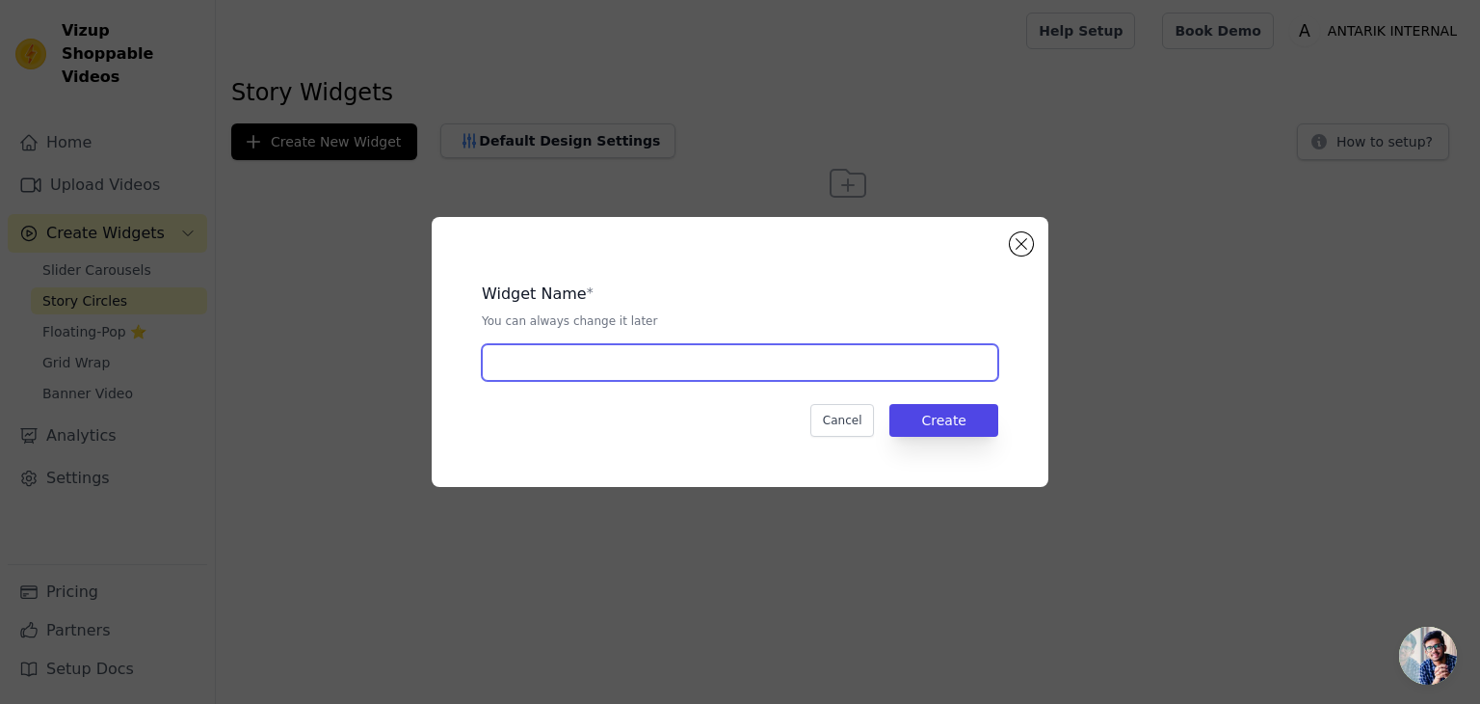
click at [708, 359] on input "text" at bounding box center [740, 362] width 517 height 37
type input "WATCH & BUY"
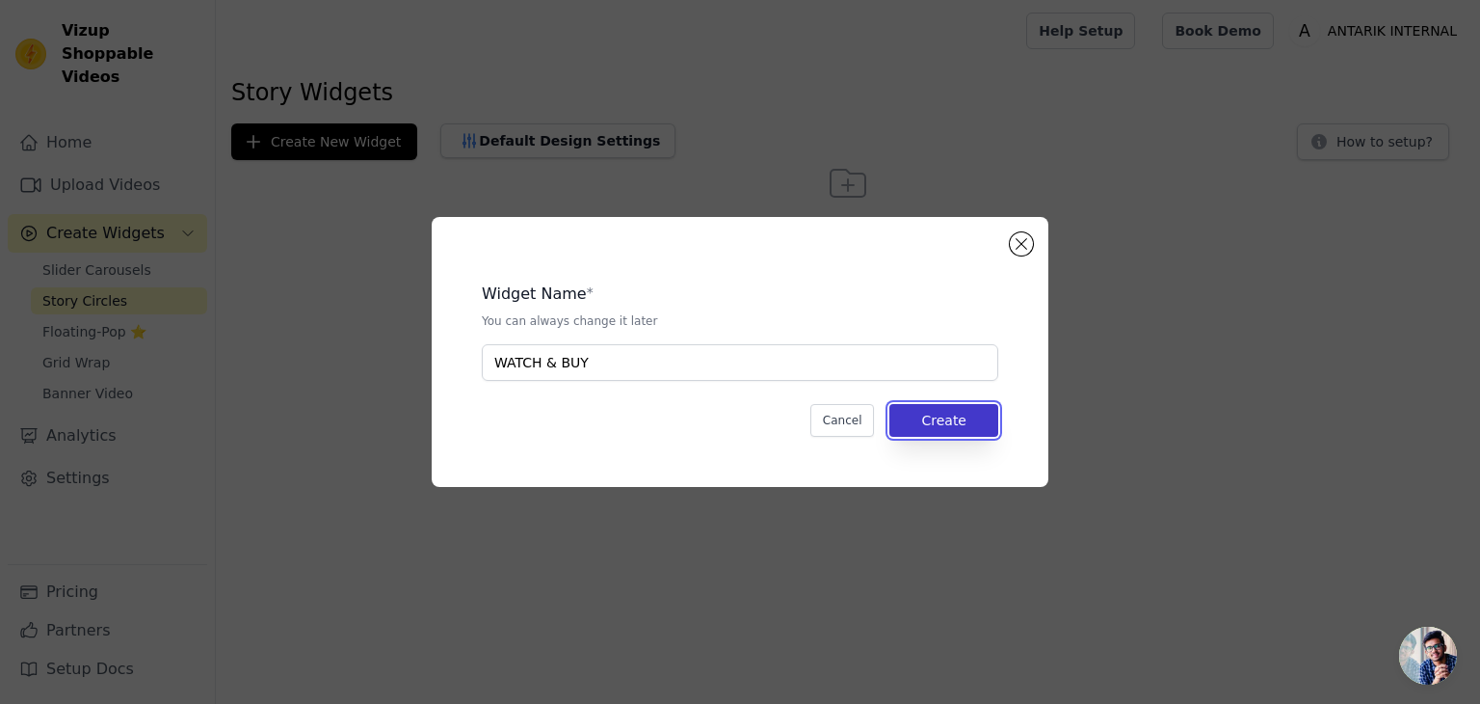
click at [967, 415] on button "Create" at bounding box center [944, 420] width 109 height 33
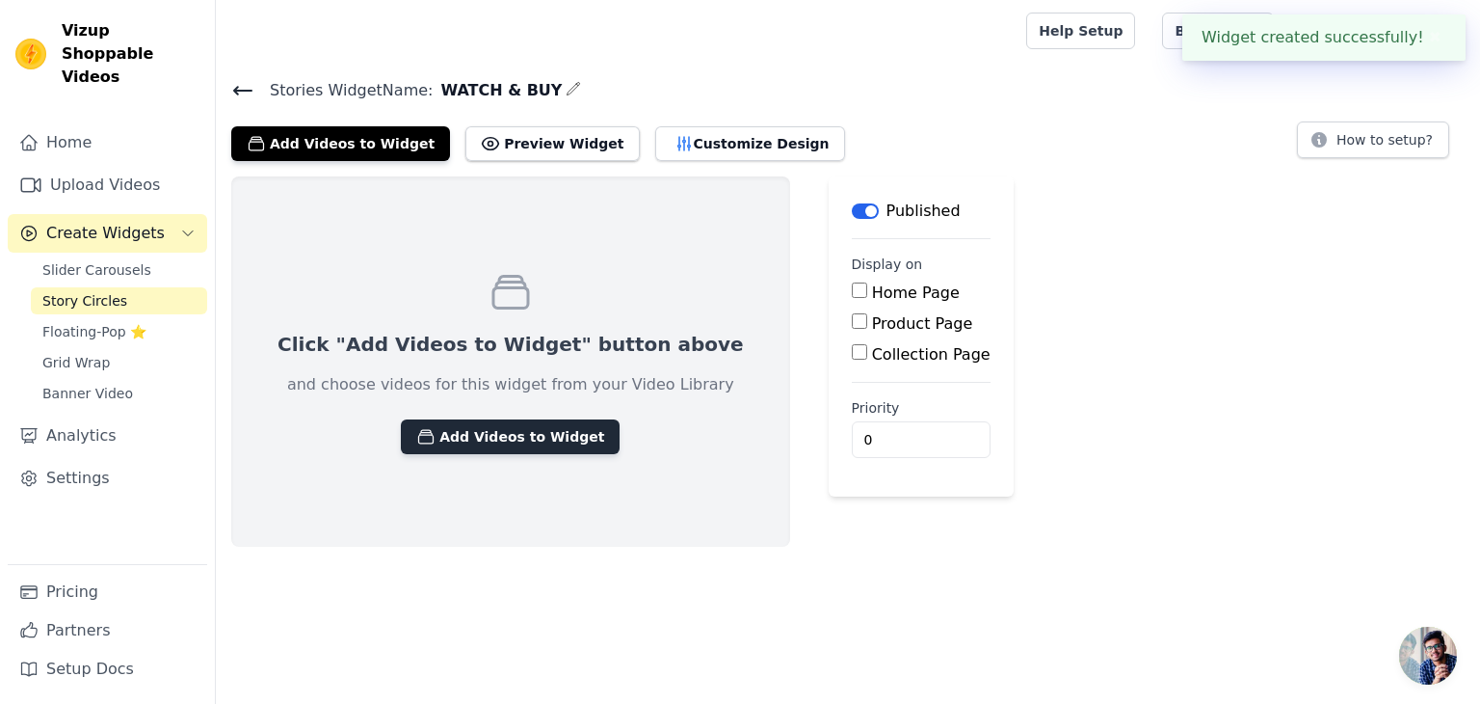
click at [452, 424] on button "Add Videos to Widget" at bounding box center [510, 436] width 219 height 35
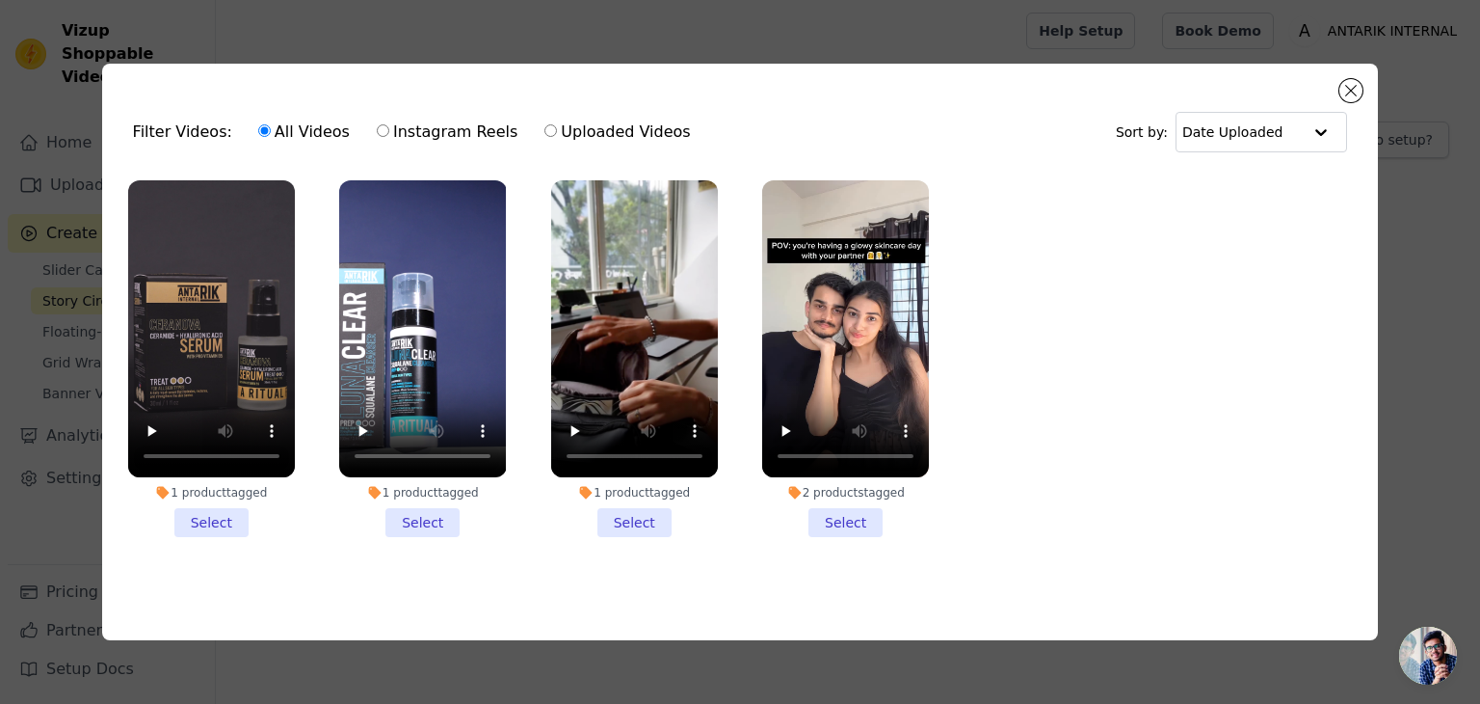
click at [531, 13] on div "Filter Videos: All Videos Instagram Reels Uploaded Videos Sort by: Date Uploade…" at bounding box center [740, 352] width 1480 height 704
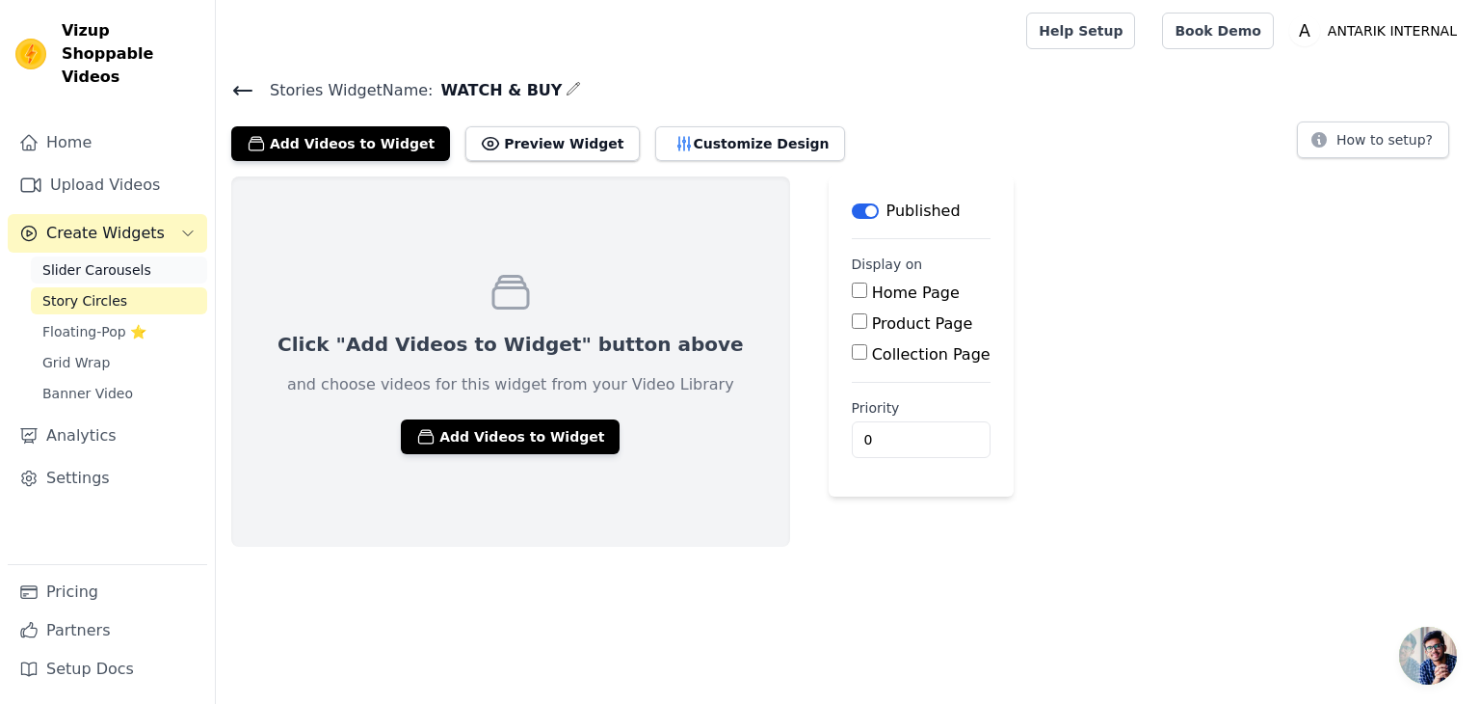
click at [96, 260] on span "Slider Carousels" at bounding box center [96, 269] width 109 height 19
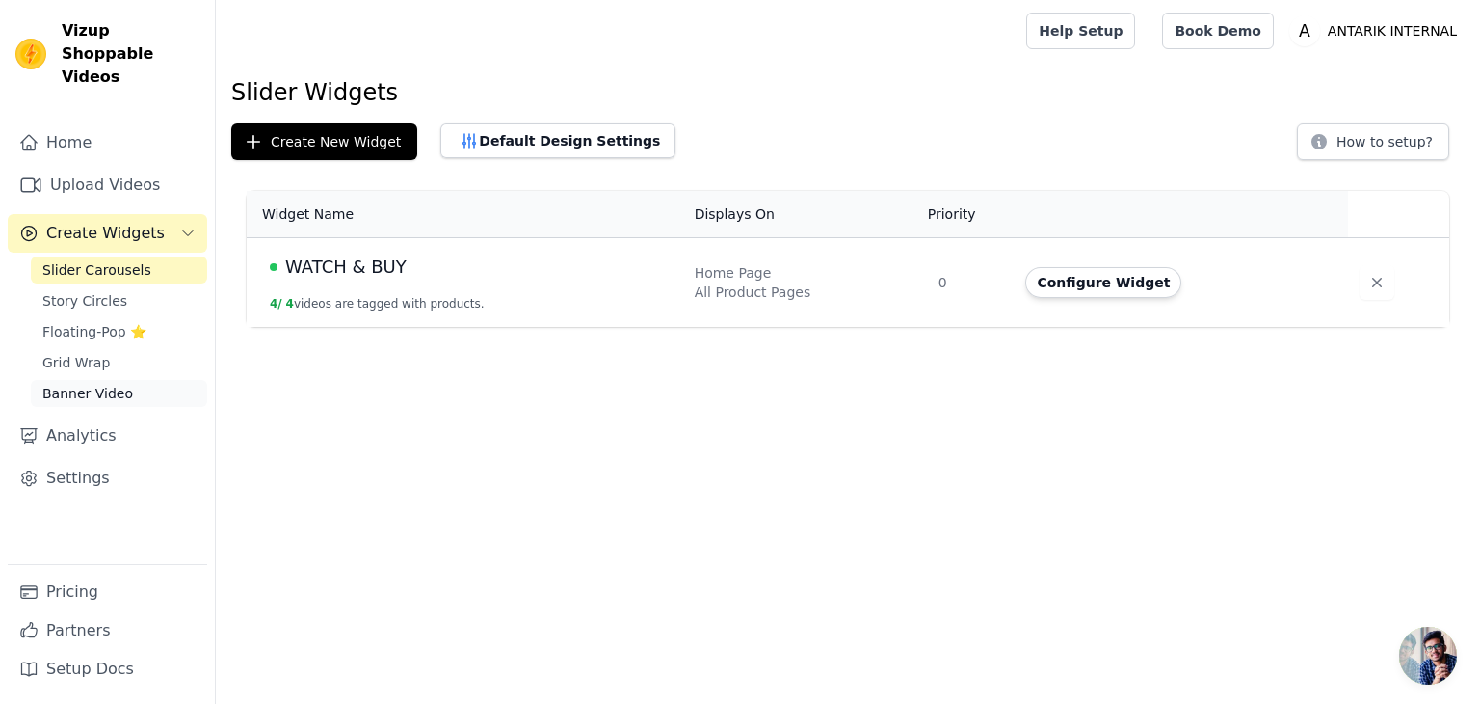
click at [73, 384] on span "Banner Video" at bounding box center [87, 393] width 91 height 19
